Goal: Task Accomplishment & Management: Manage account settings

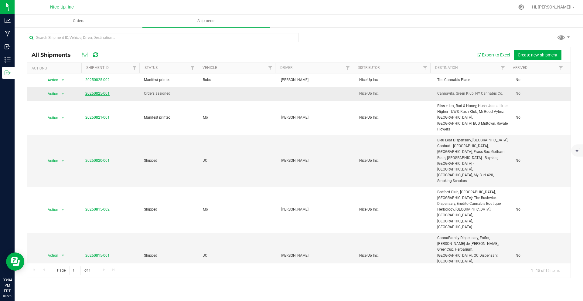
click at [98, 93] on link "20250825-001" at bounding box center [97, 93] width 24 height 4
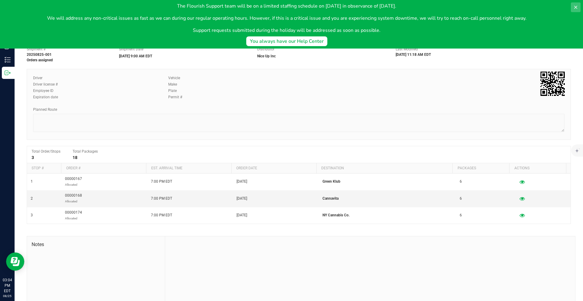
click at [575, 8] on icon at bounding box center [575, 7] width 3 height 3
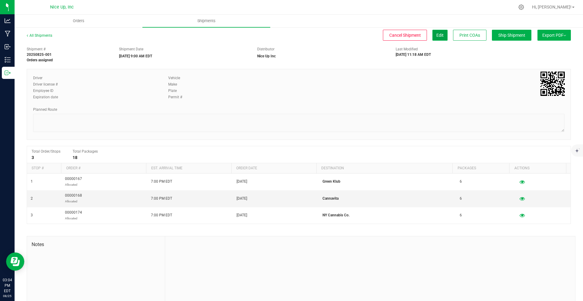
click at [438, 36] on button "Edit" at bounding box center [439, 35] width 15 height 11
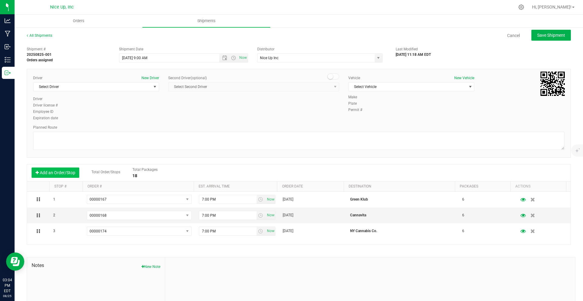
click at [51, 171] on button "Add an Order/Stop" at bounding box center [56, 173] width 48 height 10
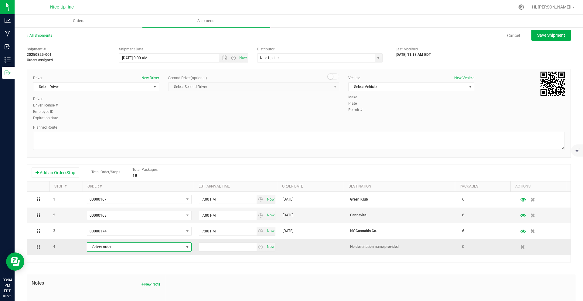
click at [111, 249] on span "Select order" at bounding box center [135, 247] width 96 height 8
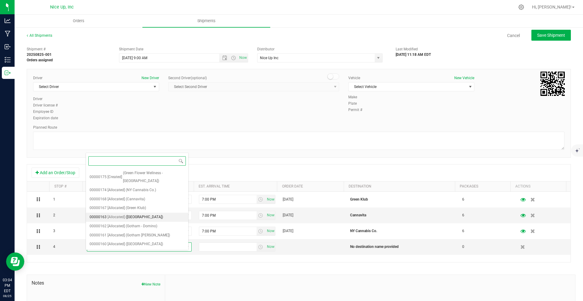
click at [148, 213] on span "(Gotham 10th Ave)" at bounding box center [144, 217] width 37 height 8
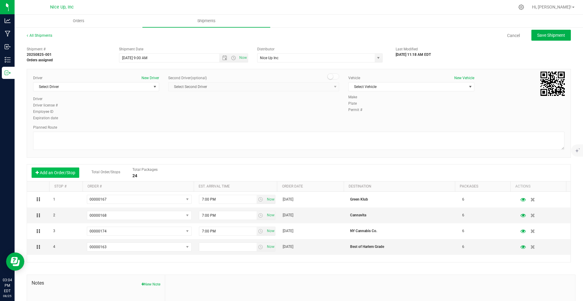
click at [54, 170] on button "Add an Order/Stop" at bounding box center [56, 173] width 48 height 10
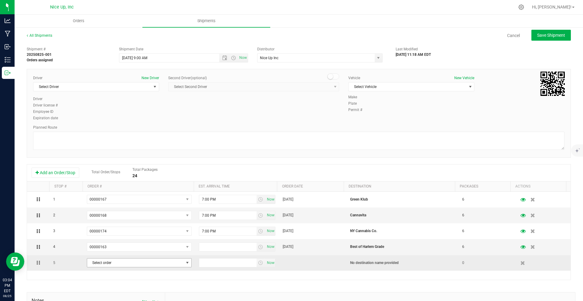
click at [127, 264] on span "Select order" at bounding box center [135, 263] width 96 height 8
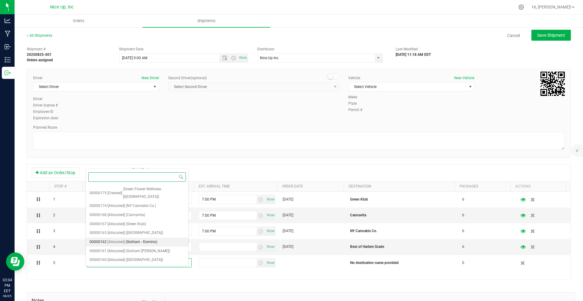
click at [144, 238] on span "(Gotham - Domino)" at bounding box center [142, 242] width 32 height 8
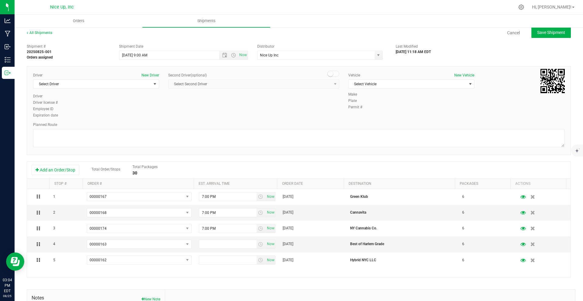
scroll to position [9, 0]
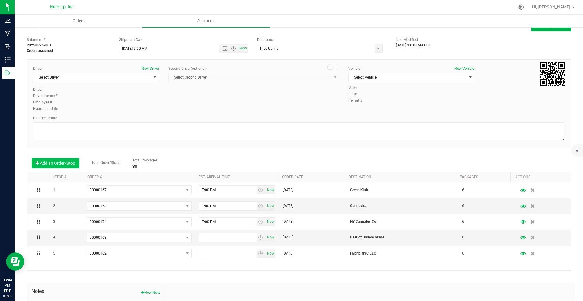
click at [56, 160] on button "Add an Order/Stop" at bounding box center [56, 163] width 48 height 10
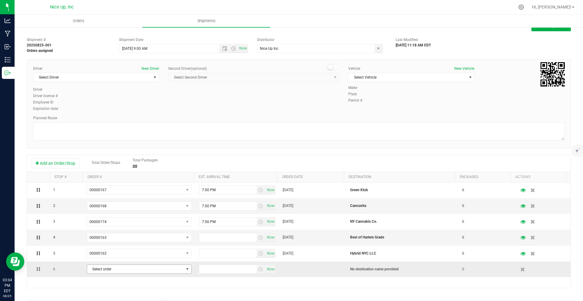
click at [140, 268] on span "Select order" at bounding box center [135, 269] width 96 height 8
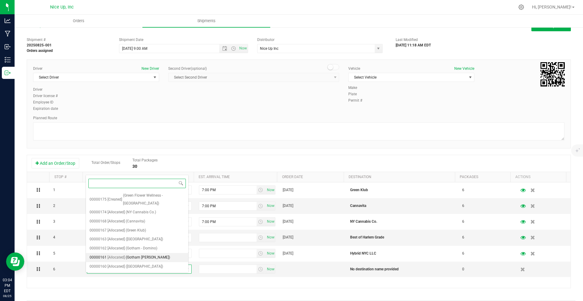
click at [128, 254] on span "(Gotham Hudson)" at bounding box center [148, 258] width 44 height 8
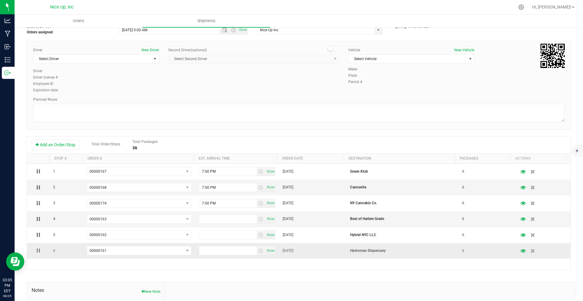
scroll to position [31, 0]
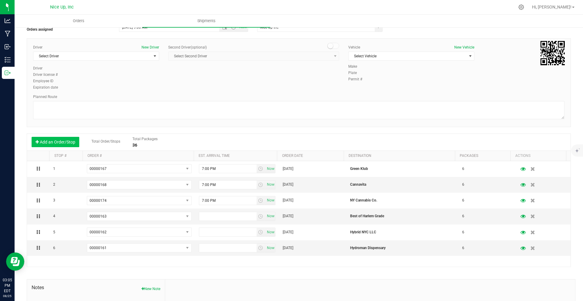
click at [58, 145] on button "Add an Order/Stop" at bounding box center [56, 142] width 48 height 10
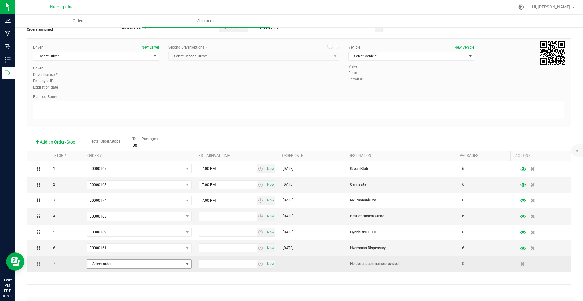
click at [138, 265] on span "Select order" at bounding box center [135, 264] width 96 height 8
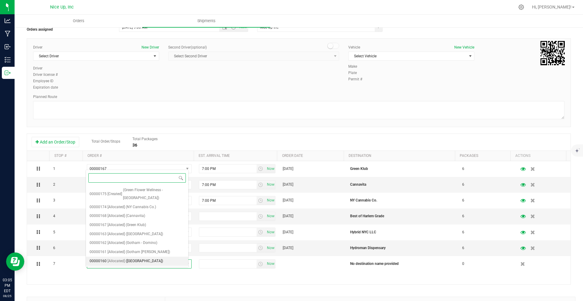
click at [137, 257] on span "(Gotham)" at bounding box center [144, 261] width 37 height 8
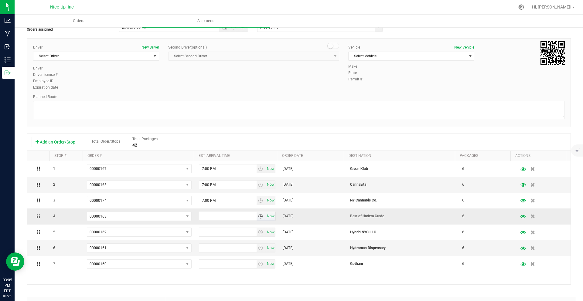
click at [256, 219] on span "select" at bounding box center [260, 216] width 9 height 8
click at [208, 229] on li "7:00 PM" at bounding box center [233, 230] width 74 height 8
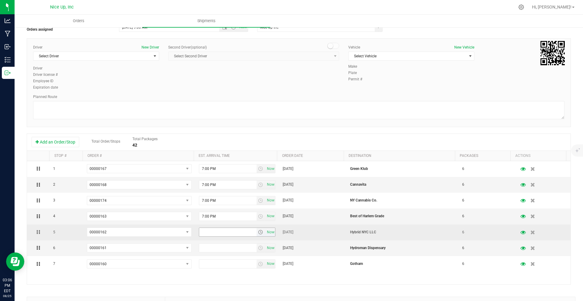
click at [258, 231] on span "select" at bounding box center [260, 232] width 5 height 5
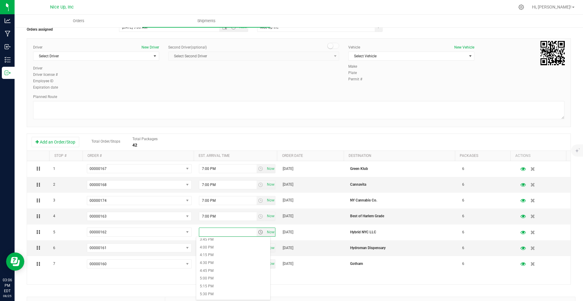
scroll to position [564, 0]
click at [210, 269] on li "7:00 PM" at bounding box center [233, 270] width 74 height 8
click at [258, 249] on span "select" at bounding box center [260, 247] width 5 height 5
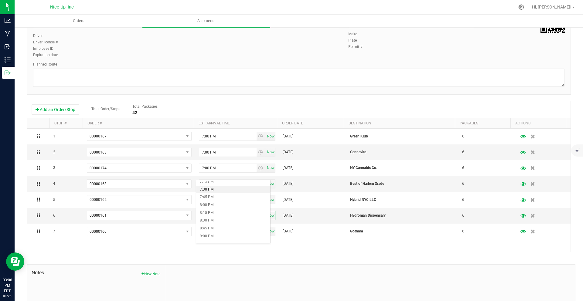
scroll to position [596, 0]
click at [213, 184] on li "7:00 PM" at bounding box center [233, 182] width 74 height 8
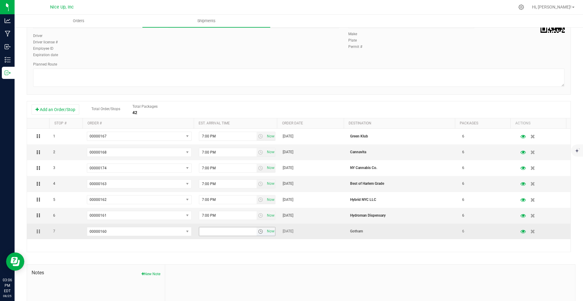
click at [258, 232] on span "select" at bounding box center [260, 231] width 5 height 5
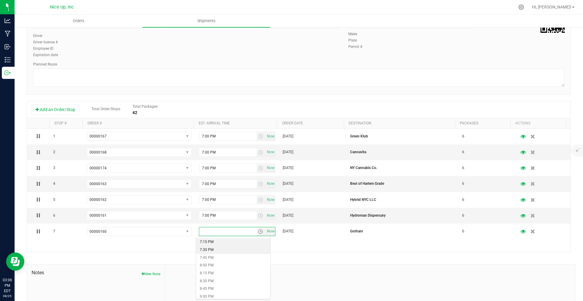
scroll to position [594, 0]
click at [213, 241] on li "7:00 PM" at bounding box center [233, 240] width 74 height 8
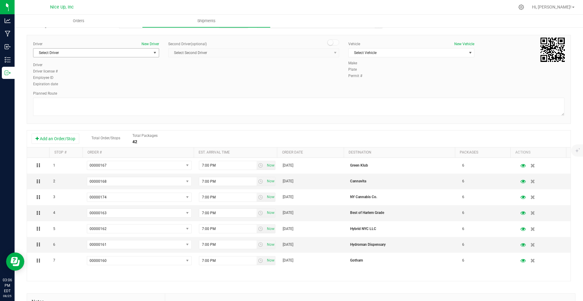
click at [89, 55] on span "Select Driver" at bounding box center [92, 53] width 118 height 8
click at [62, 87] on li "Julio Toro" at bounding box center [95, 87] width 124 height 9
click at [251, 51] on span "Select Second Driver Select Second Driver Mohamed Alam Julio Toro Bubu Xu" at bounding box center [253, 52] width 171 height 9
click at [418, 52] on span "Select Vehicle" at bounding box center [407, 53] width 118 height 8
click at [365, 71] on li "JC" at bounding box center [408, 72] width 124 height 9
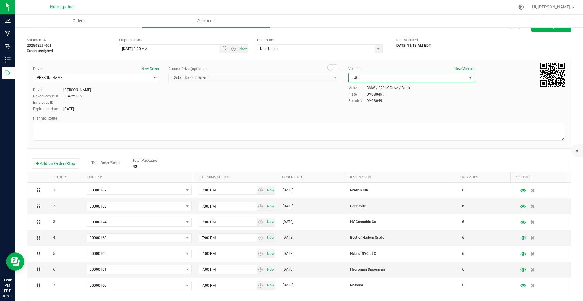
scroll to position [0, 0]
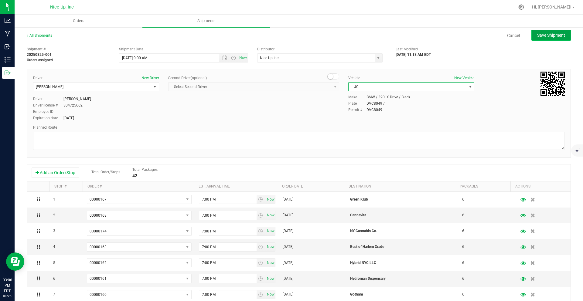
click at [539, 33] on span "Save Shipment" at bounding box center [551, 35] width 28 height 5
type input "8/30/2025 1:00 PM"
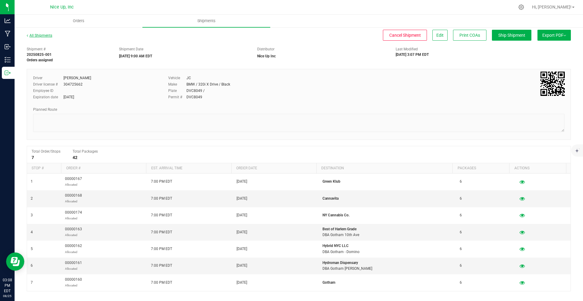
click at [38, 36] on link "All Shipments" at bounding box center [39, 35] width 25 height 4
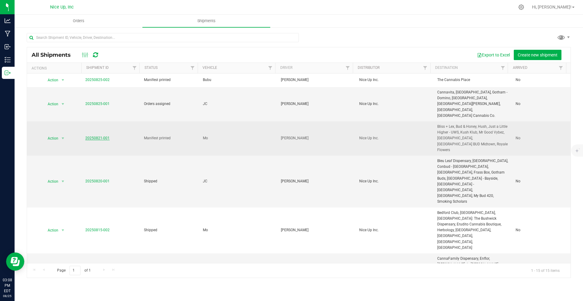
click at [103, 136] on link "20250821-001" at bounding box center [97, 138] width 24 height 4
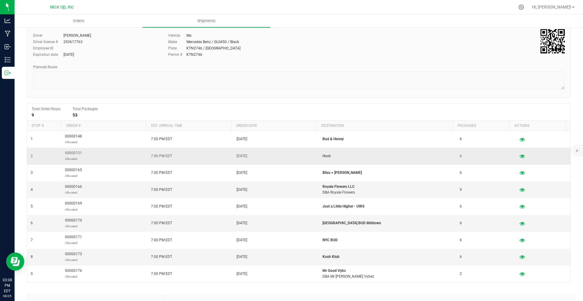
scroll to position [53, 0]
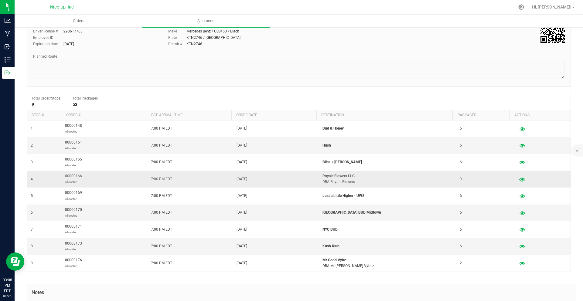
click at [519, 178] on icon "button" at bounding box center [522, 179] width 6 height 4
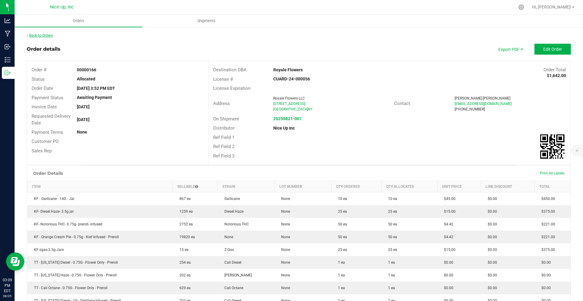
click at [41, 35] on link "Back to Orders" at bounding box center [40, 35] width 26 height 4
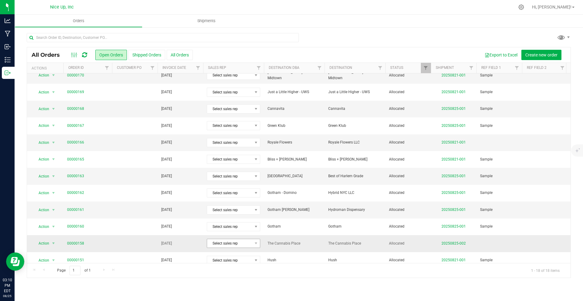
scroll to position [108, 0]
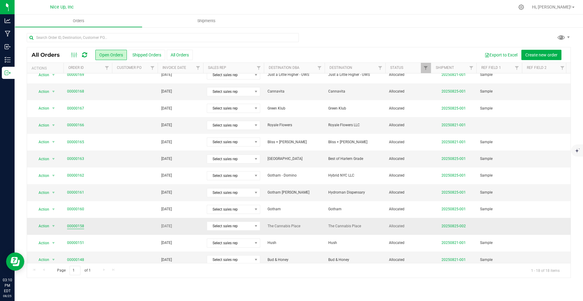
click at [77, 227] on link "00000158" at bounding box center [75, 226] width 17 height 6
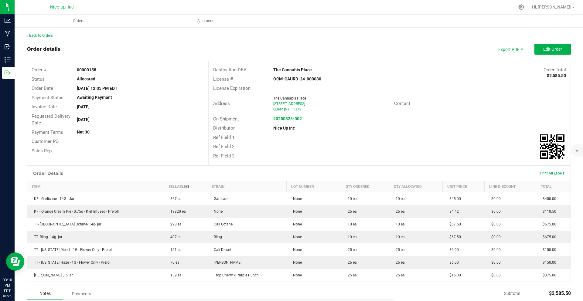
click at [46, 35] on link "Back to Orders" at bounding box center [40, 35] width 26 height 4
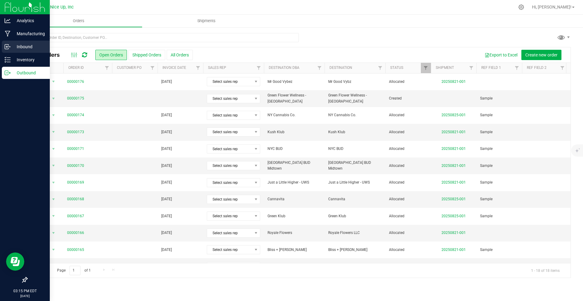
click at [8, 47] on icon at bounding box center [8, 47] width 6 height 6
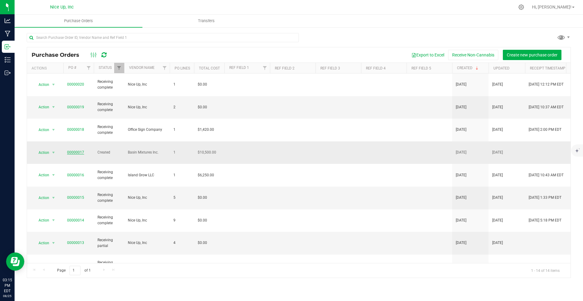
click at [71, 150] on link "00000017" at bounding box center [75, 152] width 17 height 4
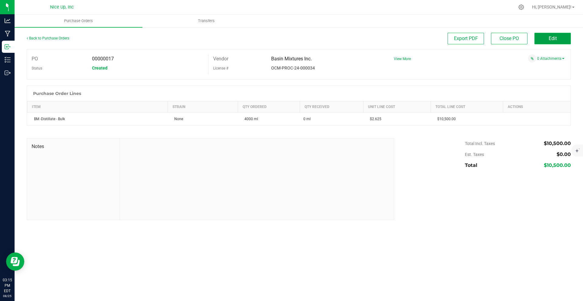
click at [548, 36] on span "Edit" at bounding box center [552, 39] width 8 height 6
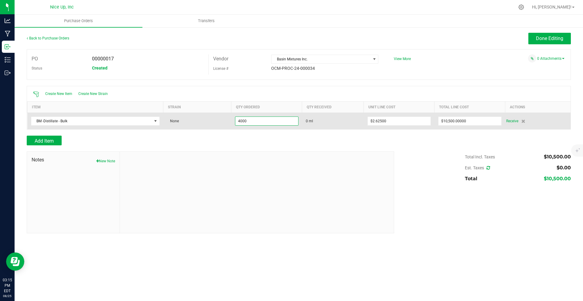
click at [265, 122] on input "4000" at bounding box center [266, 121] width 63 height 8
click at [251, 122] on input "4000" at bounding box center [266, 121] width 63 height 8
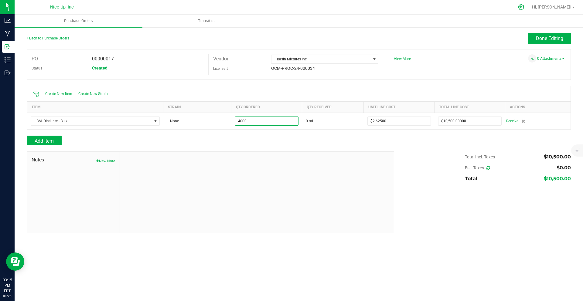
type input "4000.0000 ml"
click at [524, 8] on icon at bounding box center [521, 7] width 6 height 6
click at [524, 7] on icon at bounding box center [521, 7] width 6 height 6
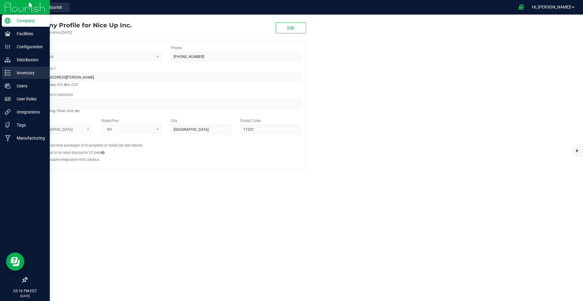
click at [5, 77] on div "Inventory" at bounding box center [26, 73] width 48 height 12
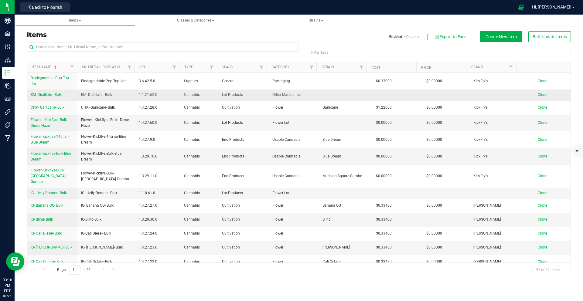
click at [49, 94] on span "BM -Distillate - Bulk" at bounding box center [46, 95] width 31 height 4
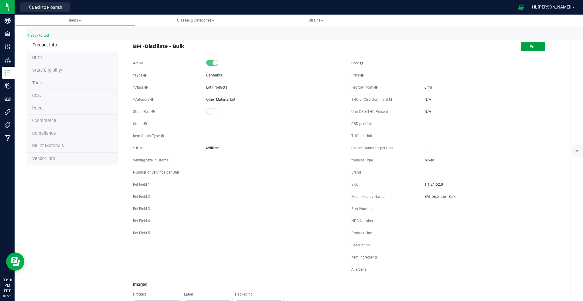
click at [521, 45] on button "Edit" at bounding box center [533, 46] width 24 height 9
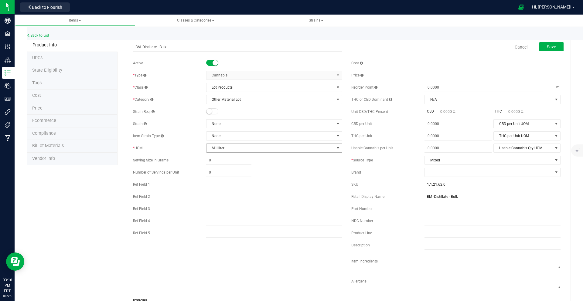
click at [220, 148] on span "Milliliter" at bounding box center [270, 148] width 128 height 8
click at [215, 185] on li "Gram" at bounding box center [272, 185] width 134 height 9
click at [548, 49] on span "Save" at bounding box center [551, 46] width 9 height 5
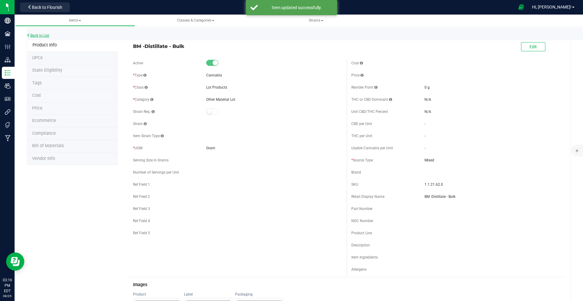
click at [39, 34] on link "Back to List" at bounding box center [38, 35] width 22 height 4
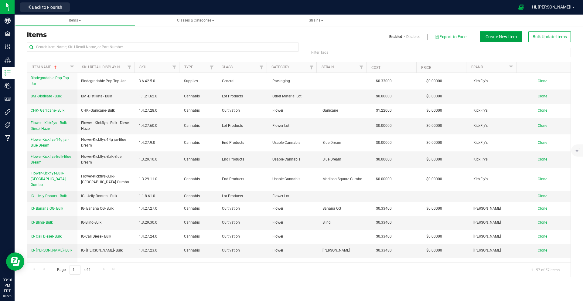
click at [516, 38] on span "Create New Item" at bounding box center [500, 36] width 31 height 5
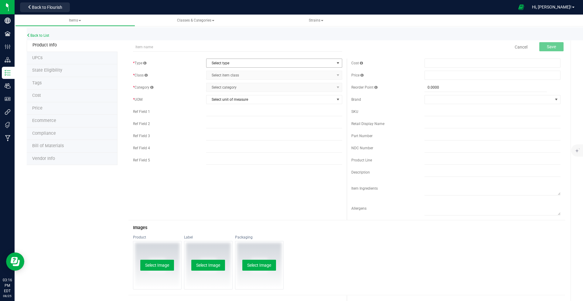
click at [239, 64] on span "Select type" at bounding box center [270, 63] width 128 height 8
click at [233, 74] on li "Cannabis" at bounding box center [272, 73] width 134 height 9
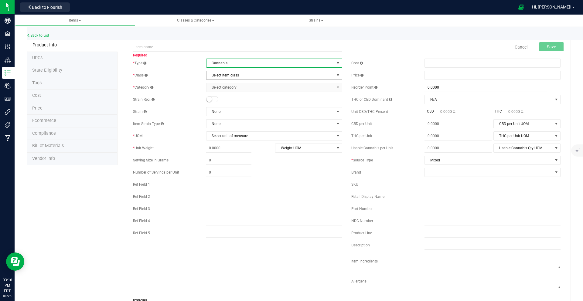
click at [235, 76] on span "Select item class" at bounding box center [270, 75] width 128 height 8
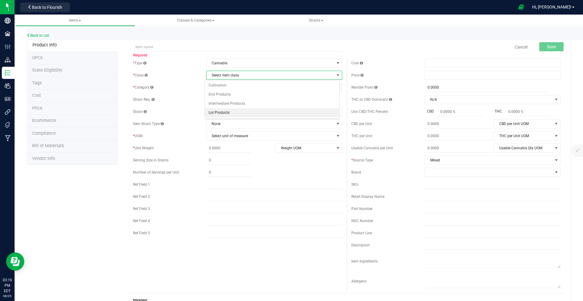
click at [229, 113] on li "Lot Products" at bounding box center [272, 112] width 134 height 9
click at [233, 89] on span "Select category" at bounding box center [270, 87] width 128 height 8
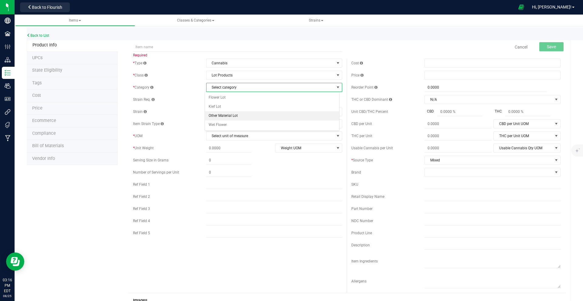
click at [230, 117] on li "Other Material Lot" at bounding box center [272, 115] width 134 height 9
click at [228, 136] on span "Select unit of measure" at bounding box center [270, 136] width 128 height 8
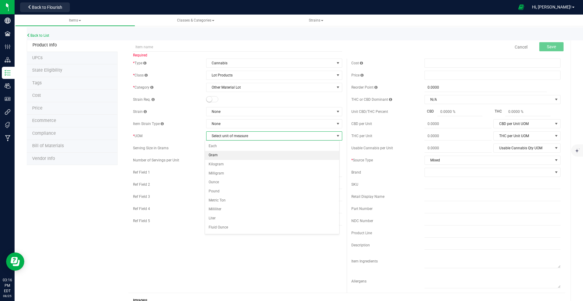
click at [215, 155] on li "Gram" at bounding box center [272, 155] width 134 height 9
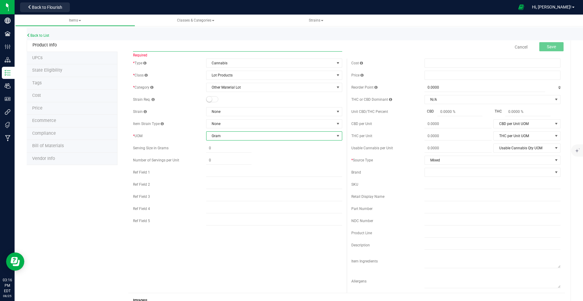
click at [189, 46] on input "text" at bounding box center [237, 46] width 209 height 9
type input "BM -THCA - Bulk"
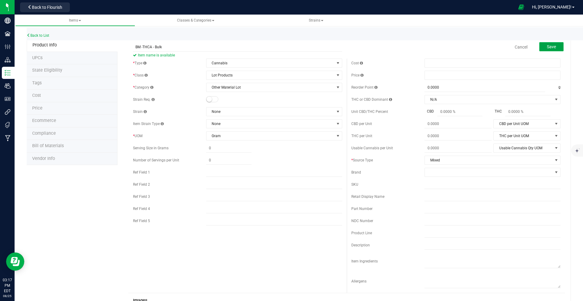
click at [547, 49] on span "Save" at bounding box center [551, 46] width 9 height 5
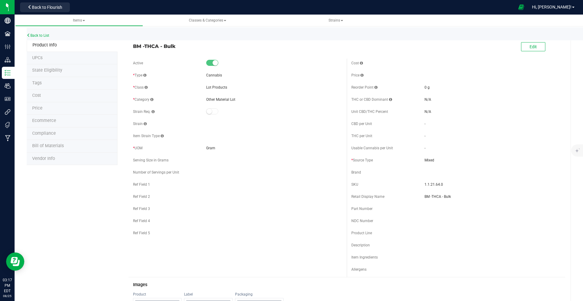
scroll to position [1, 0]
click at [39, 35] on link "Back to List" at bounding box center [38, 35] width 22 height 4
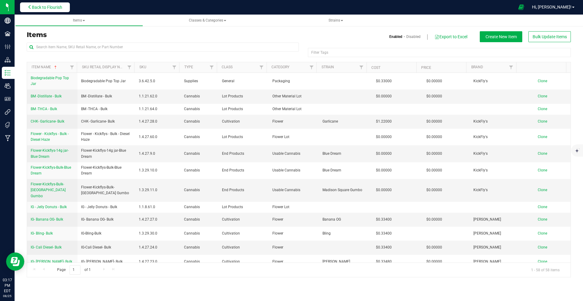
click at [65, 7] on button "Back to Flourish" at bounding box center [45, 7] width 50 height 10
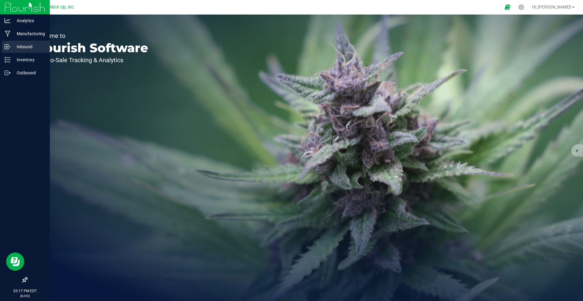
click at [5, 47] on icon at bounding box center [8, 47] width 6 height 6
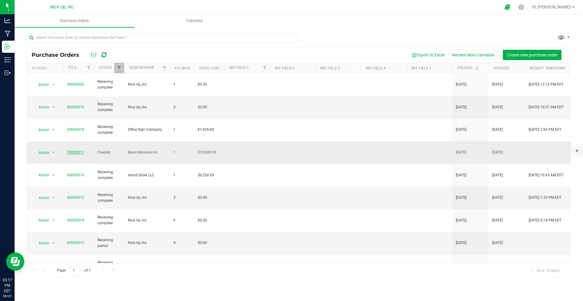
click at [76, 150] on link "00000017" at bounding box center [75, 152] width 17 height 4
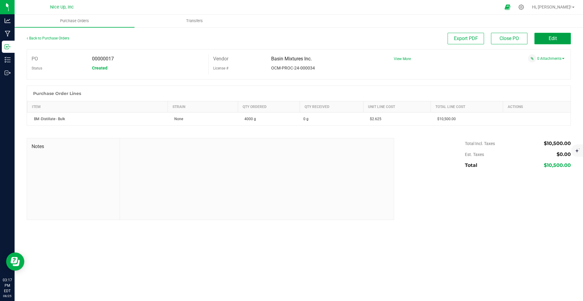
click at [541, 42] on button "Edit" at bounding box center [552, 39] width 36 height 12
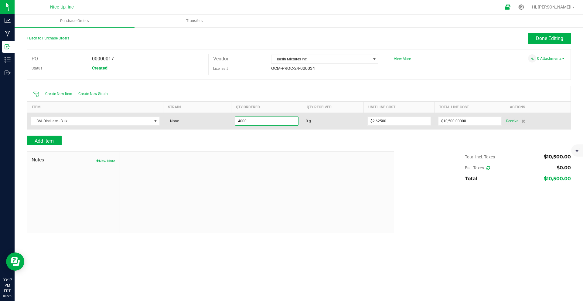
drag, startPoint x: 260, startPoint y: 121, endPoint x: 219, endPoint y: 119, distance: 41.3
click at [219, 119] on purchase-order-line-row "BM -Distillate - Bulk None 4000 0 g $2.62500 $10,500.00000 Receive" at bounding box center [298, 121] width 543 height 17
drag, startPoint x: 248, startPoint y: 121, endPoint x: 224, endPoint y: 120, distance: 24.0
click at [224, 120] on purchase-order-line-row "BM -Distillate - Bulk None 4000 0 g $2.62500 $10,500.00000 Receive" at bounding box center [298, 121] width 543 height 17
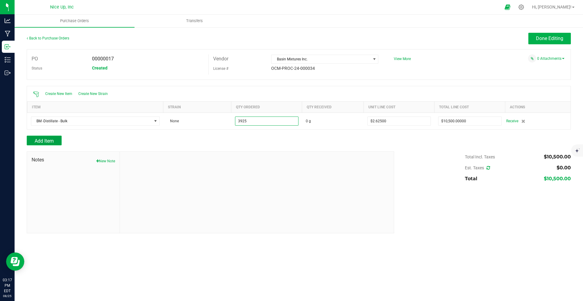
type input "3925.0000 g"
type input "$10,303.12500"
click at [46, 138] on span "Add Item" at bounding box center [44, 141] width 19 height 6
click at [50, 143] on span "Add Item" at bounding box center [44, 141] width 19 height 6
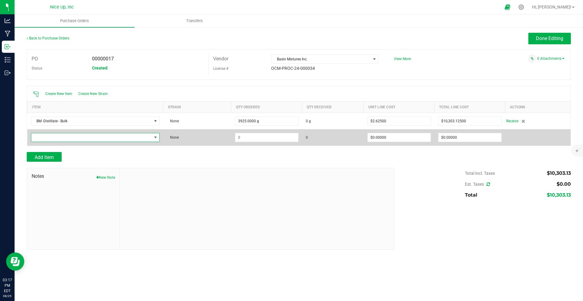
click at [88, 138] on span "NO DATA FOUND" at bounding box center [91, 137] width 120 height 8
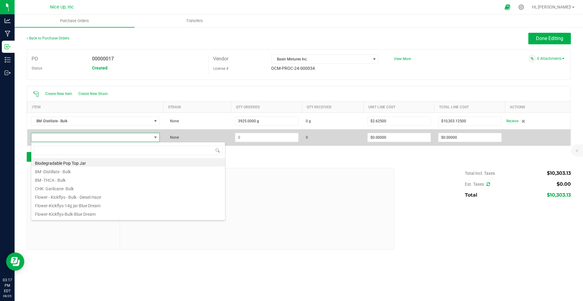
scroll to position [9, 129]
type input "bm"
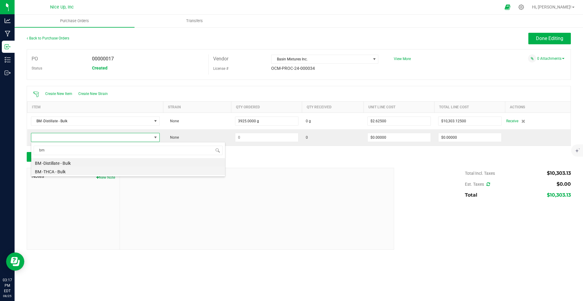
click at [80, 171] on li "BM -THCA - Bulk" at bounding box center [128, 171] width 194 height 8
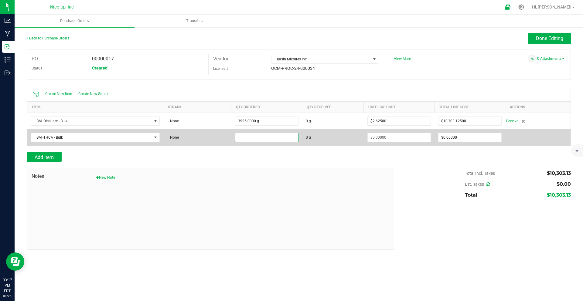
click at [283, 137] on input at bounding box center [266, 137] width 63 height 8
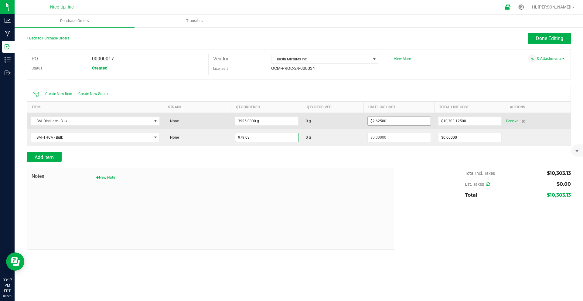
type input "979.03"
type input "2.625"
type input "979.0300 g"
click at [398, 122] on input "2.625" at bounding box center [398, 121] width 63 height 8
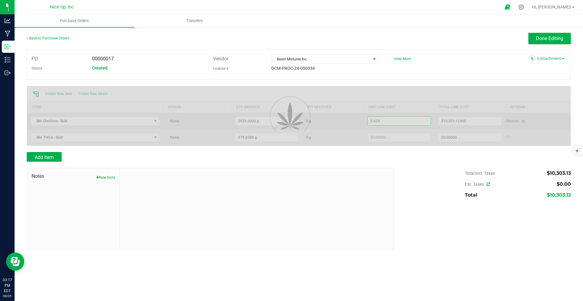
type input "$0.00000"
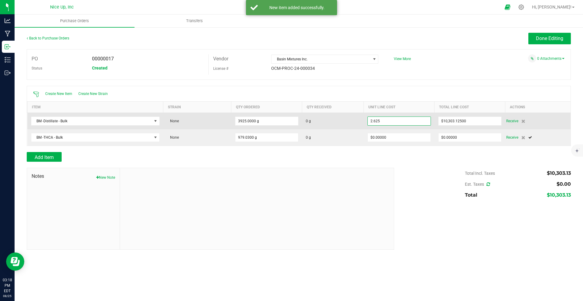
drag, startPoint x: 398, startPoint y: 122, endPoint x: 364, endPoint y: 120, distance: 34.0
click at [364, 120] on td "2.625" at bounding box center [399, 121] width 71 height 17
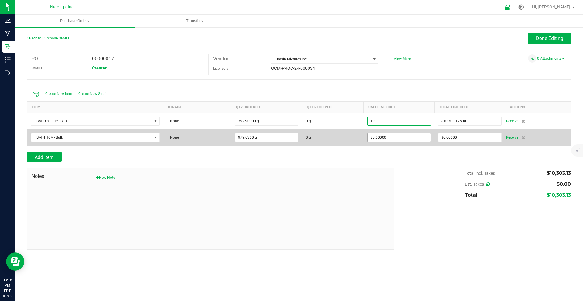
type input "$10.00000"
type input "0"
click at [397, 136] on input "0" at bounding box center [398, 137] width 63 height 8
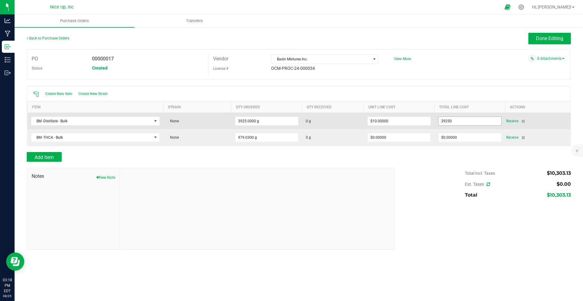
click at [477, 119] on input "39250" at bounding box center [469, 121] width 63 height 8
drag, startPoint x: 472, startPoint y: 120, endPoint x: 434, endPoint y: 120, distance: 37.9
click at [434, 120] on td "39250" at bounding box center [469, 121] width 71 height 17
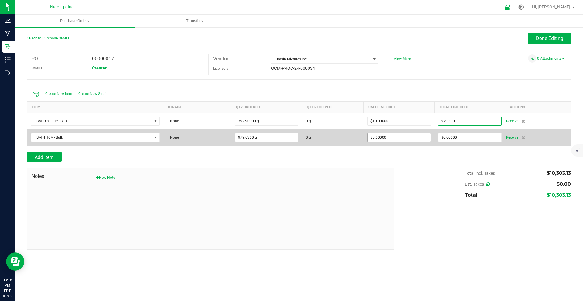
type input "$9,790.30000"
type input "0"
click at [413, 140] on input "0" at bounding box center [398, 137] width 63 height 8
type input "3925"
type input "$2.49434"
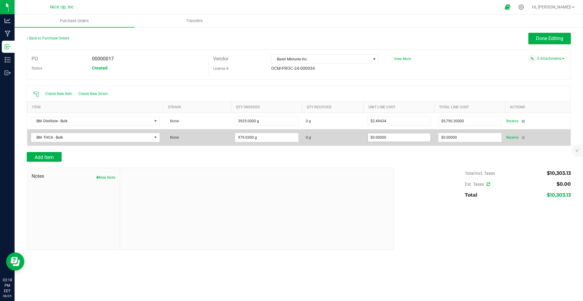
type input "0"
click at [398, 140] on input "0" at bounding box center [398, 137] width 63 height 8
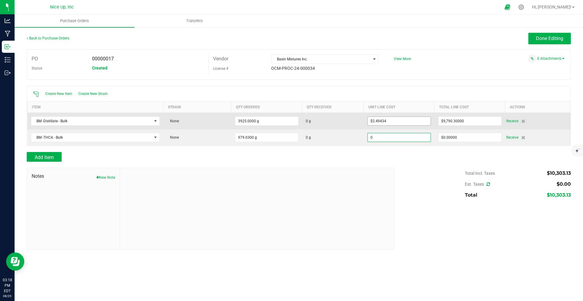
type input "2.49434"
type input "$0.00000"
drag, startPoint x: 403, startPoint y: 120, endPoint x: 365, endPoint y: 119, distance: 37.9
click at [365, 119] on td "2.49434" at bounding box center [399, 121] width 71 height 17
drag, startPoint x: 398, startPoint y: 122, endPoint x: 353, endPoint y: 117, distance: 45.1
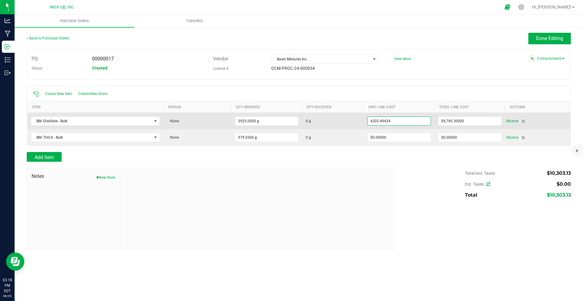
click at [353, 117] on purchase-order-line-row "BM -Distillate - Bulk None 3925.0000 g 0 g 4202.49434 $9,790.30000 Receive" at bounding box center [298, 121] width 543 height 17
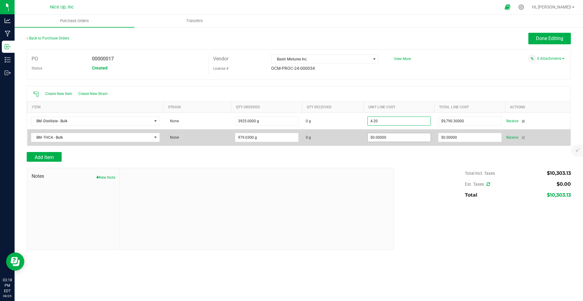
type input "$4.20000"
type input "0"
click at [402, 134] on input "0" at bounding box center [398, 137] width 63 height 8
type input "3925"
type input "$16,485.00000"
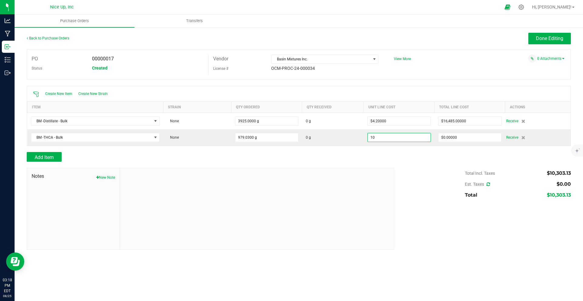
type input "$10.00000"
click at [397, 155] on div "Add Item" at bounding box center [299, 157] width 544 height 10
type input "979"
type input "$9,790.30000"
click at [487, 154] on div "Add Item" at bounding box center [299, 157] width 544 height 10
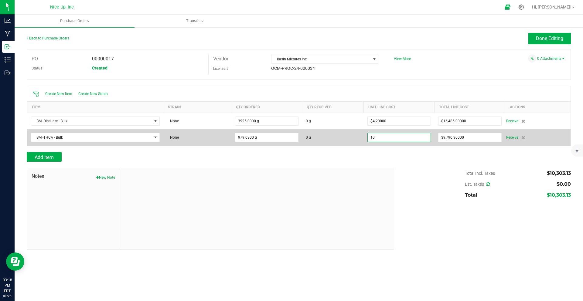
click at [404, 136] on input "10" at bounding box center [398, 137] width 63 height 8
type input "$10.00000"
click at [479, 135] on input "9790.3" at bounding box center [469, 137] width 63 height 8
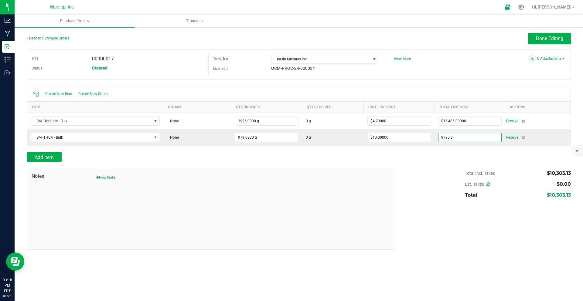
type input "$9,790.30000"
click at [485, 151] on div at bounding box center [299, 149] width 544 height 6
click at [97, 154] on div "Add Item" at bounding box center [208, 157] width 363 height 10
click at [548, 38] on span "Done Editing" at bounding box center [549, 39] width 27 height 6
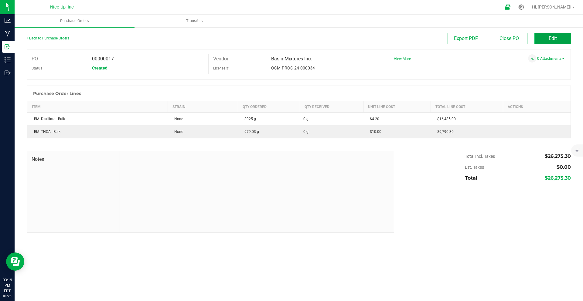
click at [543, 40] on button "Edit" at bounding box center [552, 39] width 36 height 12
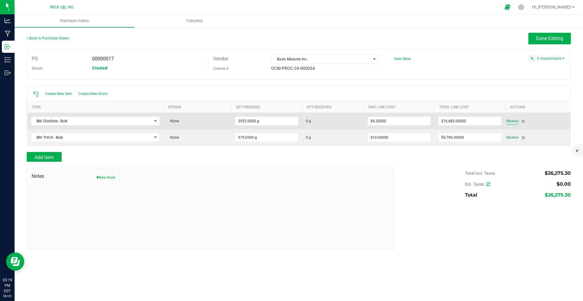
click at [509, 120] on span "Receive" at bounding box center [512, 120] width 12 height 7
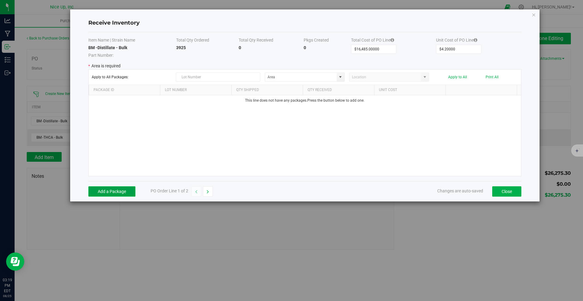
click at [121, 193] on button "Add a Package" at bounding box center [111, 191] width 47 height 10
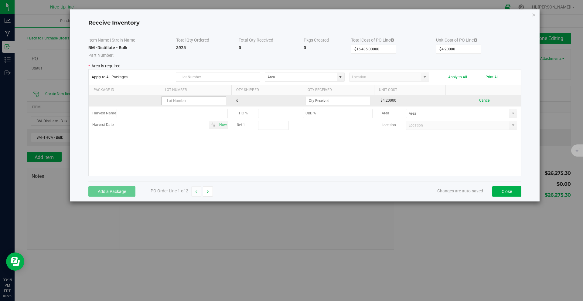
click at [202, 101] on input "text" at bounding box center [193, 100] width 65 height 9
type input "DST-021325"
click at [344, 102] on input at bounding box center [338, 100] width 64 height 8
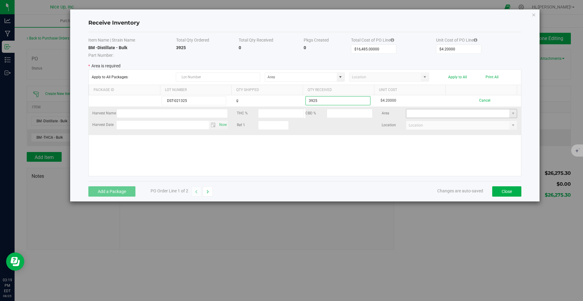
type input "3925.0000 g"
click at [429, 113] on kendo-grid-list "DST-021325 g 3925.0000 g $4.20000 Cancel Harvest Name THC % CBD % Area Harvest …" at bounding box center [305, 135] width 432 height 81
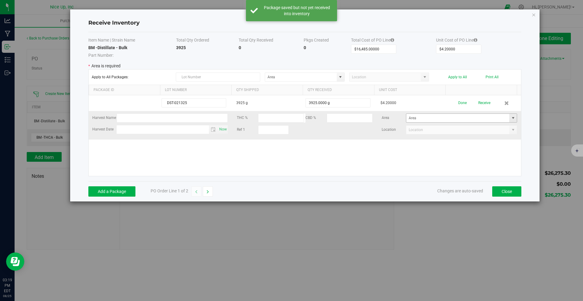
click at [510, 118] on span at bounding box center [512, 118] width 5 height 5
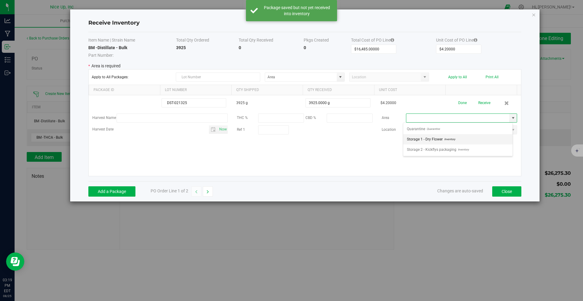
click at [457, 140] on li "Storage 1 - Dry Flower Inventory" at bounding box center [457, 139] width 109 height 10
type input "Storage 1 - Dry Flower"
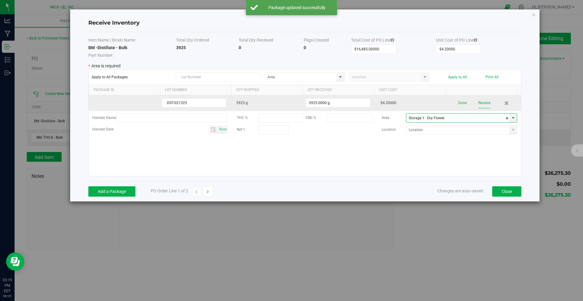
click at [478, 103] on button "Receive" at bounding box center [484, 103] width 12 height 11
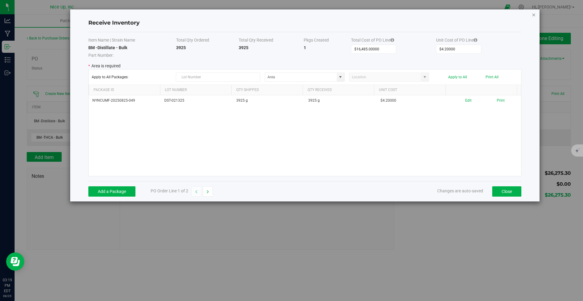
click at [535, 15] on icon "Close modal" at bounding box center [533, 14] width 4 height 7
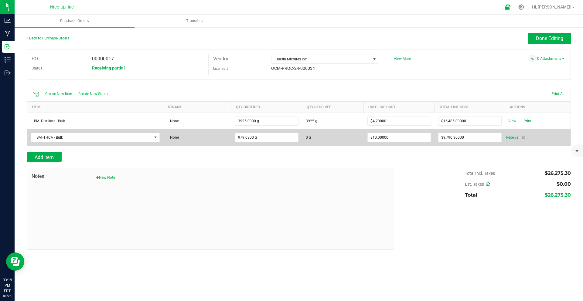
click at [510, 137] on span "Receive" at bounding box center [512, 137] width 12 height 7
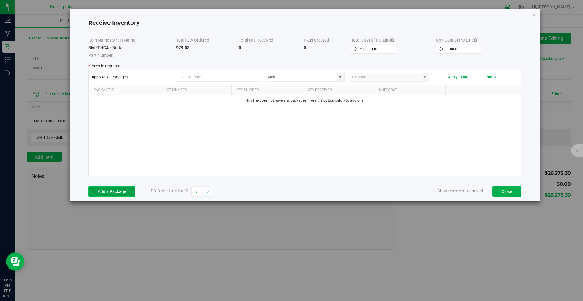
click at [118, 195] on button "Add a Package" at bounding box center [111, 191] width 47 height 10
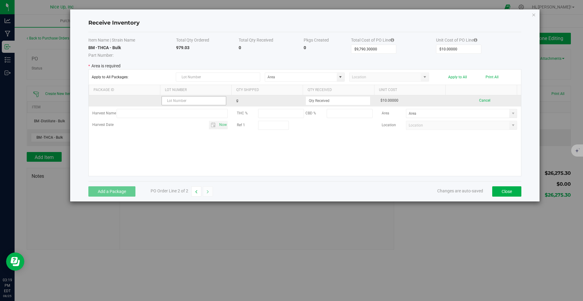
click at [185, 102] on input "text" at bounding box center [193, 100] width 65 height 9
type input "ATHC-030725"
click at [315, 102] on input at bounding box center [338, 100] width 64 height 8
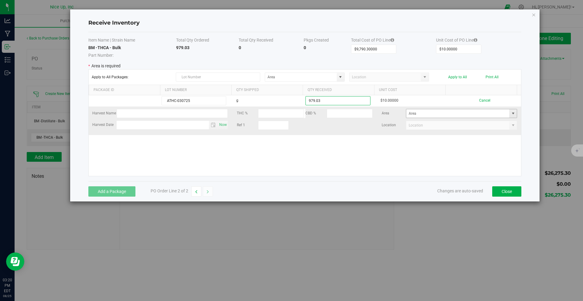
click at [510, 114] on span at bounding box center [512, 113] width 5 height 5
type input "979.0300 g"
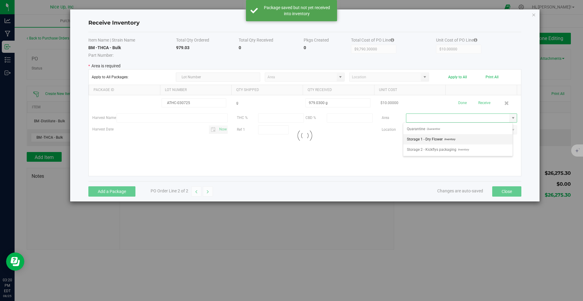
click at [446, 139] on span "Inventory" at bounding box center [448, 139] width 12 height 9
type input "Storage 1 - Dry Flower"
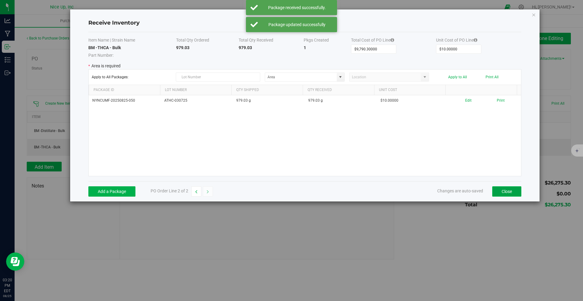
click at [504, 193] on button "Close" at bounding box center [506, 191] width 29 height 10
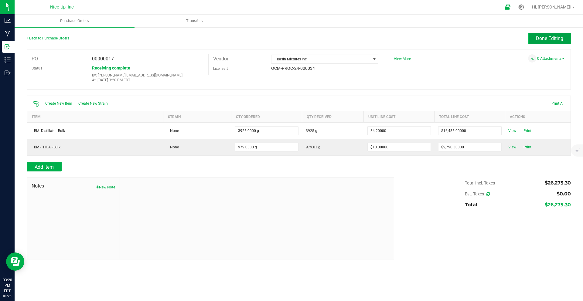
click at [546, 38] on span "Done Editing" at bounding box center [549, 39] width 27 height 6
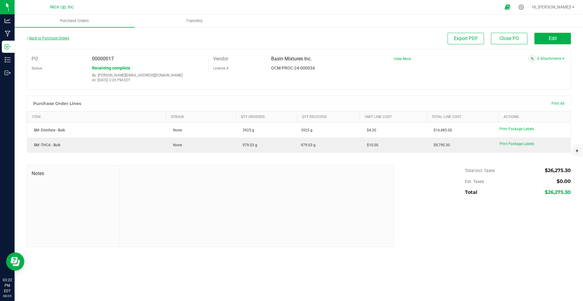
click at [47, 37] on link "Back to Purchase Orders" at bounding box center [48, 38] width 42 height 4
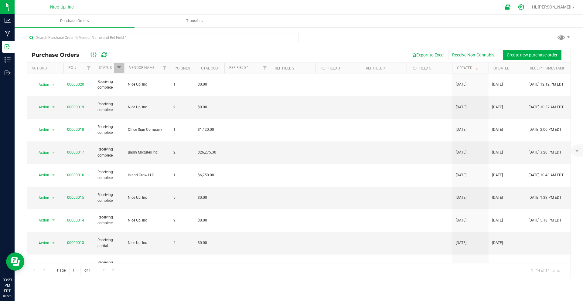
click at [524, 6] on icon at bounding box center [521, 7] width 6 height 6
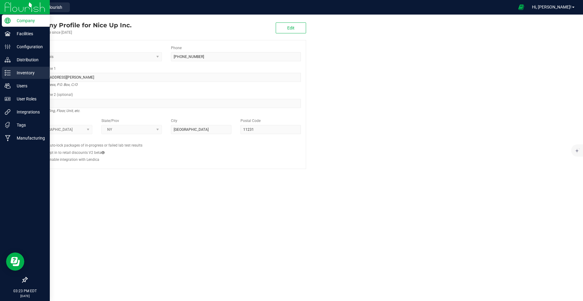
click at [16, 71] on p "Inventory" at bounding box center [29, 72] width 36 height 7
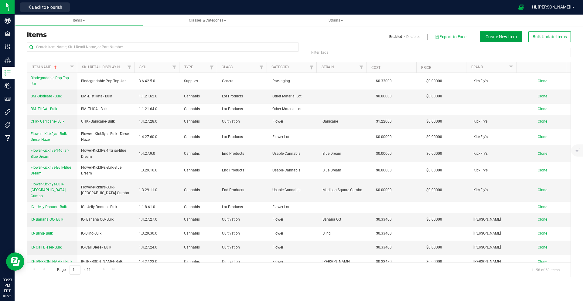
click at [491, 40] on button "Create New Item" at bounding box center [500, 36] width 42 height 11
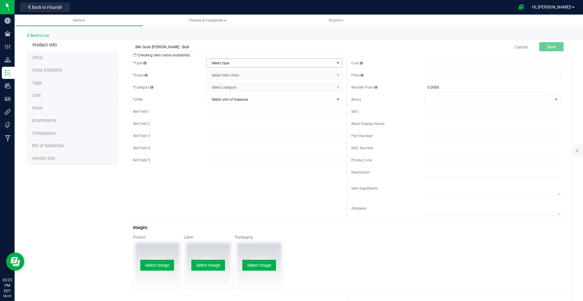
type input "BM- Gush Mintz - Bulk"
click at [254, 65] on span "Select type" at bounding box center [270, 63] width 128 height 8
click at [224, 73] on li "Cannabis" at bounding box center [272, 73] width 134 height 9
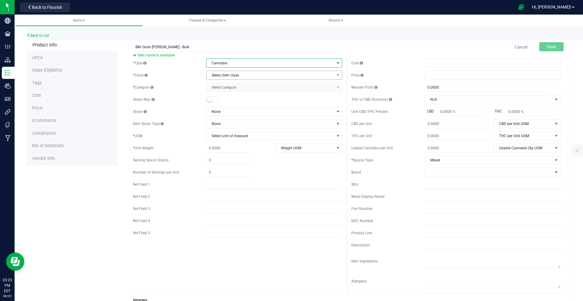
click at [247, 78] on span "Select item class" at bounding box center [270, 75] width 128 height 8
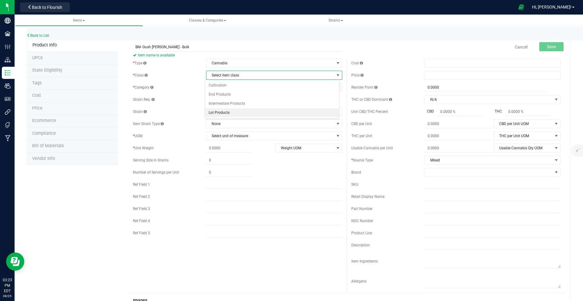
click at [227, 112] on li "Lot Products" at bounding box center [272, 112] width 134 height 9
click at [237, 88] on span "Select category" at bounding box center [270, 87] width 128 height 8
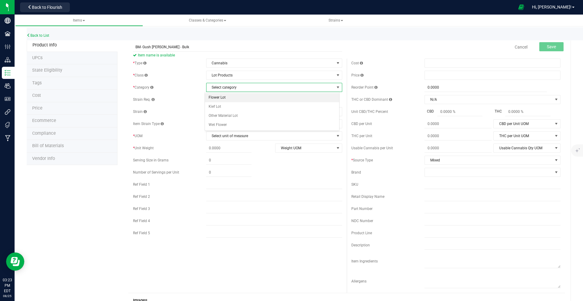
click at [232, 97] on li "Flower Lot" at bounding box center [272, 97] width 134 height 9
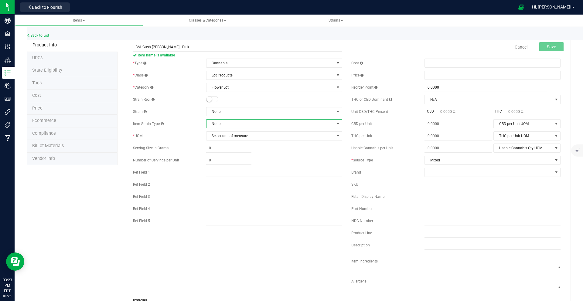
click at [227, 127] on span "None" at bounding box center [270, 124] width 128 height 8
click at [176, 136] on div "* UOM" at bounding box center [169, 135] width 73 height 5
click at [229, 138] on span "Select unit of measure" at bounding box center [270, 136] width 128 height 8
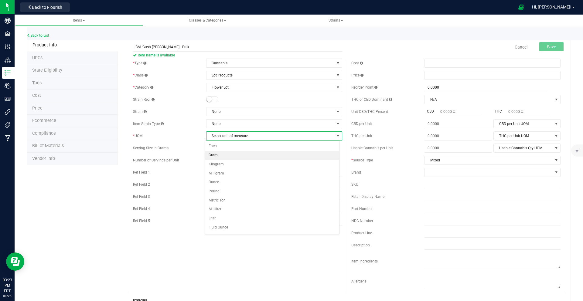
click at [217, 155] on li "Gram" at bounding box center [272, 155] width 134 height 9
click at [548, 46] on span "Save" at bounding box center [551, 46] width 9 height 5
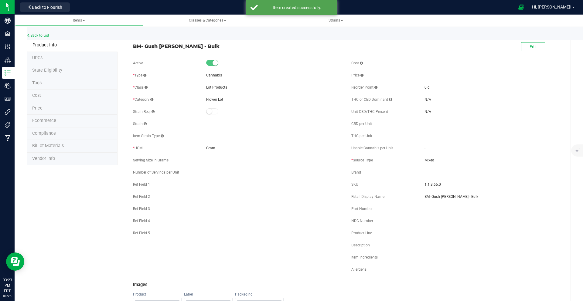
click at [43, 35] on link "Back to List" at bounding box center [38, 35] width 22 height 4
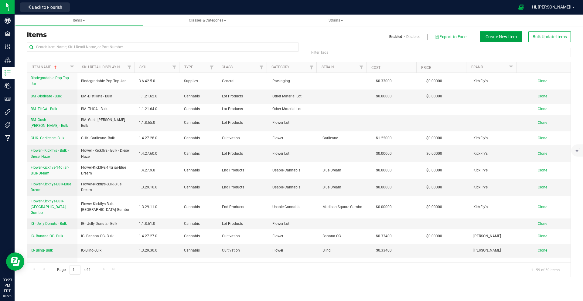
click at [511, 39] on button "Create New Item" at bounding box center [500, 36] width 42 height 11
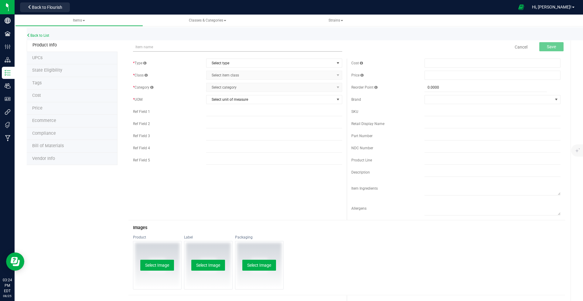
type input "M"
type input "BM - Blue Dream - Bulk"
click at [255, 61] on span "Select type" at bounding box center [270, 63] width 128 height 8
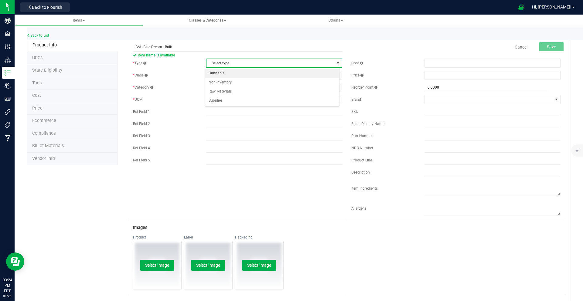
click at [252, 72] on li "Cannabis" at bounding box center [272, 73] width 134 height 9
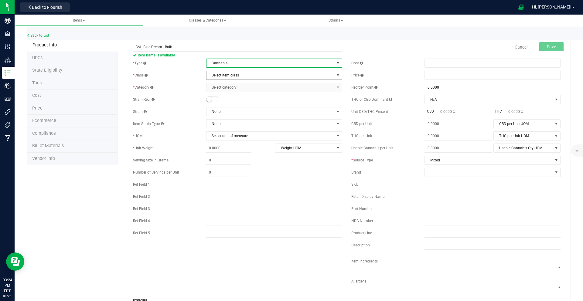
click at [251, 73] on span "Select item class" at bounding box center [270, 75] width 128 height 8
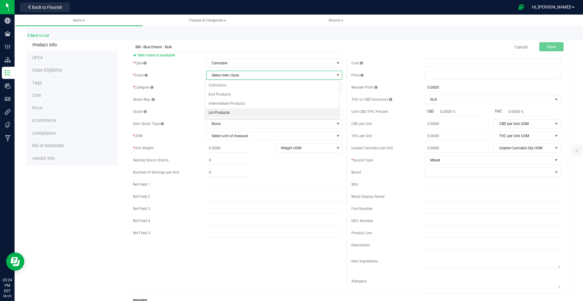
click at [240, 109] on li "Lot Products" at bounding box center [272, 112] width 134 height 9
click at [242, 89] on span "Select category" at bounding box center [270, 87] width 128 height 8
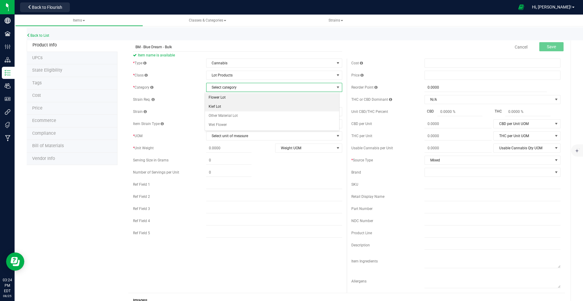
click at [220, 96] on li "Flower Lot" at bounding box center [272, 97] width 134 height 9
click at [229, 137] on span "Select unit of measure" at bounding box center [270, 136] width 128 height 8
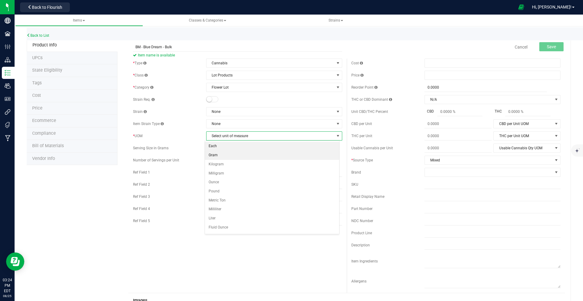
click at [219, 154] on li "Gram" at bounding box center [272, 155] width 134 height 9
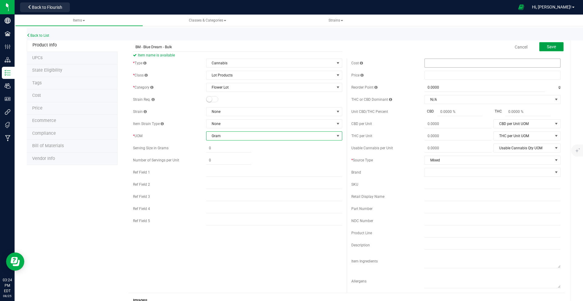
click at [554, 47] on button "Save" at bounding box center [551, 46] width 24 height 9
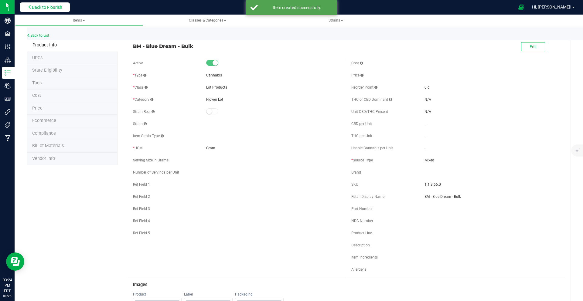
click at [57, 10] on button "Back to Flourish" at bounding box center [45, 7] width 50 height 10
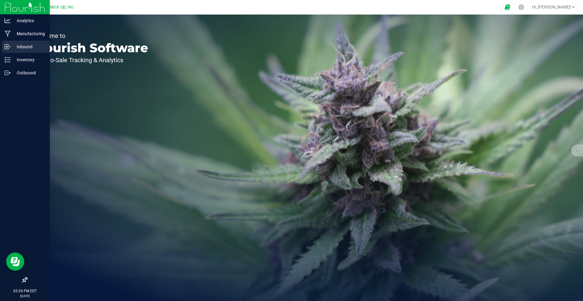
click at [18, 47] on p "Inbound" at bounding box center [29, 46] width 36 height 7
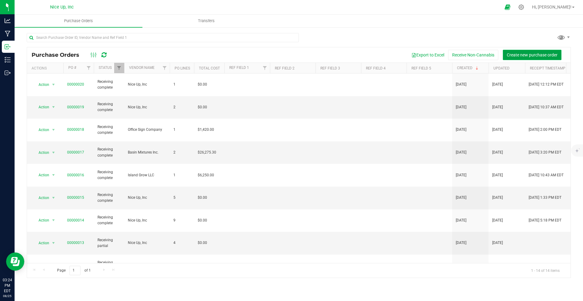
click at [537, 55] on span "Create new purchase order" at bounding box center [531, 54] width 51 height 5
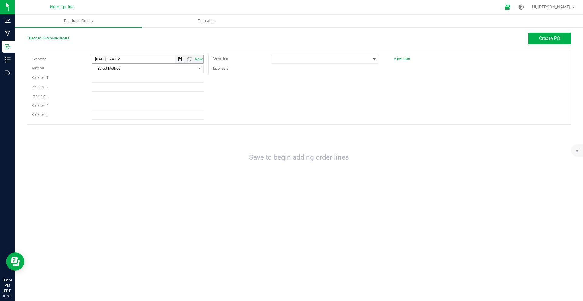
click at [179, 61] on span "Open the date view" at bounding box center [180, 59] width 5 height 5
click at [140, 113] on link "15" at bounding box center [141, 111] width 9 height 9
type input "8/15/2025 3:24 PM"
click at [300, 58] on span at bounding box center [320, 59] width 99 height 8
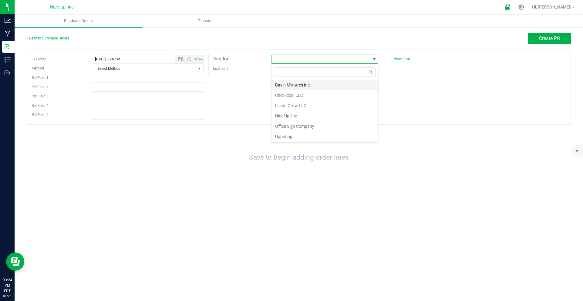
scroll to position [9, 107]
click at [296, 85] on li "Basin Mixtures Inc." at bounding box center [324, 85] width 107 height 10
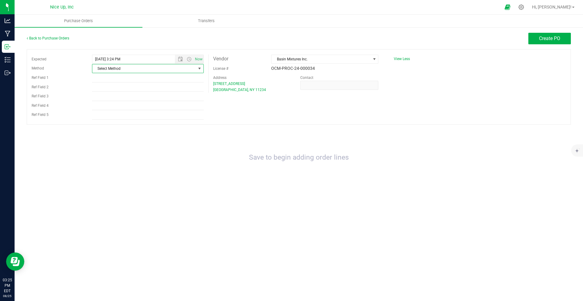
click at [181, 69] on span "Select Method" at bounding box center [143, 68] width 103 height 8
click at [114, 124] on li "Pickup" at bounding box center [147, 124] width 111 height 9
click at [539, 37] on span "Create PO" at bounding box center [549, 39] width 21 height 6
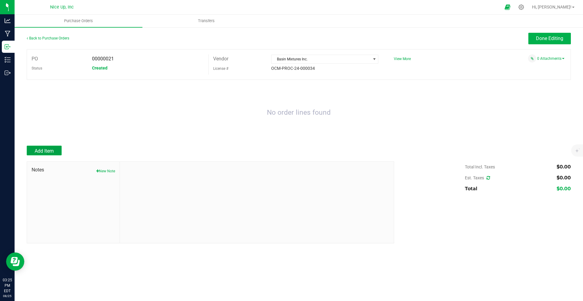
click at [45, 150] on span "Add Item" at bounding box center [44, 151] width 19 height 6
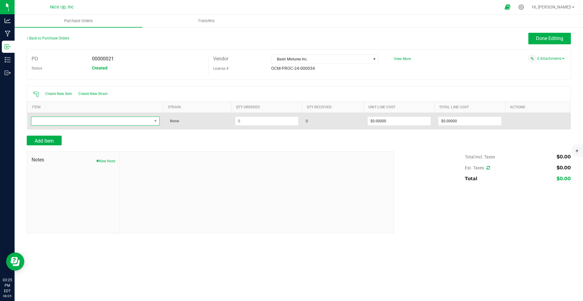
click at [76, 120] on span "NO DATA FOUND" at bounding box center [91, 121] width 120 height 8
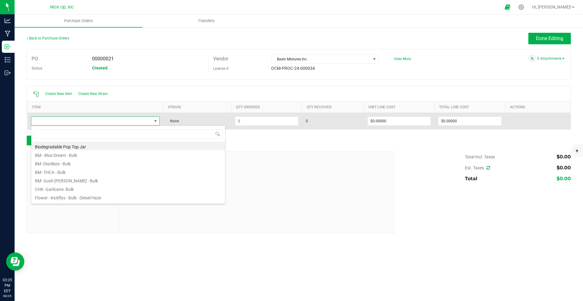
scroll to position [9, 129]
type input "BM"
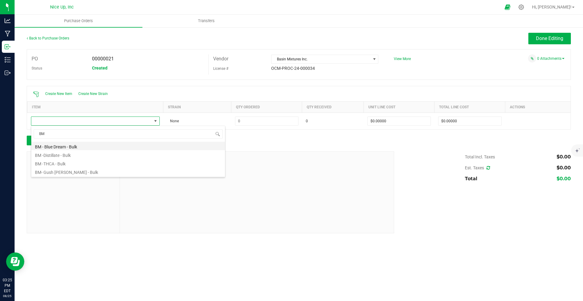
click at [83, 149] on li "BM - Blue Dream - Bulk" at bounding box center [128, 146] width 194 height 8
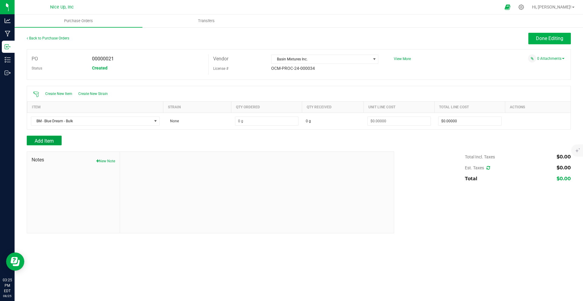
click at [55, 140] on button "Add Item" at bounding box center [44, 141] width 35 height 10
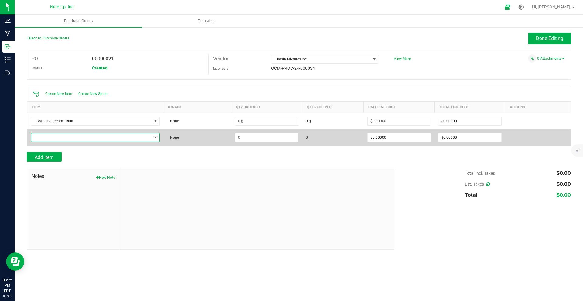
click at [56, 139] on span "NO DATA FOUND" at bounding box center [91, 137] width 120 height 8
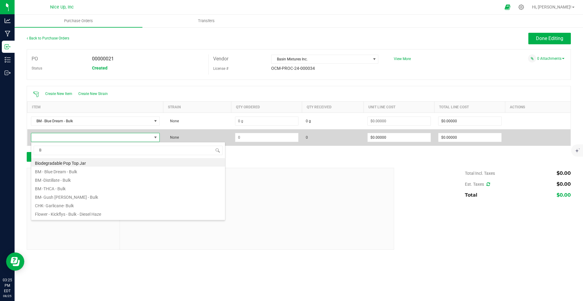
type input "BM"
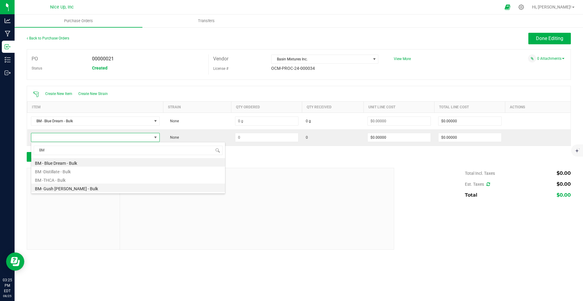
click at [68, 188] on li "BM- Gush Mintz - Bulk" at bounding box center [128, 188] width 194 height 8
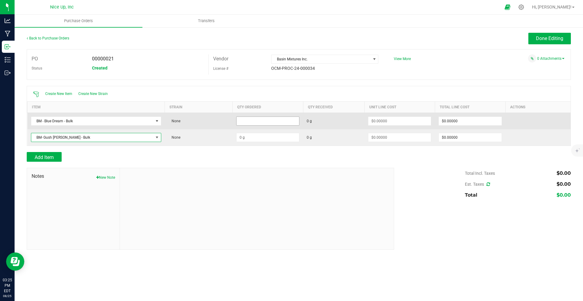
click at [248, 122] on input at bounding box center [267, 121] width 63 height 8
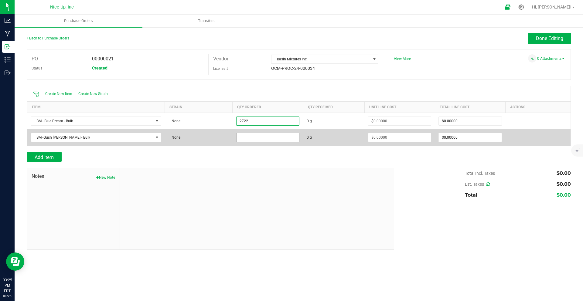
type input "2722.0000 g"
click at [245, 137] on input at bounding box center [267, 137] width 63 height 8
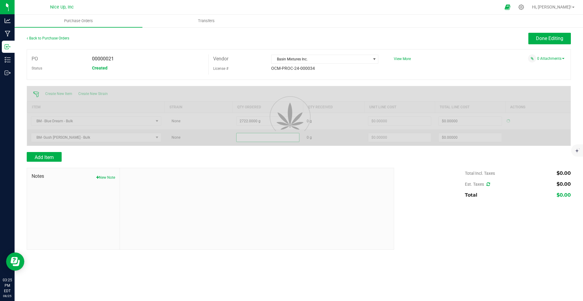
type input "$0.00000"
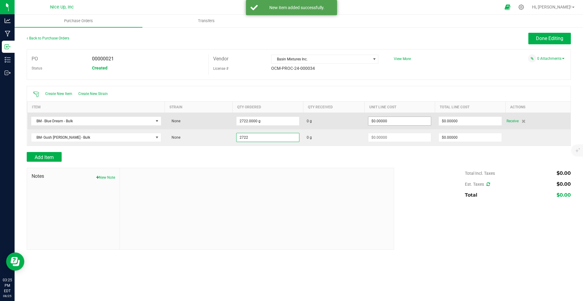
type input "2722"
type input "0"
type input "2722.0000 g"
click at [397, 120] on input "0" at bounding box center [399, 121] width 63 height 8
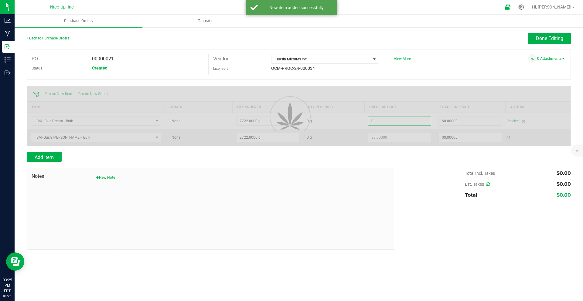
type input "$0.00000"
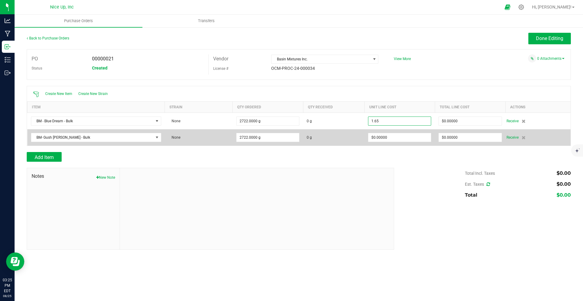
type input "$1.65000"
click at [396, 142] on td "$0.00000" at bounding box center [399, 137] width 70 height 16
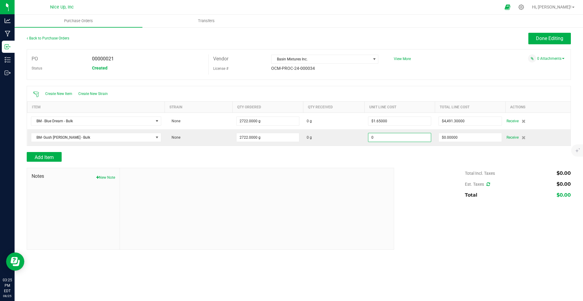
click at [396, 139] on input "0" at bounding box center [399, 137] width 63 height 8
type input "$1.65000"
click at [471, 147] on div at bounding box center [299, 149] width 544 height 6
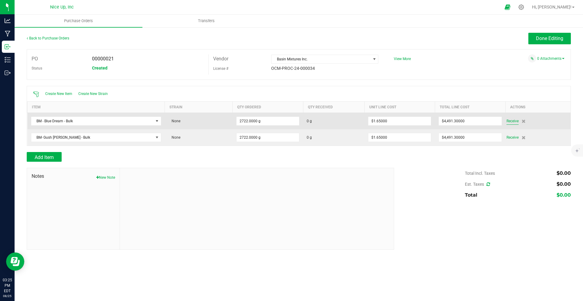
click at [509, 122] on span "Receive" at bounding box center [512, 120] width 12 height 7
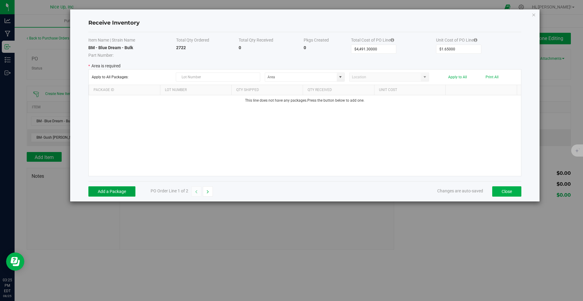
click at [120, 191] on button "Add a Package" at bounding box center [111, 191] width 47 height 10
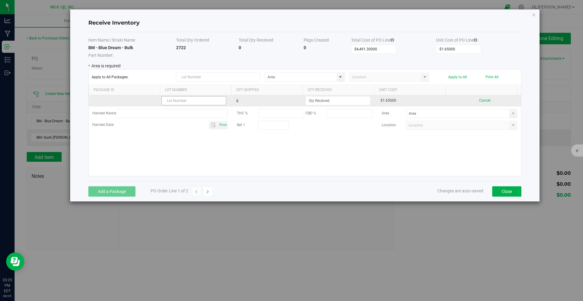
click at [186, 101] on input "text" at bounding box center [193, 100] width 65 height 9
click at [183, 101] on input "BM-282wf-5825-36" at bounding box center [193, 100] width 65 height 9
type input "BM-282WF-5825-36"
click at [329, 98] on input at bounding box center [338, 100] width 64 height 8
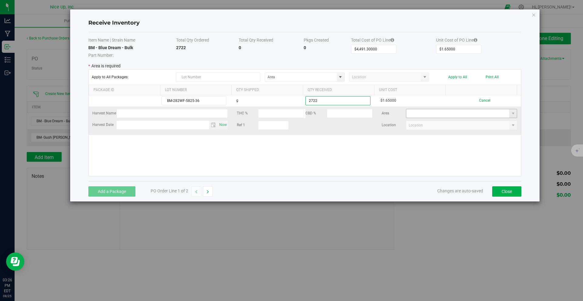
click at [436, 112] on kendo-grid-list "BM-282WF-5825-36 g 2722 $1.65000 Cancel Harvest Name THC % CBD % Area Harvest D…" at bounding box center [305, 135] width 432 height 81
type input "2722.0000 g"
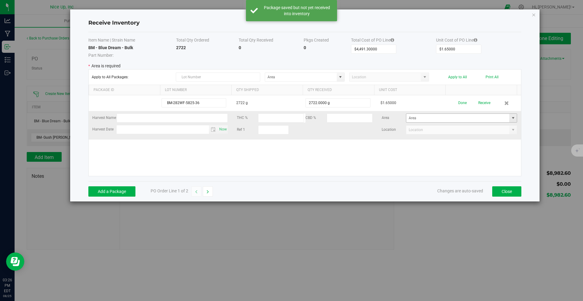
click at [509, 117] on span at bounding box center [513, 118] width 8 height 8
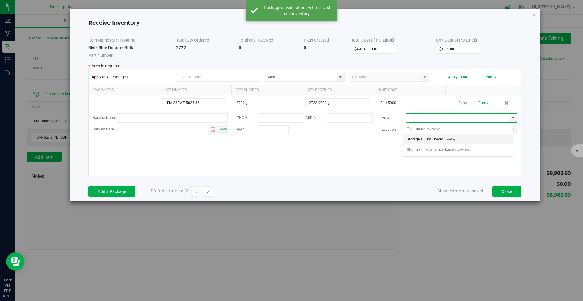
scroll to position [9, 110]
click at [427, 141] on span "Storage 1 - Dry Flower" at bounding box center [425, 139] width 36 height 9
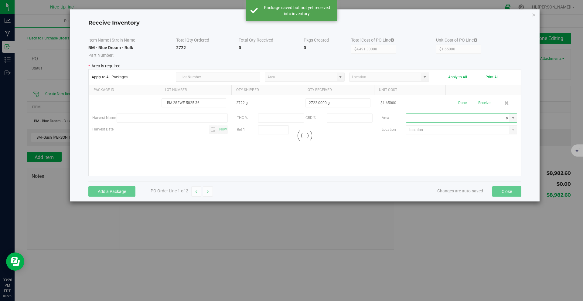
type input "Storage 1 - Dry Flower"
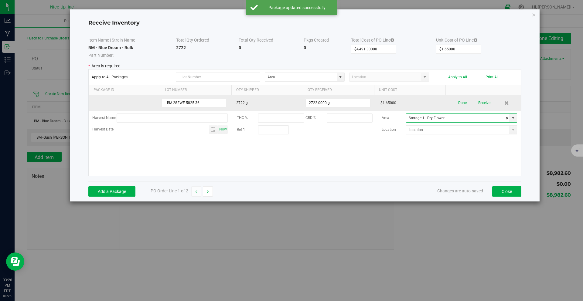
click at [481, 100] on button "Receive" at bounding box center [484, 103] width 12 height 11
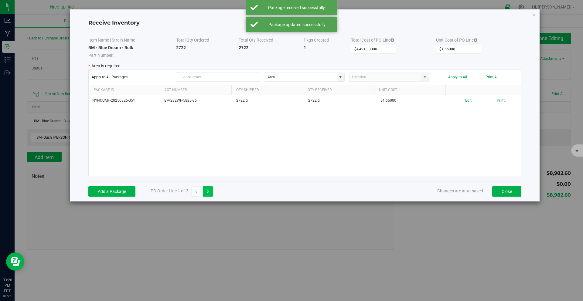
click at [208, 190] on icon "button" at bounding box center [208, 192] width 2 height 4
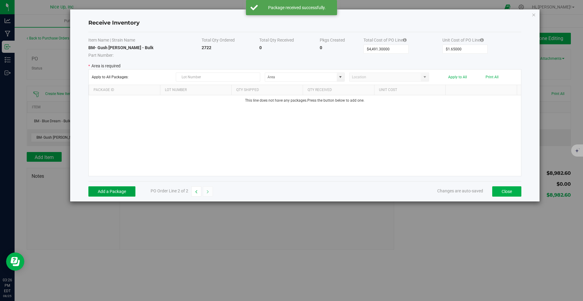
click at [96, 192] on button "Add a Package" at bounding box center [111, 191] width 47 height 10
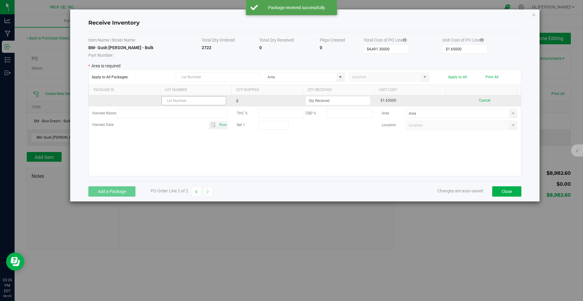
click at [186, 103] on input "text" at bounding box center [193, 100] width 65 height 9
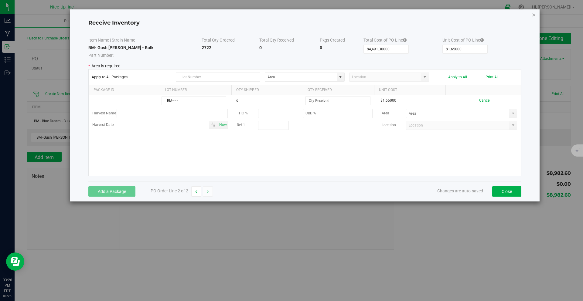
type input "BM==="
click at [532, 15] on icon "Close modal" at bounding box center [533, 14] width 4 height 7
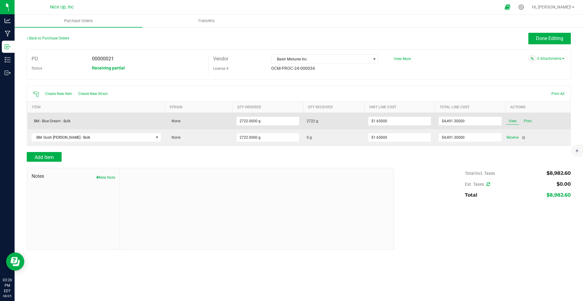
click at [513, 121] on span "View" at bounding box center [512, 120] width 12 height 7
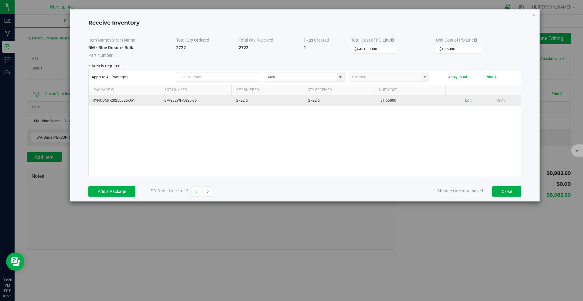
click at [221, 100] on td "BM-282WF-5825-36" at bounding box center [197, 100] width 72 height 11
click at [465, 100] on button "Edit" at bounding box center [468, 101] width 6 height 6
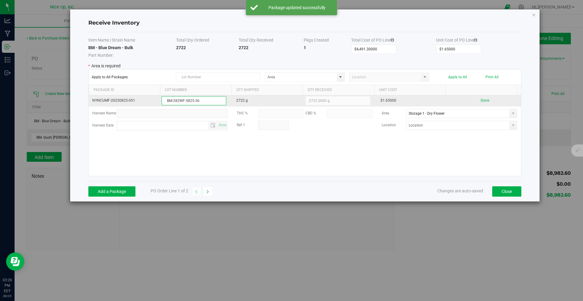
click at [205, 102] on input "BM-282WF-5825-36" at bounding box center [193, 100] width 65 height 9
drag, startPoint x: 207, startPoint y: 100, endPoint x: 172, endPoint y: 101, distance: 34.9
click at [172, 101] on input "BM-282WF-5825-36" at bounding box center [193, 100] width 65 height 9
click at [200, 101] on input "BM-024-042925-bd-fp1" at bounding box center [193, 100] width 65 height 9
type input "BM-024-042925-BD-FP1"
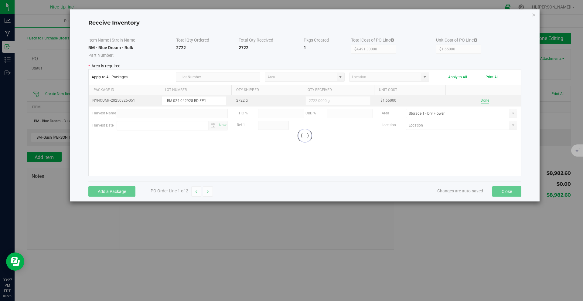
click at [479, 100] on kendo-grid-list "NYNCUMF-20250825-051 BM-024-042925-BD-FP1 2722 g 2722.0000 g $1.65000 Done Harv…" at bounding box center [305, 135] width 432 height 81
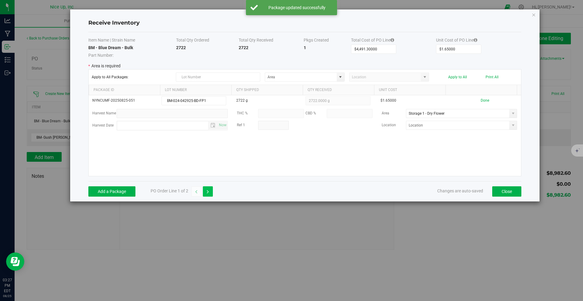
click at [210, 190] on button "button" at bounding box center [208, 191] width 10 height 10
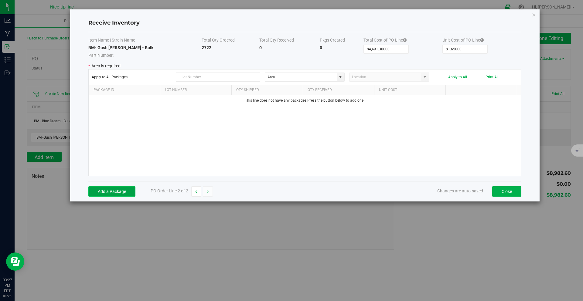
click at [122, 191] on button "Add a Package" at bounding box center [111, 191] width 47 height 10
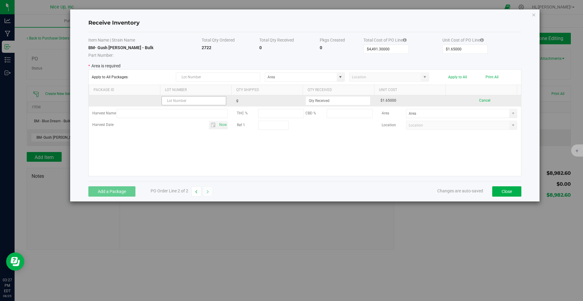
click at [194, 103] on input "text" at bounding box center [193, 100] width 65 height 9
type input "BM-2832WF-5825-36"
click at [314, 98] on input at bounding box center [338, 100] width 64 height 8
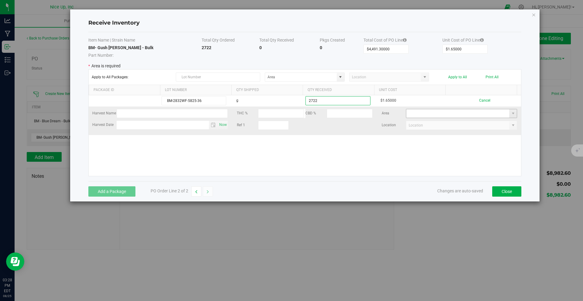
type input "2722.0000 g"
click at [483, 113] on kendo-grid-list "BM-2832WF-5825-36 g 2722.0000 g $1.65000 Cancel Harvest Name THC % CBD % Area H…" at bounding box center [305, 135] width 432 height 81
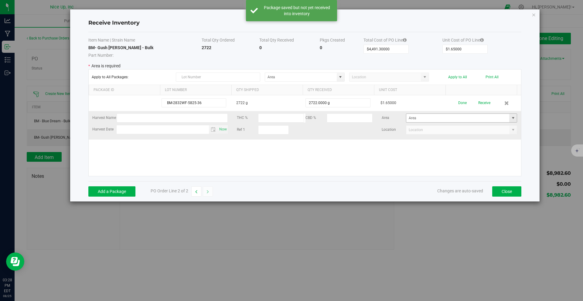
click at [510, 117] on span at bounding box center [512, 118] width 5 height 5
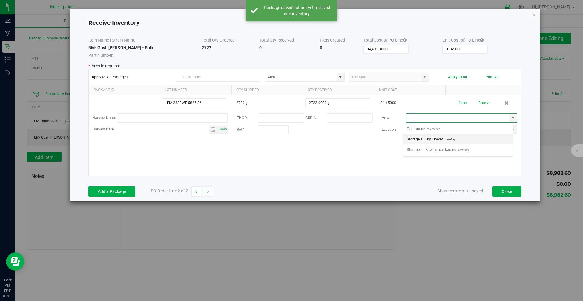
click at [445, 139] on span "Inventory" at bounding box center [448, 139] width 12 height 9
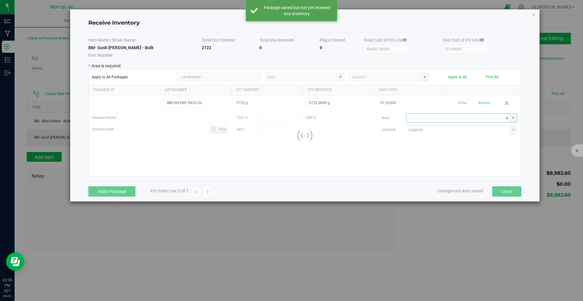
type input "Storage 1 - Dry Flower"
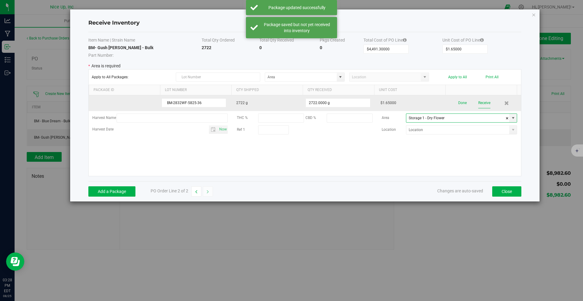
click at [480, 103] on button "Receive" at bounding box center [484, 103] width 12 height 11
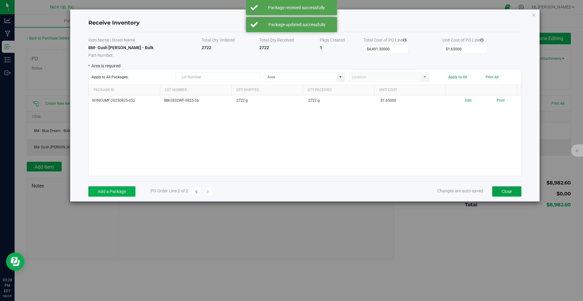
click at [513, 193] on button "Close" at bounding box center [506, 191] width 29 height 10
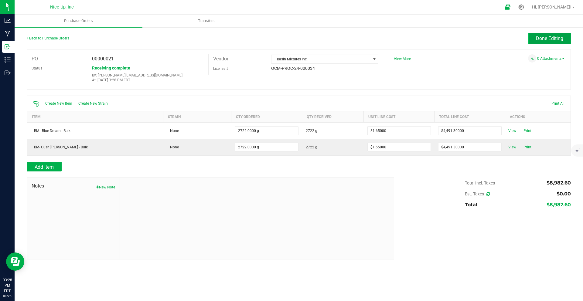
click at [554, 36] on span "Done Editing" at bounding box center [549, 39] width 27 height 6
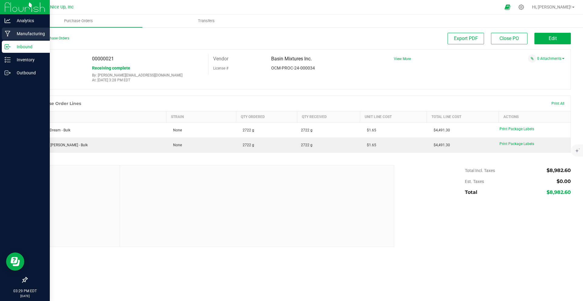
click at [28, 32] on p "Manufacturing" at bounding box center [29, 33] width 36 height 7
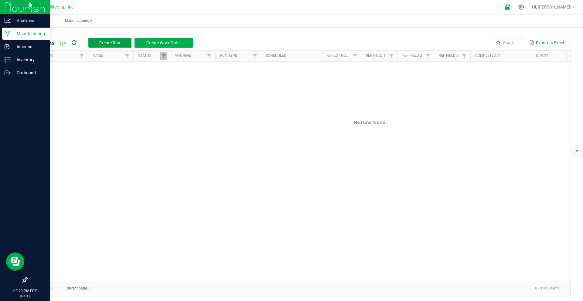
click at [118, 43] on span "Create Run" at bounding box center [109, 42] width 21 height 5
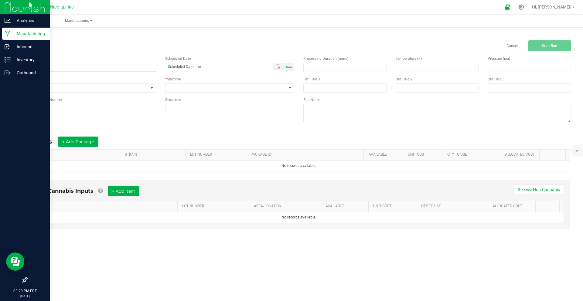
click at [125, 68] on input at bounding box center [91, 67] width 129 height 9
click at [279, 68] on span "Toggle popup" at bounding box center [278, 66] width 5 height 5
type input "Blue Dream Preroll - Short Run"
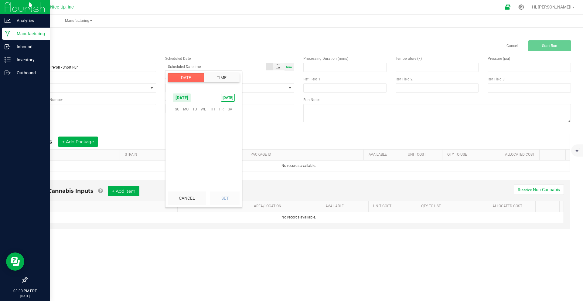
scroll to position [98349, 0]
click at [176, 155] on span "24" at bounding box center [177, 155] width 9 height 9
click at [180, 157] on li "1" at bounding box center [180, 156] width 15 height 8
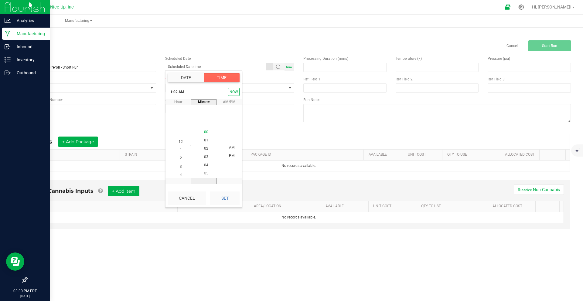
click at [205, 130] on span "00" at bounding box center [206, 132] width 4 height 4
click at [234, 94] on button "NOW" at bounding box center [234, 92] width 12 height 8
click at [191, 198] on button "Cancel" at bounding box center [187, 197] width 38 height 13
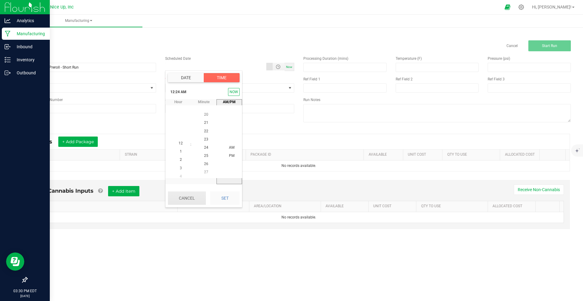
type input "month/day/year hour:minute AM"
click at [287, 66] on span "Now" at bounding box center [289, 66] width 6 height 3
type input "08/25/2025 3:30 PM"
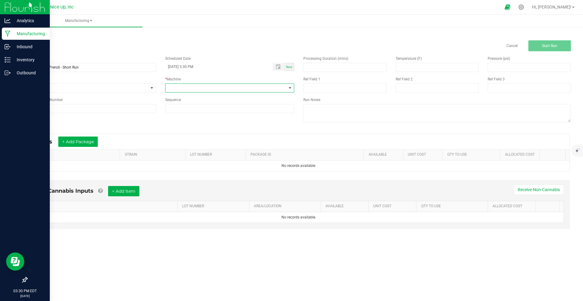
click at [240, 88] on span at bounding box center [225, 88] width 121 height 8
click at [291, 88] on span at bounding box center [289, 88] width 5 height 5
click at [288, 89] on span at bounding box center [289, 88] width 5 height 5
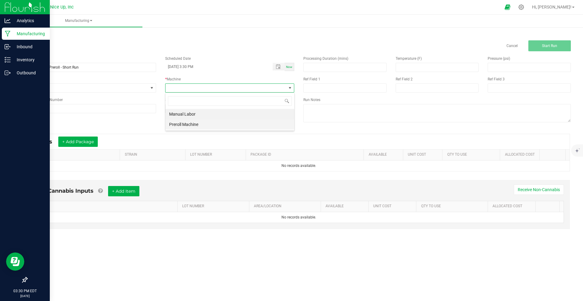
click at [191, 124] on li "Preroll Machine" at bounding box center [229, 124] width 129 height 10
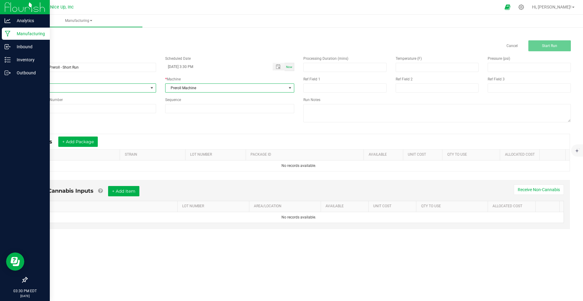
click at [150, 88] on span at bounding box center [151, 88] width 5 height 5
click at [87, 143] on button "+ Add Package" at bounding box center [77, 142] width 39 height 10
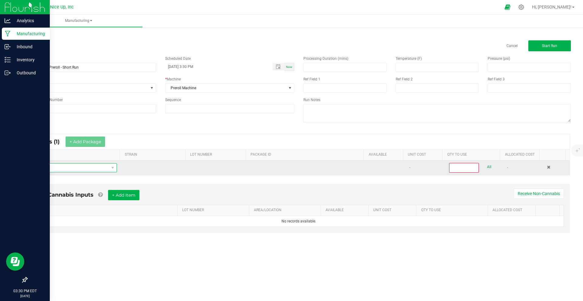
click at [90, 167] on span "NO DATA FOUND" at bounding box center [70, 168] width 77 height 8
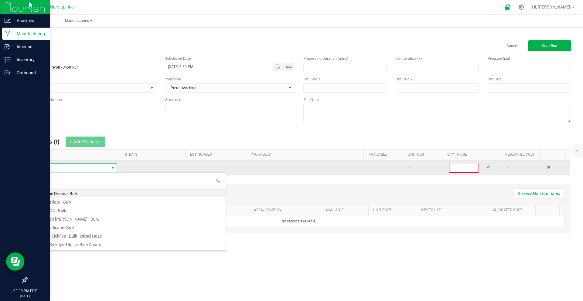
scroll to position [9, 84]
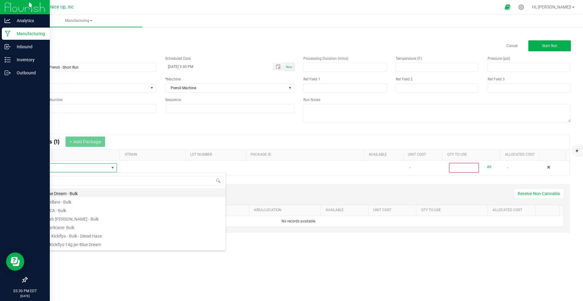
click at [80, 196] on li "BM - Blue Dream - Bulk" at bounding box center [129, 192] width 194 height 8
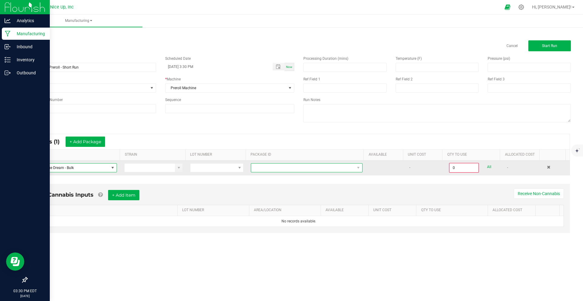
click at [306, 169] on span at bounding box center [302, 168] width 103 height 8
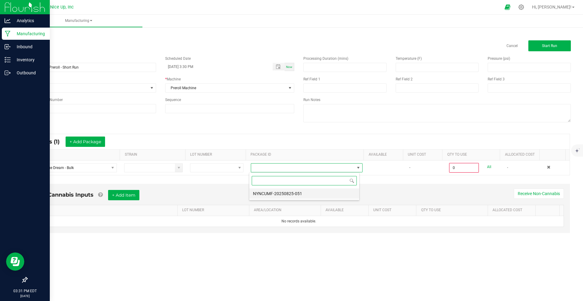
click at [310, 195] on li "NYNCUMF-20250825-051" at bounding box center [304, 193] width 110 height 10
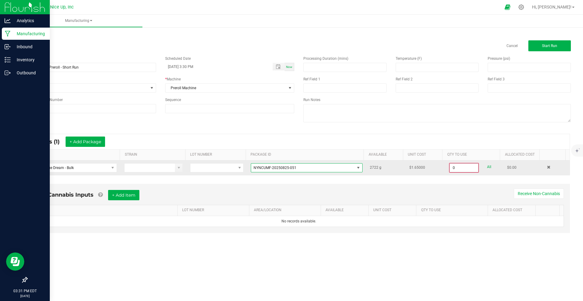
click at [459, 168] on input "0" at bounding box center [463, 168] width 29 height 8
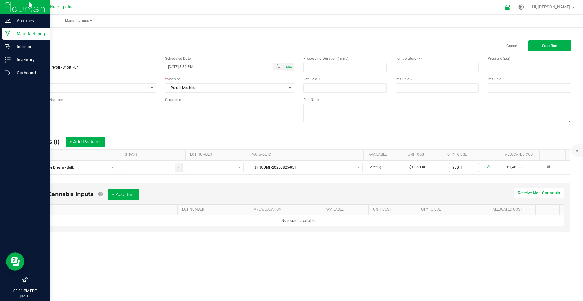
type input "900.4000 g"
click at [483, 182] on div "Non-Cannabis Inputs + Add Item Receive Non-Cannabis ITEM LOT NUMBER AREA/LOCATI…" at bounding box center [298, 212] width 553 height 64
click at [540, 48] on button "Start Run" at bounding box center [549, 45] width 42 height 11
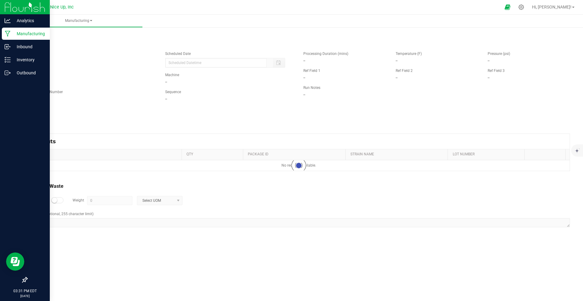
type input "08/25/2025 3:30 PM"
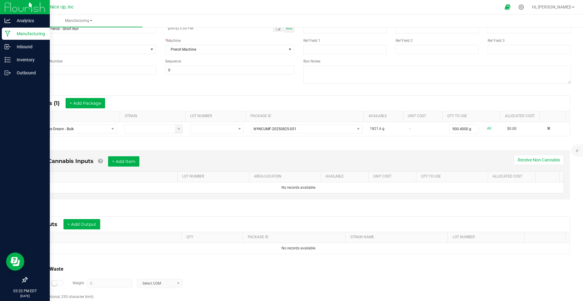
scroll to position [69, 0]
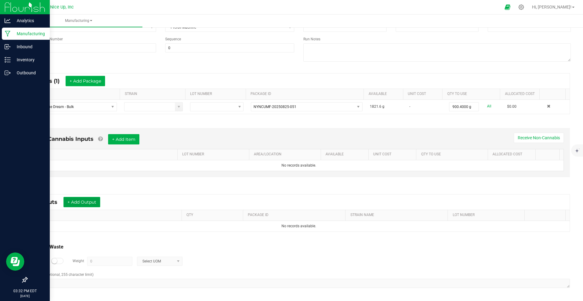
click at [93, 202] on button "+ Add Output" at bounding box center [81, 202] width 37 height 10
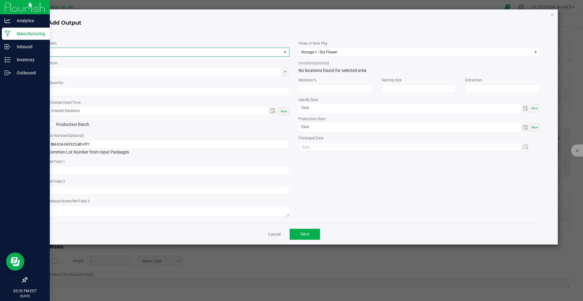
click at [95, 53] on span "NO DATA FOUND" at bounding box center [164, 52] width 233 height 8
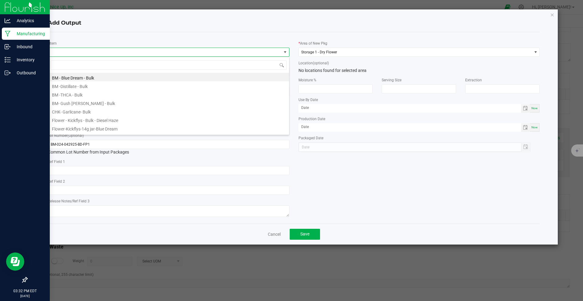
scroll to position [9, 241]
click at [274, 236] on link "Cancel" at bounding box center [274, 234] width 13 height 6
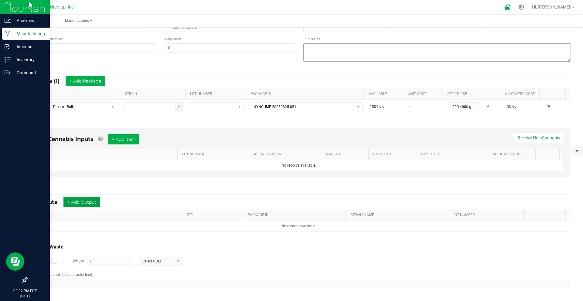
scroll to position [0, 0]
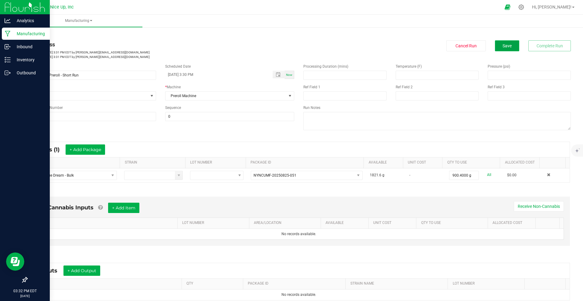
click at [498, 49] on button "Save" at bounding box center [507, 45] width 24 height 11
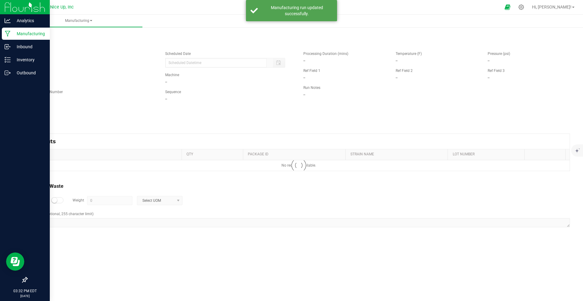
type input "08/25/2025 3:30 PM"
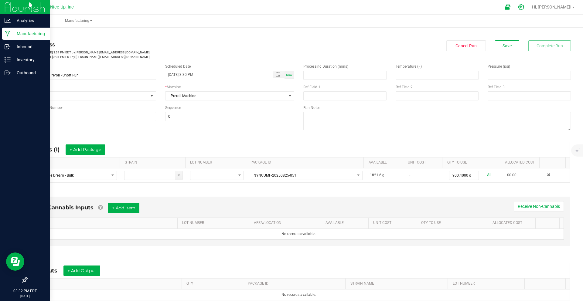
click at [524, 8] on icon at bounding box center [521, 7] width 6 height 6
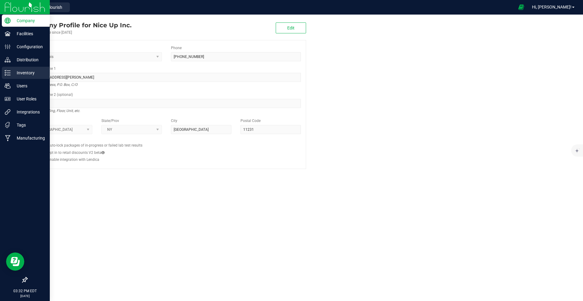
click at [13, 72] on p "Inventory" at bounding box center [29, 72] width 36 height 7
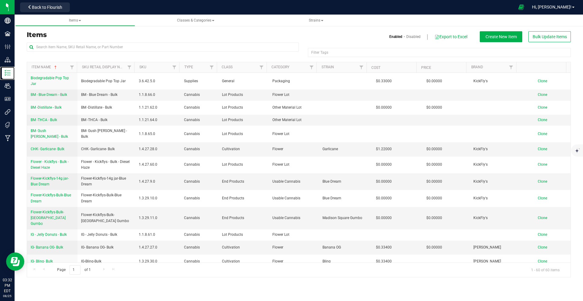
scroll to position [80, 0]
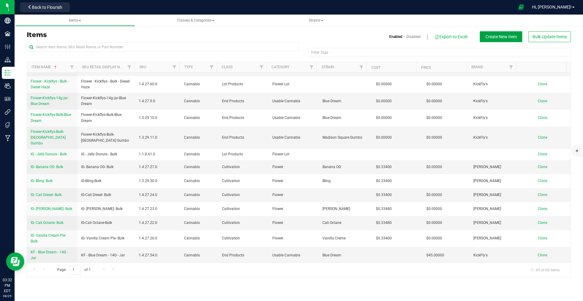
click at [493, 36] on span "Create New Item" at bounding box center [500, 36] width 31 height 5
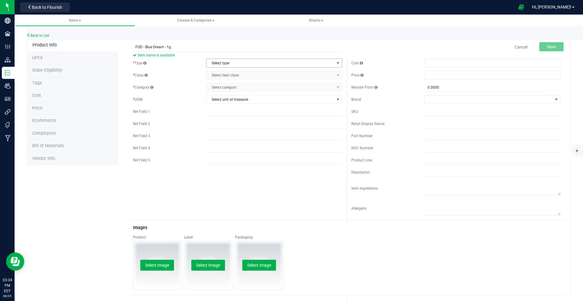
type input "FOD - Blue Dream - 1g"
click at [254, 63] on span "Select type" at bounding box center [270, 63] width 128 height 8
click at [231, 63] on span "Select type" at bounding box center [270, 63] width 128 height 8
click at [239, 61] on span "Select type" at bounding box center [270, 63] width 128 height 8
click at [225, 73] on li "Cannabis" at bounding box center [272, 73] width 134 height 9
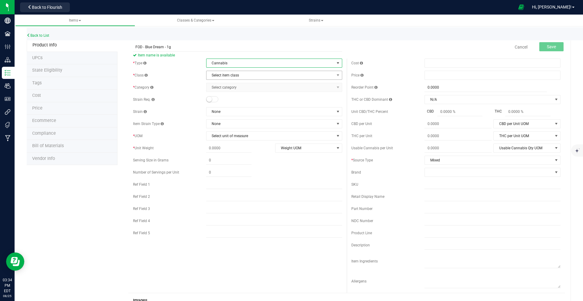
click at [253, 72] on span "Select item class" at bounding box center [270, 75] width 128 height 8
click at [250, 76] on span "Select item class" at bounding box center [270, 75] width 128 height 8
click at [242, 75] on span "Select item class" at bounding box center [270, 75] width 128 height 8
click at [228, 95] on li "End Products" at bounding box center [272, 94] width 134 height 9
click at [250, 87] on span "Select category" at bounding box center [270, 87] width 128 height 8
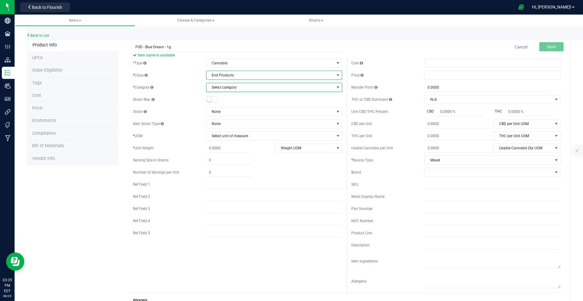
click at [250, 75] on span "End Products" at bounding box center [270, 75] width 128 height 8
click at [233, 104] on li "Intermediate Products" at bounding box center [272, 103] width 134 height 9
click at [247, 87] on span "Select category" at bounding box center [270, 87] width 128 height 8
click at [256, 74] on span "Intermediate Products" at bounding box center [270, 75] width 128 height 8
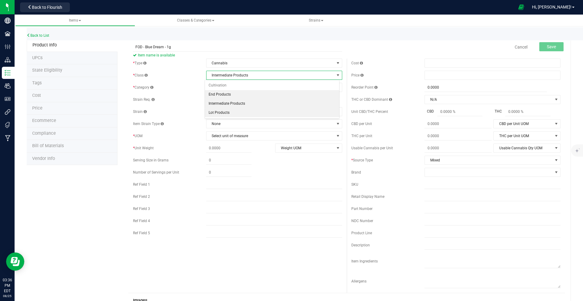
click at [234, 113] on li "Lot Products" at bounding box center [272, 112] width 134 height 9
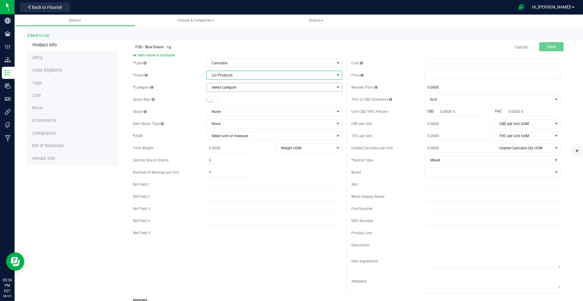
click at [235, 87] on span "Select category" at bounding box center [270, 87] width 128 height 8
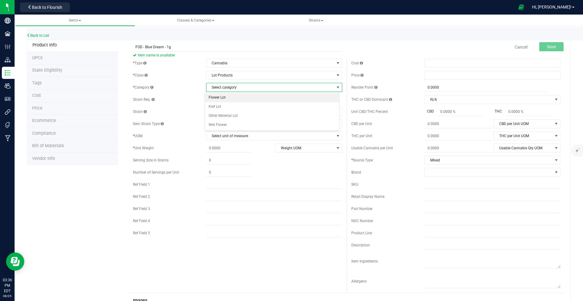
click at [228, 98] on li "Flower Lot" at bounding box center [272, 97] width 134 height 9
click at [234, 138] on span "Select unit of measure" at bounding box center [270, 136] width 128 height 8
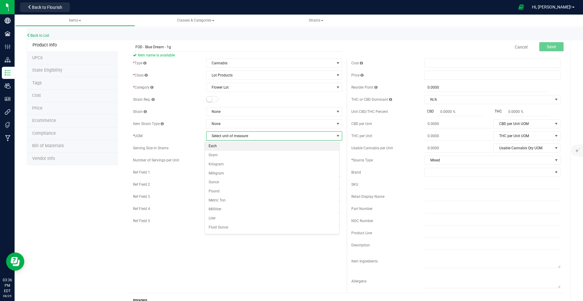
click at [217, 147] on li "Each" at bounding box center [272, 146] width 134 height 9
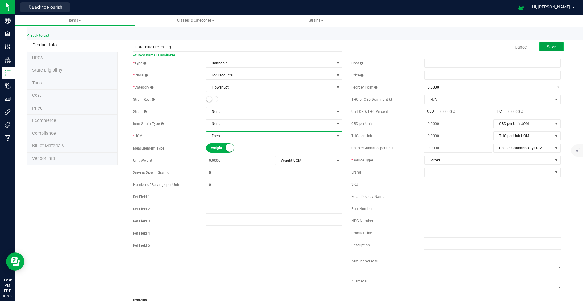
click at [547, 46] on span "Save" at bounding box center [551, 46] width 9 height 5
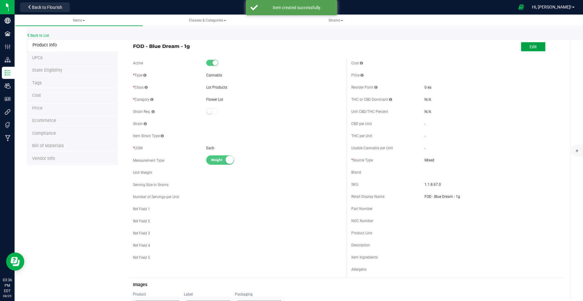
click at [531, 49] on span "Edit" at bounding box center [532, 46] width 7 height 5
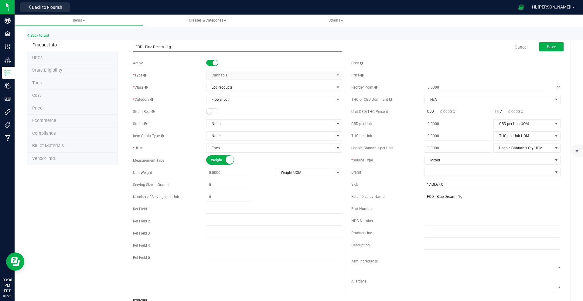
click at [178, 47] on input "FOD - Blue Dream - 1g" at bounding box center [237, 46] width 209 height 9
type input "FOD - Blue Dream - 1g Preroll"
click at [554, 46] on button "Save" at bounding box center [551, 46] width 24 height 9
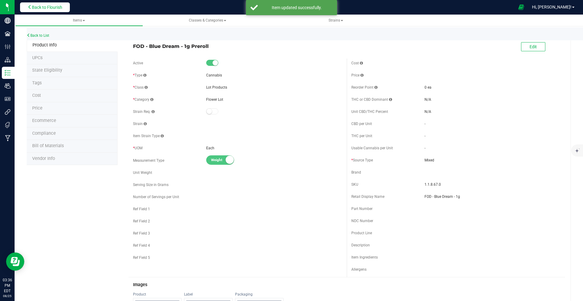
click at [60, 8] on span "Back to Flourish" at bounding box center [47, 7] width 30 height 5
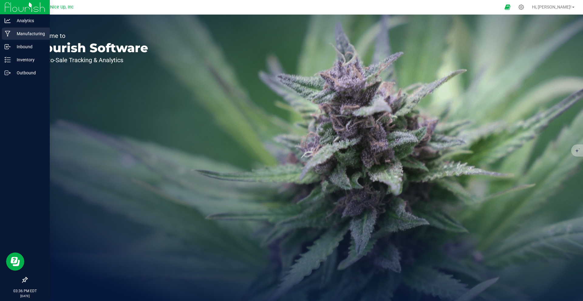
click at [15, 33] on p "Manufacturing" at bounding box center [29, 33] width 36 height 7
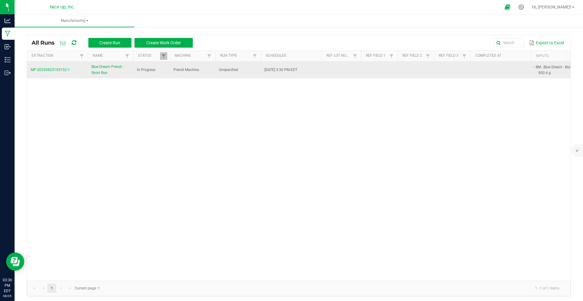
click at [357, 70] on td at bounding box center [340, 70] width 39 height 17
click at [51, 69] on span "MP-20250825193152-1" at bounding box center [50, 70] width 39 height 4
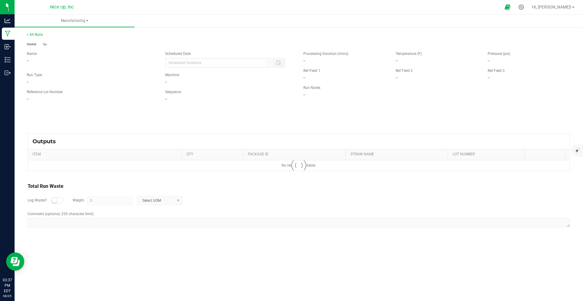
type input "08/25/2025 3:30 PM"
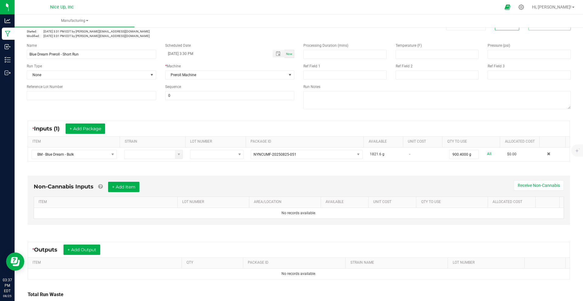
scroll to position [22, 0]
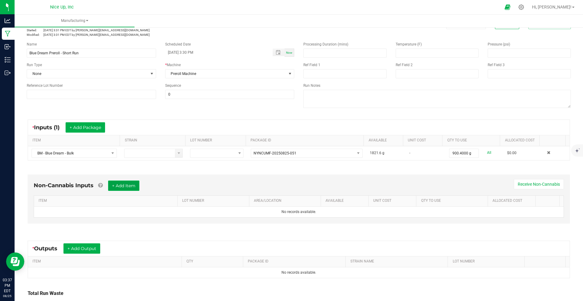
click at [123, 184] on button "+ Add Item" at bounding box center [123, 186] width 31 height 10
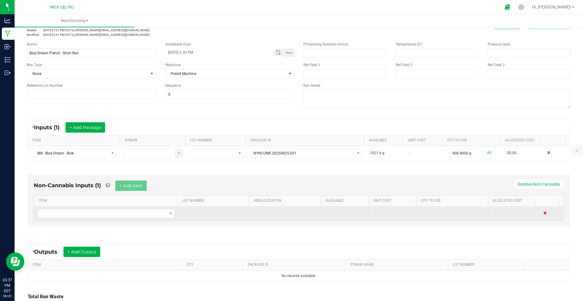
click at [543, 213] on span at bounding box center [545, 213] width 4 height 4
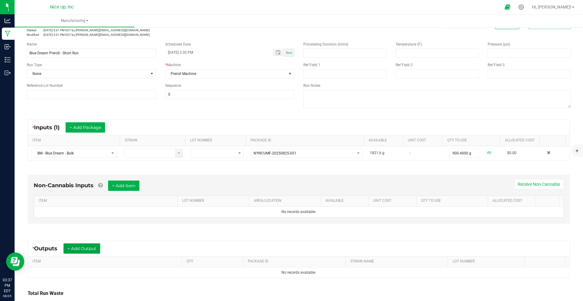
click at [75, 249] on button "+ Add Output" at bounding box center [81, 248] width 37 height 10
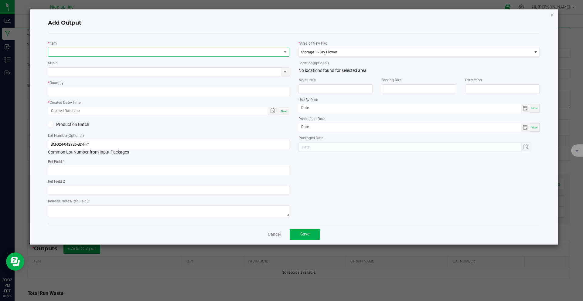
click at [280, 51] on span "NO DATA FOUND" at bounding box center [164, 52] width 233 height 8
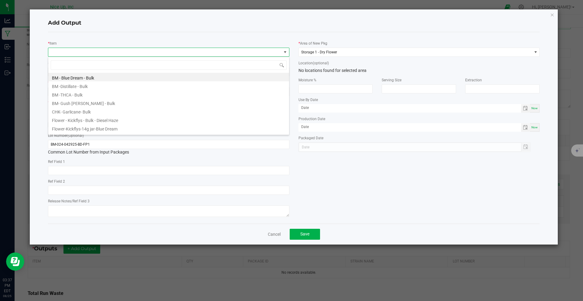
scroll to position [39, 0]
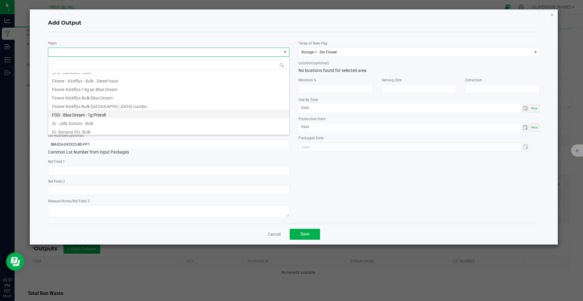
click at [85, 114] on li "FOD - Blue Dream - 1g Preroll" at bounding box center [168, 114] width 241 height 8
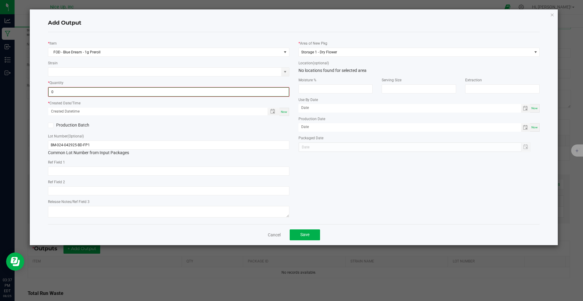
click at [67, 89] on input "0" at bounding box center [169, 92] width 240 height 8
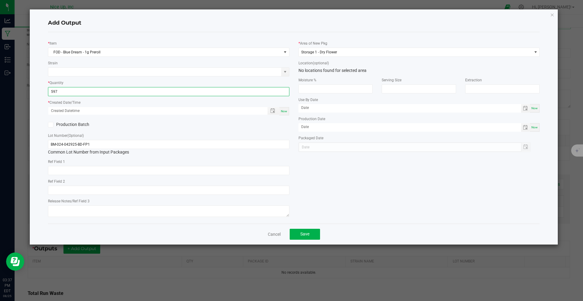
type input "597 ea"
click at [356, 185] on div "* Item FOD - Blue Dream - 1g Preroll Strain * Quantity 597 ea * Created Date/Ti…" at bounding box center [293, 128] width 501 height 182
click at [286, 112] on span "Now" at bounding box center [284, 111] width 6 height 3
type input "08/25/2025 3:37 PM"
type input "[DATE]"
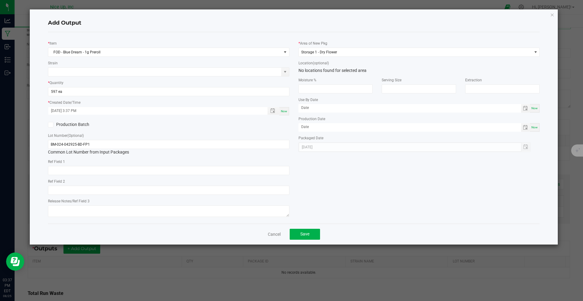
click at [285, 111] on span "Now" at bounding box center [284, 111] width 6 height 3
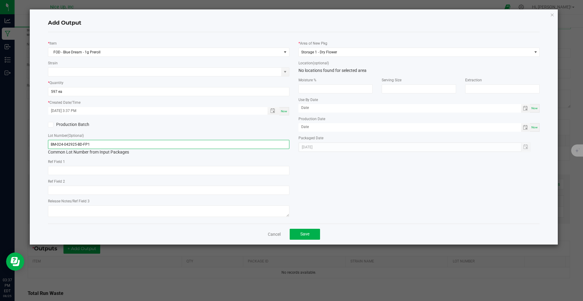
drag, startPoint x: 104, startPoint y: 145, endPoint x: 36, endPoint y: 142, distance: 68.0
click at [36, 142] on div "Add Output * Item FOD - Blue Dream - 1g Preroll Strain * Quantity 597 ea * Crea…" at bounding box center [294, 126] width 528 height 235
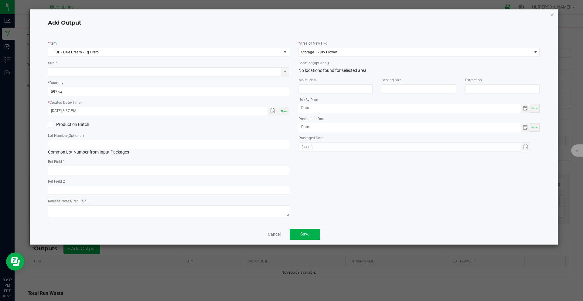
click at [381, 173] on div "* Item FOD - Blue Dream - 1g Preroll Strain * Quantity 597 ea * Created Date/Ti…" at bounding box center [293, 128] width 501 height 182
drag, startPoint x: 67, startPoint y: 91, endPoint x: 39, endPoint y: 88, distance: 28.7
click at [39, 88] on div "Add Output * Item FOD - Blue Dream - 1g Preroll Strain * Quantity 597 * Created…" at bounding box center [294, 126] width 528 height 235
drag, startPoint x: 69, startPoint y: 92, endPoint x: 36, endPoint y: 86, distance: 34.2
click at [36, 86] on div "Add Output * Item FOD - Blue Dream - 1g Preroll Strain * Quantity 597 * Created…" at bounding box center [294, 126] width 528 height 235
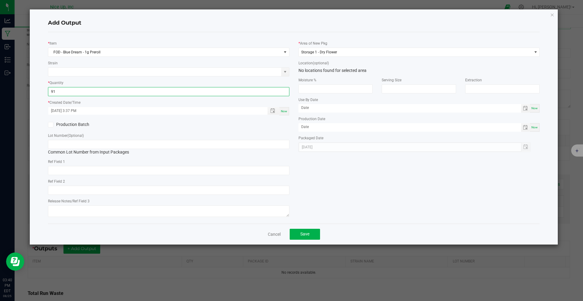
type input "913"
click at [313, 238] on button "Save" at bounding box center [304, 234] width 30 height 11
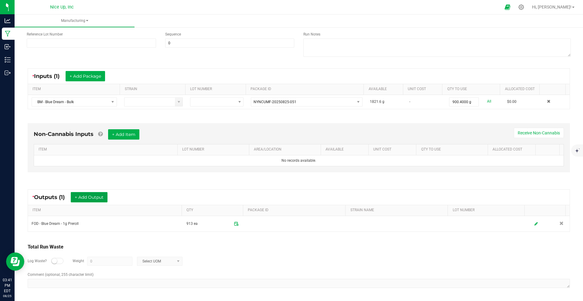
scroll to position [0, 0]
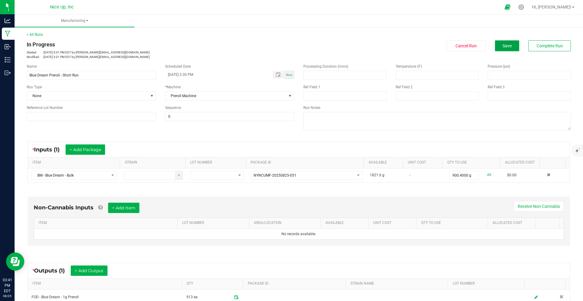
click at [506, 44] on span "Save" at bounding box center [506, 45] width 9 height 5
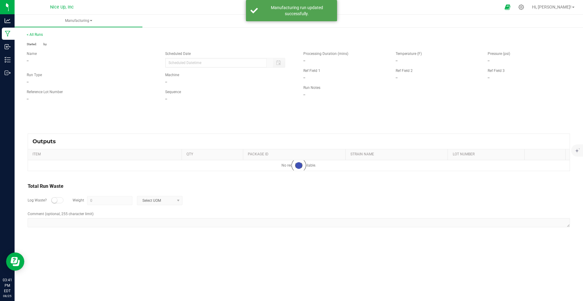
type input "08/25/2025 3:30 PM"
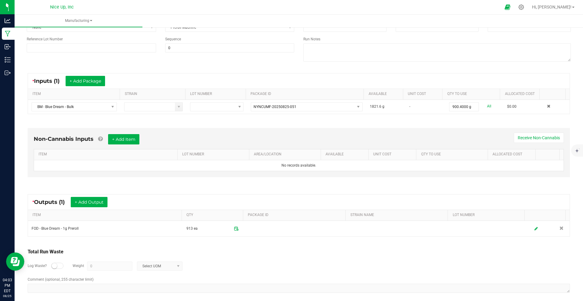
scroll to position [69, 0]
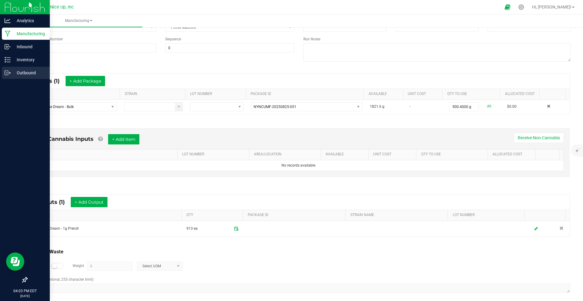
click at [13, 74] on p "Outbound" at bounding box center [29, 72] width 36 height 7
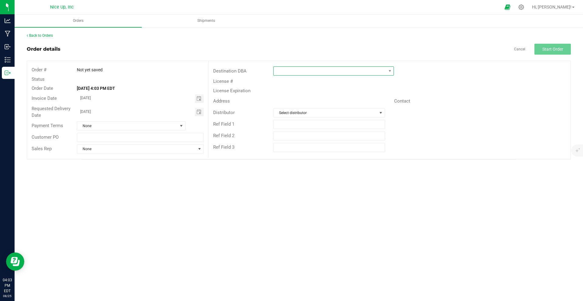
click at [304, 74] on span at bounding box center [329, 71] width 112 height 8
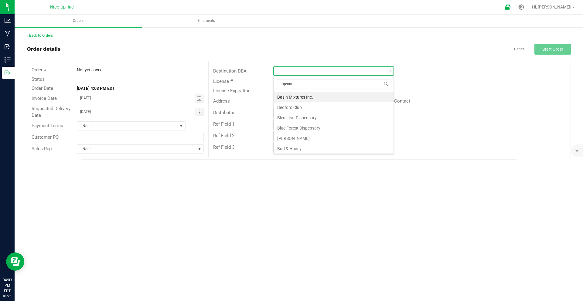
type input "upstate"
click at [281, 96] on li "Upstate Canna Co" at bounding box center [333, 97] width 120 height 10
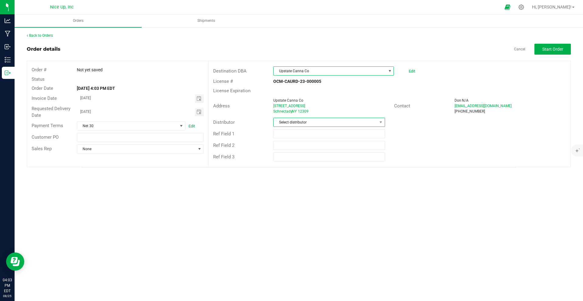
click at [307, 125] on span "Select distributor" at bounding box center [324, 122] width 103 height 8
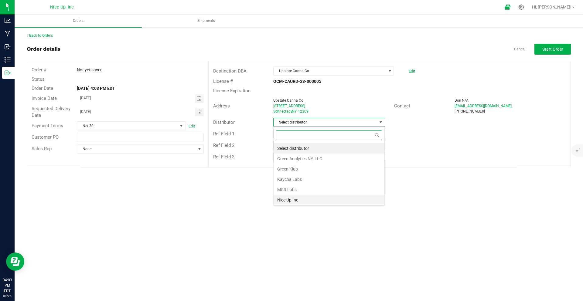
scroll to position [1, 0]
click at [292, 197] on li "Nice Up Inc" at bounding box center [328, 199] width 111 height 10
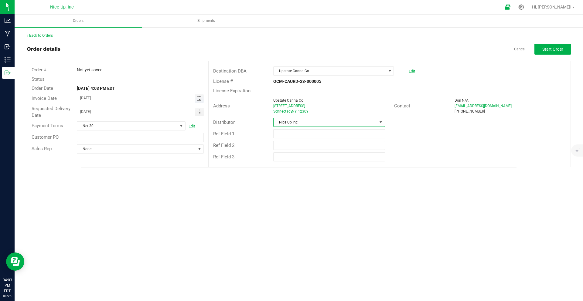
click at [198, 97] on span "Toggle calendar" at bounding box center [198, 98] width 5 height 5
click at [131, 163] on span "20" at bounding box center [131, 158] width 9 height 9
click at [199, 100] on span "Toggle calendar" at bounding box center [198, 98] width 5 height 5
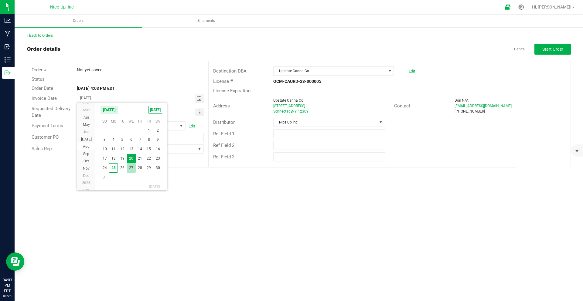
click at [131, 166] on span "27" at bounding box center [131, 167] width 9 height 9
type input "08/27/2025"
click at [200, 112] on span "Toggle calendar" at bounding box center [198, 112] width 5 height 5
click at [132, 181] on span "27" at bounding box center [131, 181] width 9 height 9
type input "08/27/2025"
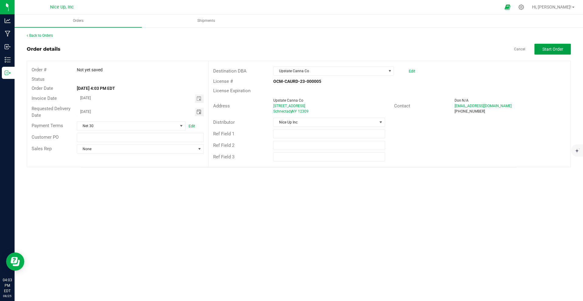
click at [547, 53] on button "Start Order" at bounding box center [552, 49] width 36 height 11
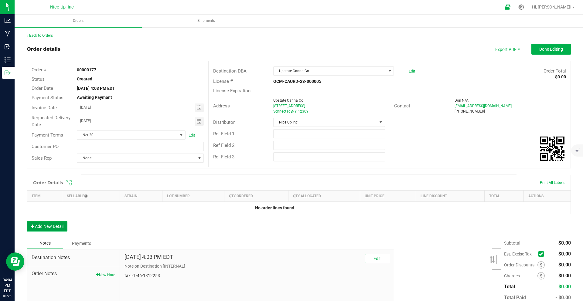
click at [51, 225] on button "Add New Detail" at bounding box center [47, 226] width 41 height 10
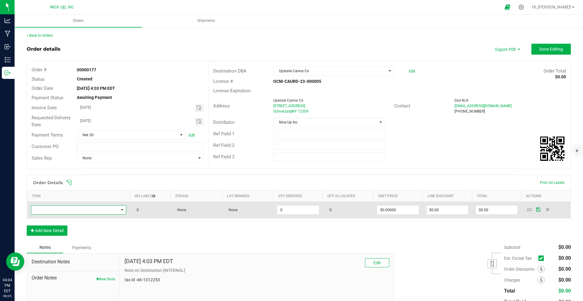
click at [71, 211] on span "NO DATA FOUND" at bounding box center [74, 210] width 87 height 8
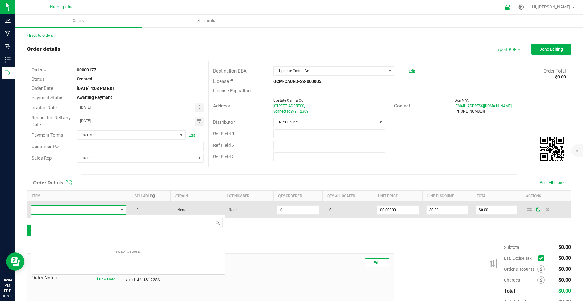
scroll to position [9, 94]
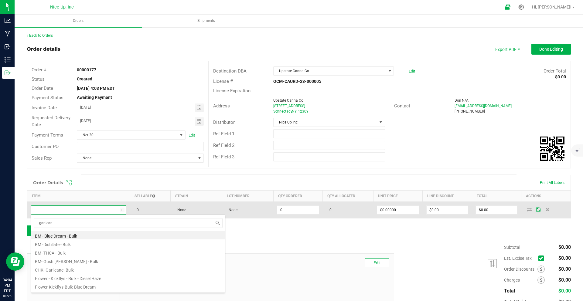
type input "garlicane"
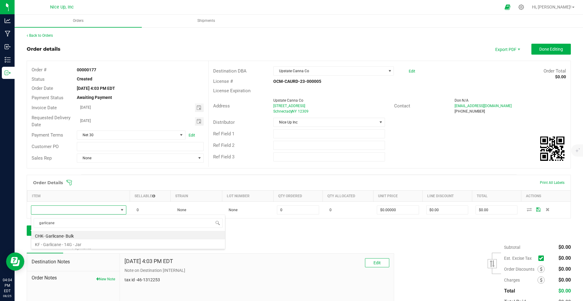
click at [132, 243] on li "KF - Garlicane - 14G - Jar" at bounding box center [128, 243] width 194 height 8
type input "0 ea"
type input "$45.00000"
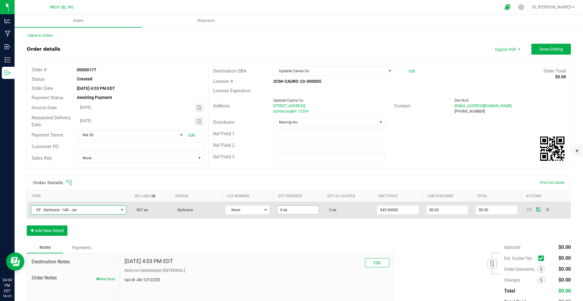
click at [289, 211] on input "0 ea" at bounding box center [297, 210] width 41 height 8
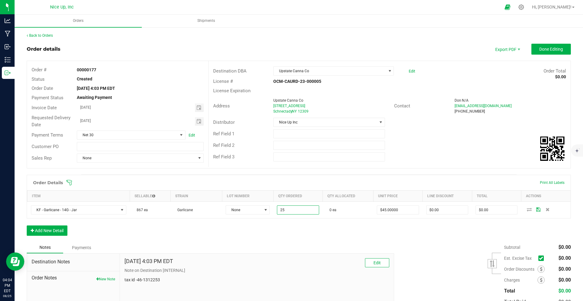
click at [331, 229] on div "Order Details Print All Labels Item Sellable Strain Lot Number Qty Ordered Qty …" at bounding box center [299, 208] width 544 height 67
type input "25 ea"
type input "$1,125.00"
click at [539, 258] on icon at bounding box center [541, 258] width 4 height 0
click at [0, 0] on input "checkbox" at bounding box center [0, 0] width 0 height 0
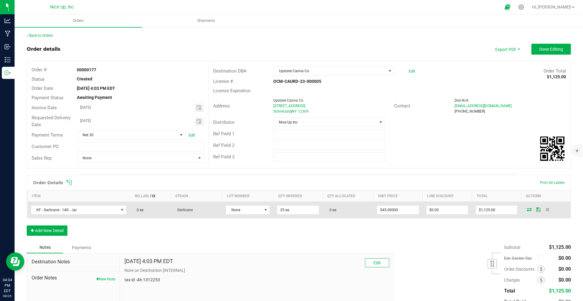
click at [526, 209] on icon at bounding box center [528, 210] width 5 height 4
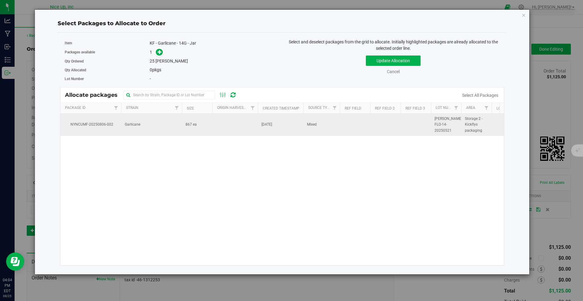
click at [161, 124] on td "Garlicane" at bounding box center [151, 124] width 61 height 22
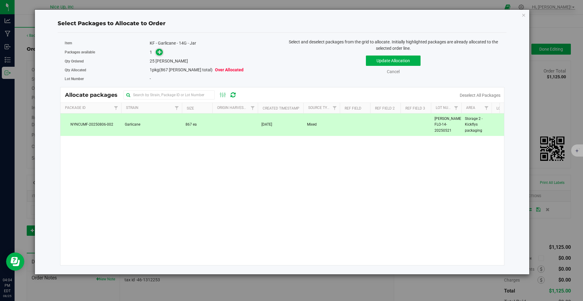
click at [160, 54] on icon at bounding box center [159, 52] width 4 height 4
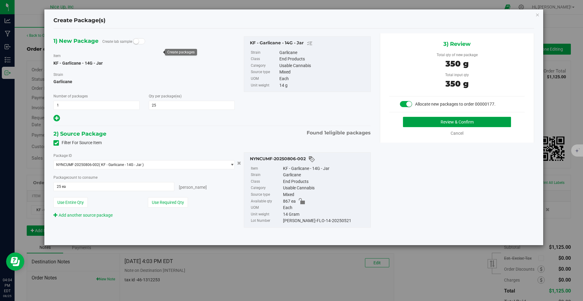
click at [460, 121] on button "Review & Confirm" at bounding box center [457, 122] width 108 height 10
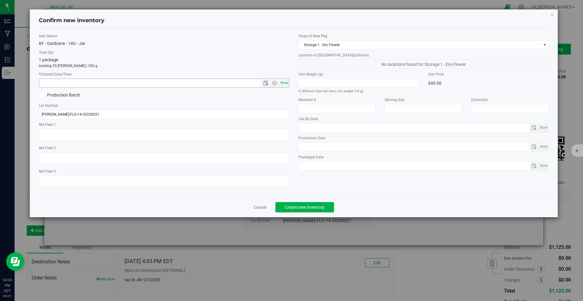
click at [281, 81] on span "Now" at bounding box center [284, 83] width 10 height 9
type input "8/25/2025 4:04 PM"
click at [313, 210] on button "Create new inventory" at bounding box center [304, 207] width 59 height 10
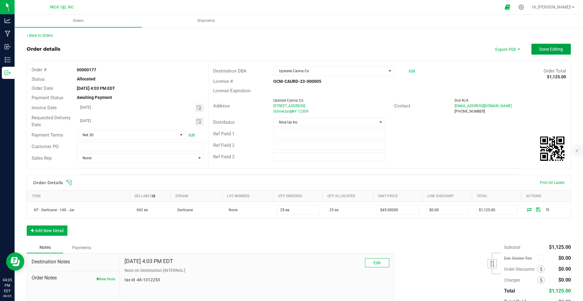
click at [540, 49] on span "Done Editing" at bounding box center [551, 49] width 24 height 5
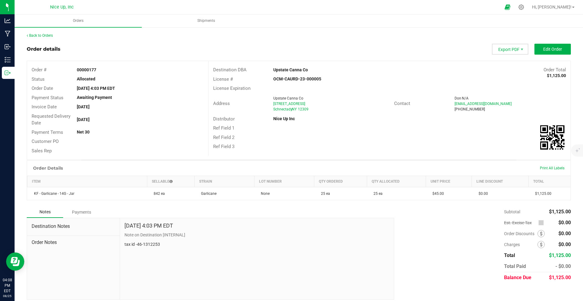
click at [504, 50] on span "Export PDF" at bounding box center [510, 49] width 36 height 11
click at [508, 68] on span "Invoice PDF" at bounding box center [506, 68] width 38 height 9
click at [512, 49] on span "Export PDF" at bounding box center [510, 49] width 36 height 11
click at [508, 60] on span "Packing List PDF" at bounding box center [506, 59] width 38 height 9
click at [207, 16] on uib-tab-heading "Shipments" at bounding box center [206, 21] width 127 height 12
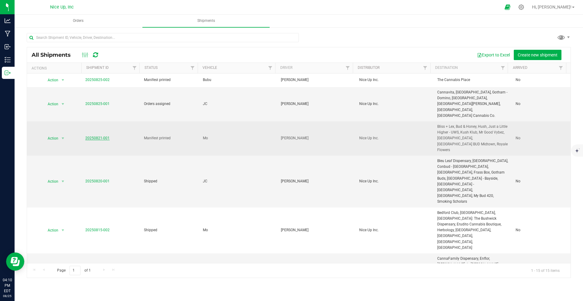
click at [98, 136] on link "20250821-001" at bounding box center [97, 138] width 24 height 4
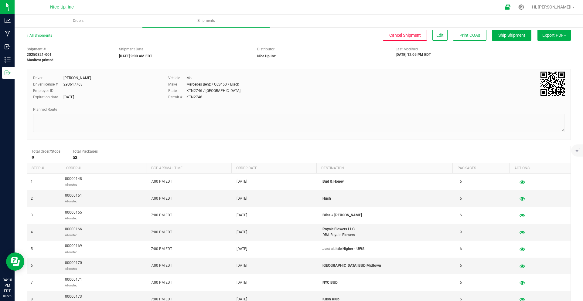
scroll to position [1, 0]
click at [436, 36] on span "Edit" at bounding box center [439, 34] width 7 height 5
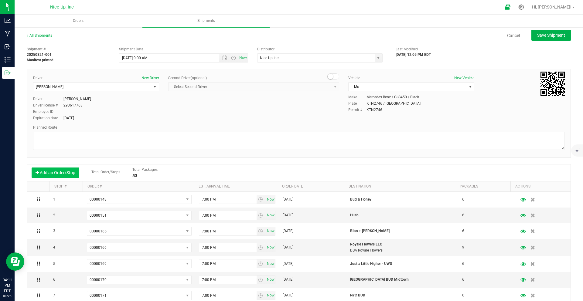
click at [68, 171] on button "Add an Order/Stop" at bounding box center [56, 173] width 48 height 10
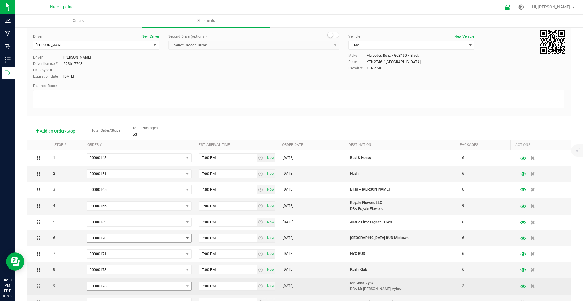
scroll to position [82, 0]
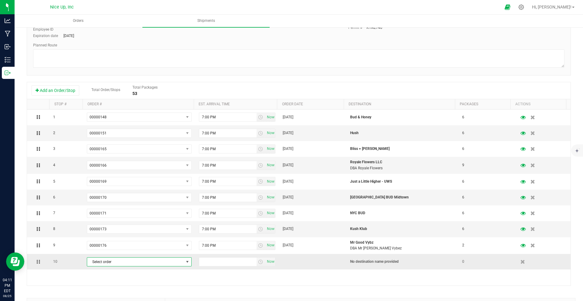
click at [142, 262] on span "Select order" at bounding box center [135, 262] width 96 height 8
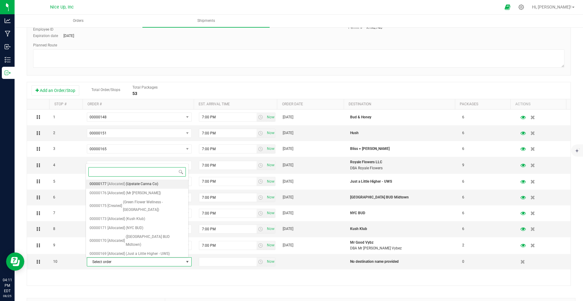
click at [141, 183] on span "(Upstate Canna Co)" at bounding box center [142, 184] width 32 height 8
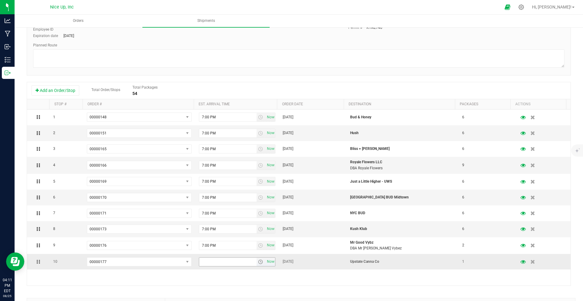
click at [258, 262] on span "select" at bounding box center [260, 261] width 5 height 5
click at [206, 254] on li "7:00 PM" at bounding box center [233, 255] width 74 height 8
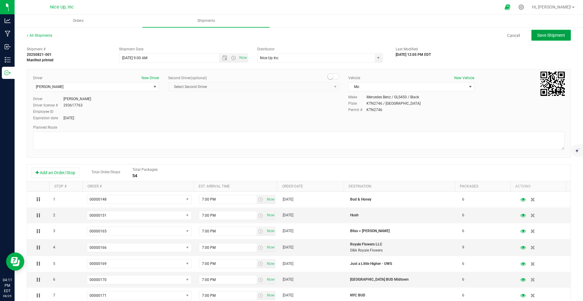
click at [539, 34] on span "Save Shipment" at bounding box center [551, 35] width 28 height 5
type input "8/27/2025 1:00 PM"
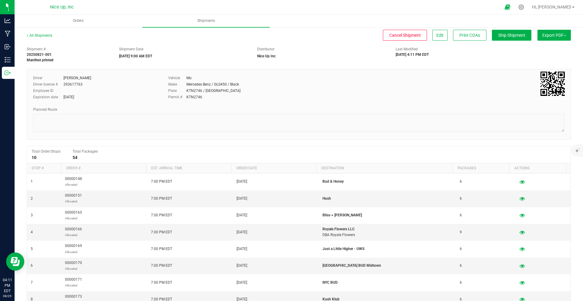
click at [545, 33] on button "Export PDF" at bounding box center [553, 35] width 33 height 11
click at [534, 68] on span "NY Manifest" at bounding box center [536, 67] width 20 height 4
click at [524, 7] on icon at bounding box center [521, 7] width 6 height 6
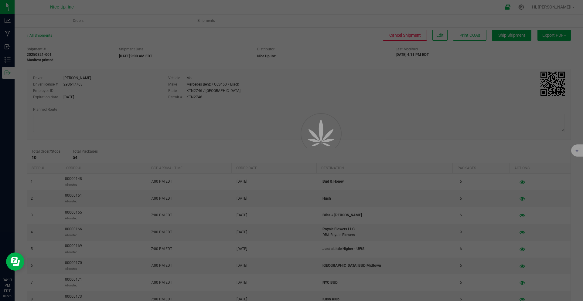
click at [534, 7] on div at bounding box center [291, 150] width 583 height 301
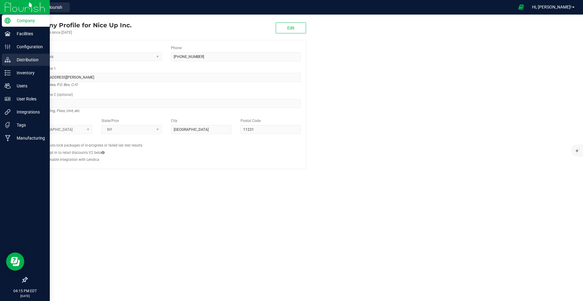
click at [20, 59] on p "Distribution" at bounding box center [29, 59] width 36 height 7
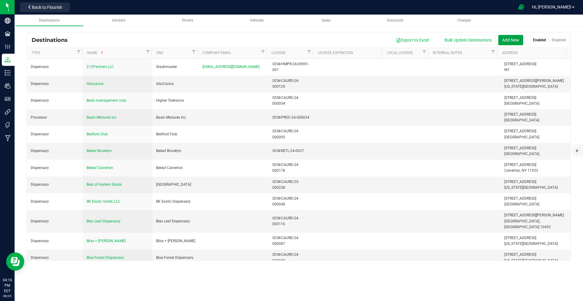
click at [512, 39] on button "Add New" at bounding box center [510, 40] width 25 height 10
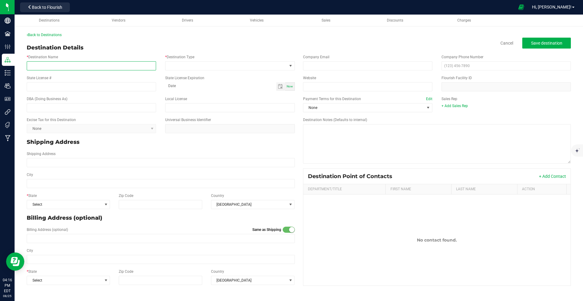
click at [86, 65] on input "* Destination Name" at bounding box center [91, 65] width 129 height 9
type input "Nice Yield"
type input "OCM-CAURD-25-000249"
type input "month-day-year"
type input "Nice Yield"
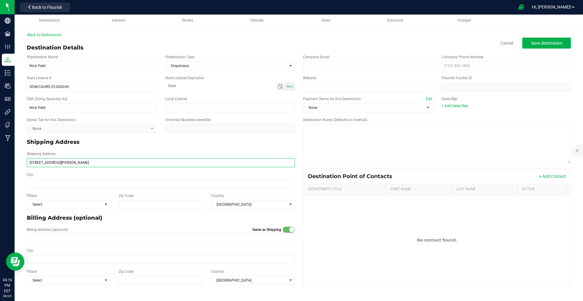
type input "10-50 Jackson Avenue"
type input "Long Island City"
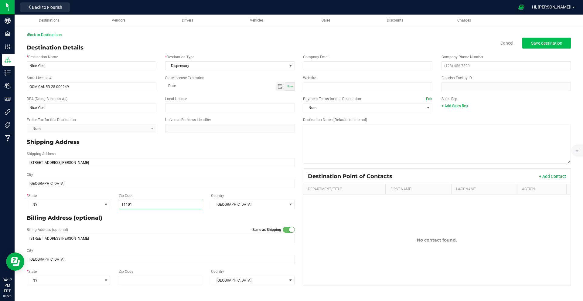
type input "11101"
click at [536, 42] on span "Save destination" at bounding box center [546, 43] width 31 height 5
type input "11101"
click at [50, 34] on link "Back to Destinations" at bounding box center [44, 35] width 35 height 4
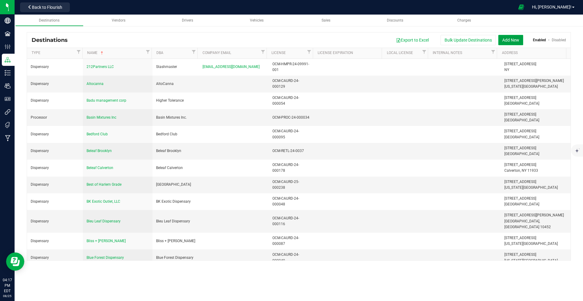
click at [507, 37] on button "Add New" at bounding box center [510, 40] width 25 height 10
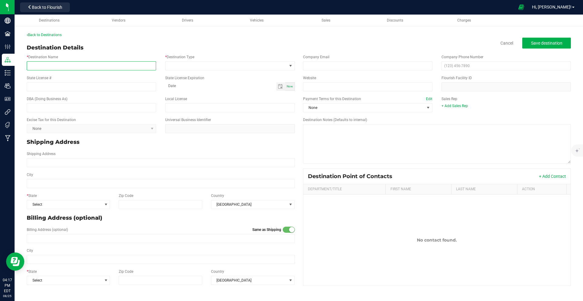
click at [48, 66] on input "* Destination Name" at bounding box center [91, 65] width 129 height 9
type input "Silver Cannabis Company"
type input "OCM-CAURD-25-000228"
type input "month-day-year"
type input "S"
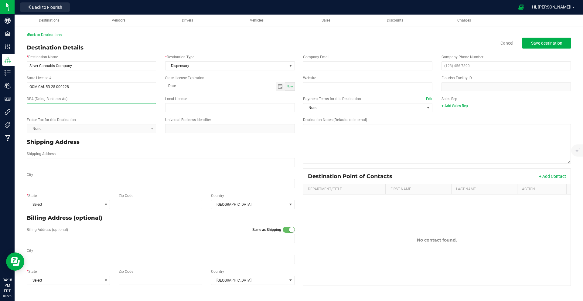
type input "A"
type input "Silver Cannabis Company"
click at [57, 164] on input "Shipping Address" at bounding box center [161, 162] width 268 height 9
type input "10 Executive Park Drive"
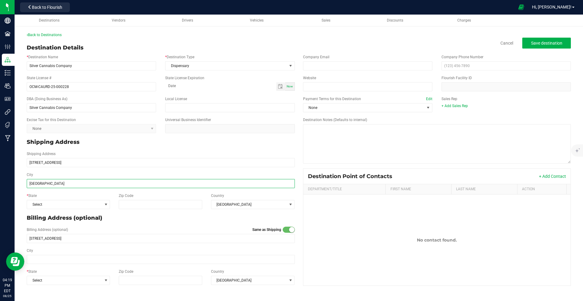
type input "Albany"
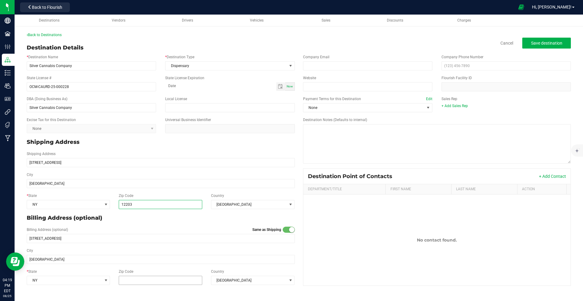
type input "12203"
click at [148, 279] on input "Zip Code" at bounding box center [161, 280] width 84 height 9
type input "12203"
click at [551, 44] on span "Save destination" at bounding box center [546, 43] width 31 height 5
click at [537, 43] on span "Save destination" at bounding box center [546, 43] width 31 height 5
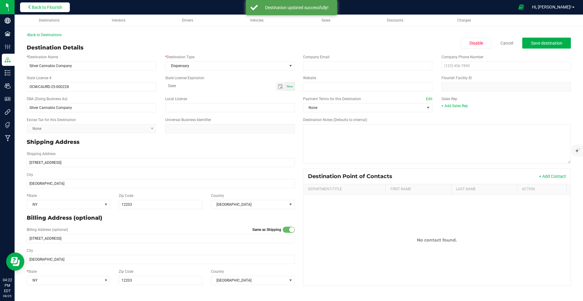
click at [49, 8] on span "Back to Flourish" at bounding box center [47, 7] width 30 height 5
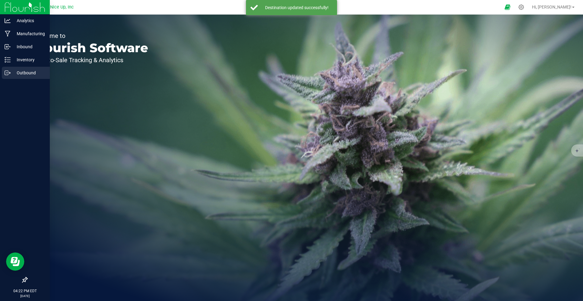
click at [11, 71] on p "Outbound" at bounding box center [29, 72] width 36 height 7
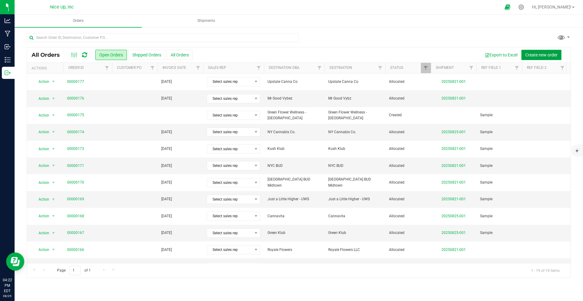
click at [530, 55] on span "Create new order" at bounding box center [541, 54] width 32 height 5
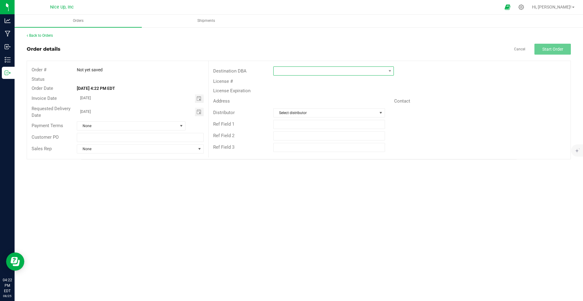
click at [298, 74] on span at bounding box center [329, 71] width 112 height 8
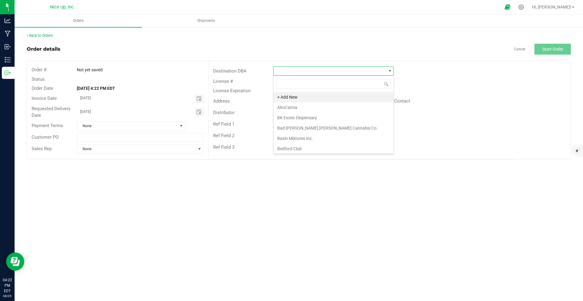
scroll to position [9, 120]
type input "nice yiel"
click at [284, 96] on li "Nice Yield" at bounding box center [333, 97] width 120 height 10
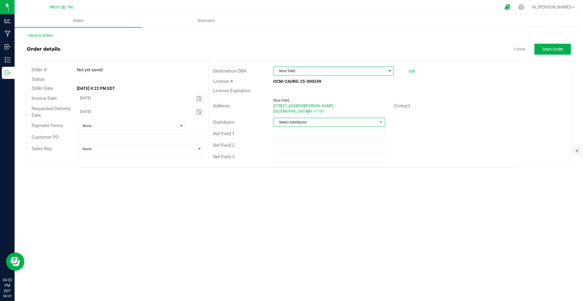
click at [306, 119] on span "Select distributor" at bounding box center [324, 122] width 103 height 8
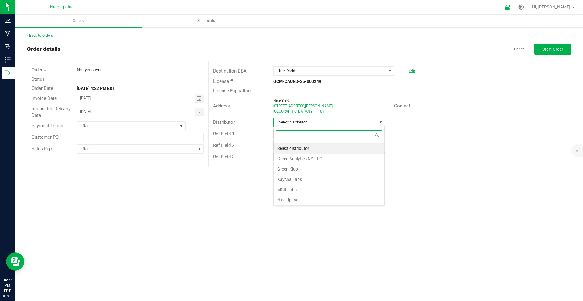
scroll to position [9, 112]
click at [299, 200] on li "Nice Up Inc" at bounding box center [328, 200] width 111 height 10
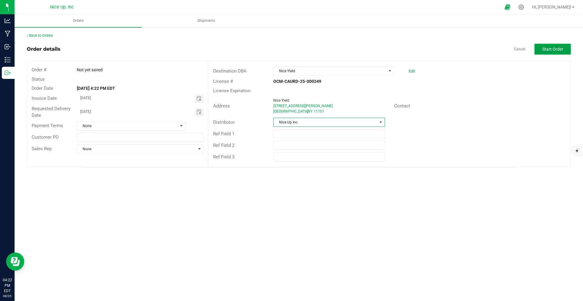
click at [553, 47] on span "Start Order" at bounding box center [552, 49] width 21 height 5
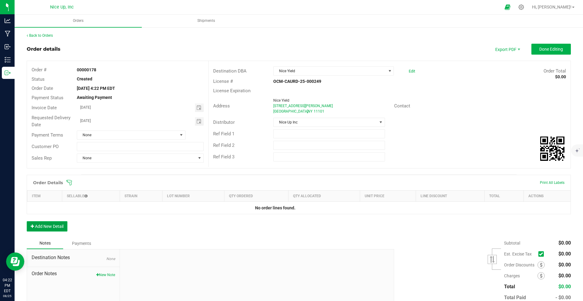
click at [55, 225] on button "Add New Detail" at bounding box center [47, 226] width 41 height 10
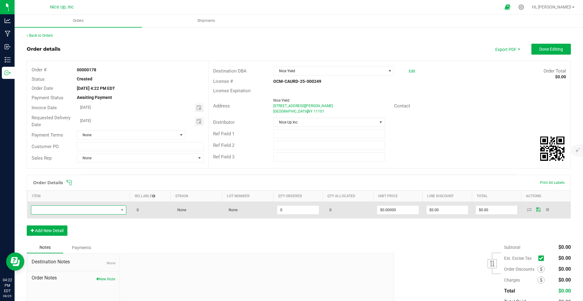
click at [56, 212] on span "NO DATA FOUND" at bounding box center [74, 210] width 87 height 8
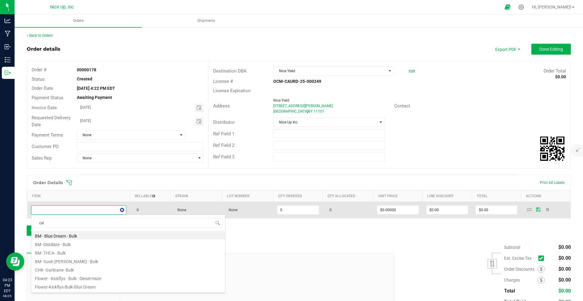
type input "cali"
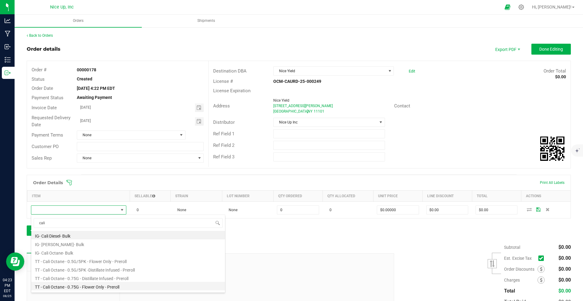
click at [88, 287] on li "TT - Cali Octane - 0.75G - Flower Only - Preroll" at bounding box center [128, 286] width 194 height 8
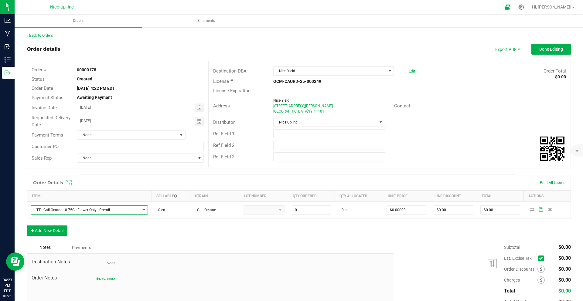
type input "0 ea"
type input "$4.42000"
click at [53, 226] on button "Add New Detail" at bounding box center [47, 230] width 41 height 10
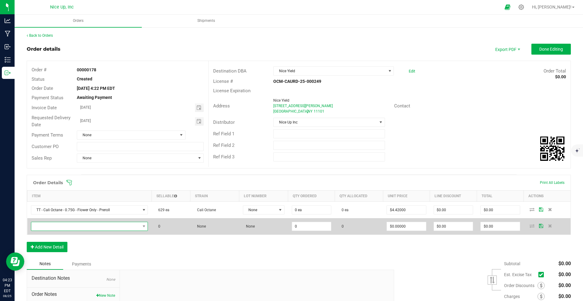
click at [61, 228] on span "NO DATA FOUND" at bounding box center [85, 226] width 109 height 8
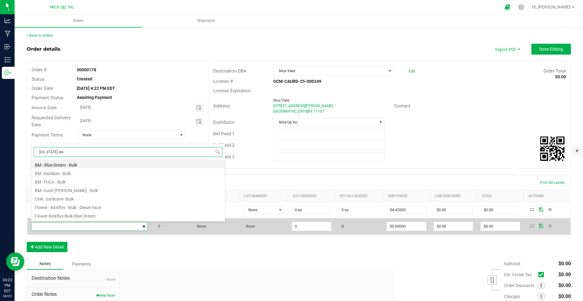
scroll to position [9, 118]
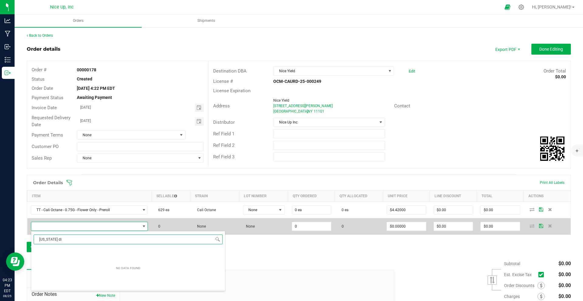
type input "california die"
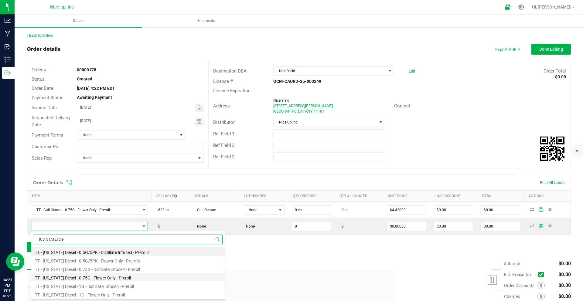
click at [103, 277] on li "TT - California Diesel - 0.75G - Flower Only - Preroll" at bounding box center [128, 277] width 194 height 8
type input "0 ea"
type input "$4.42000"
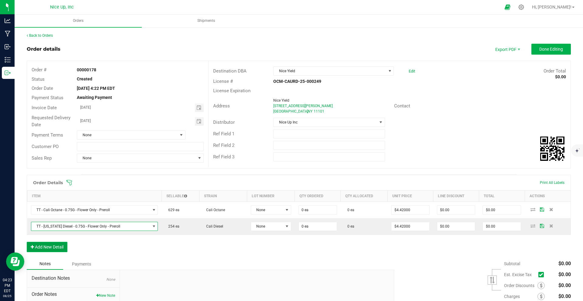
click at [49, 247] on button "Add New Detail" at bounding box center [47, 247] width 41 height 10
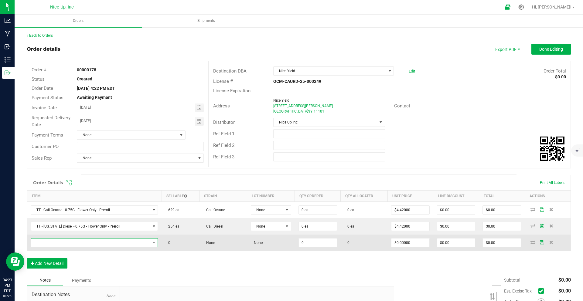
click at [55, 245] on span "NO DATA FOUND" at bounding box center [90, 243] width 119 height 8
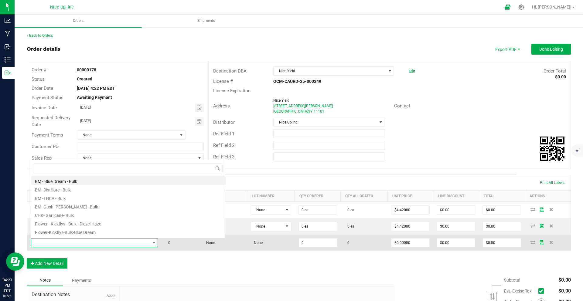
scroll to position [48, 0]
type input "california haze"
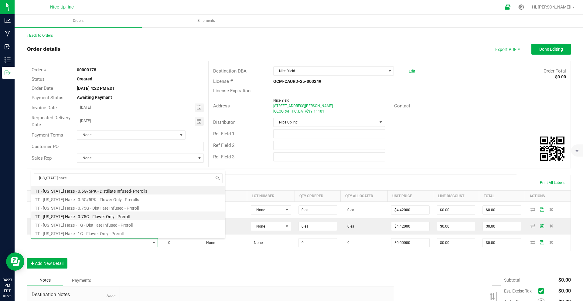
click at [84, 217] on li "TT - California Haze - 0.75G - Flower Only - Preroll" at bounding box center [128, 216] width 194 height 8
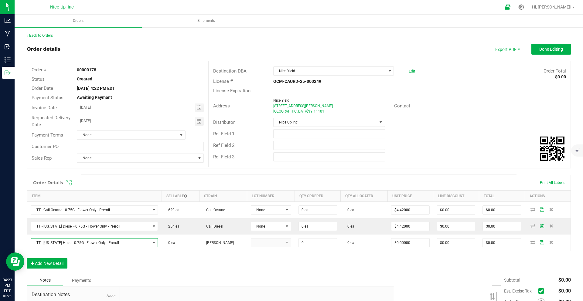
type input "0 ea"
type input "$4.42000"
click at [55, 264] on button "Add New Detail" at bounding box center [47, 263] width 41 height 10
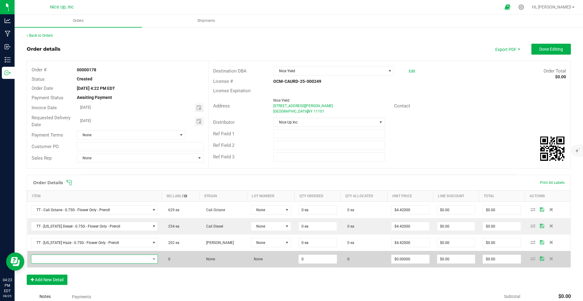
click at [60, 259] on span "NO DATA FOUND" at bounding box center [90, 259] width 119 height 8
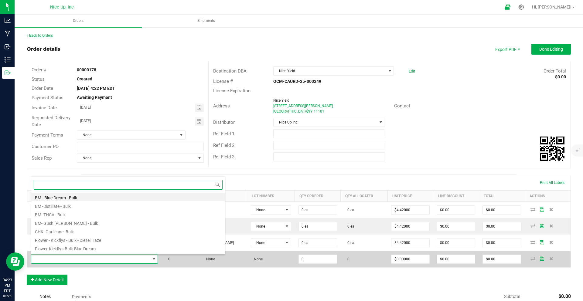
scroll to position [9, 125]
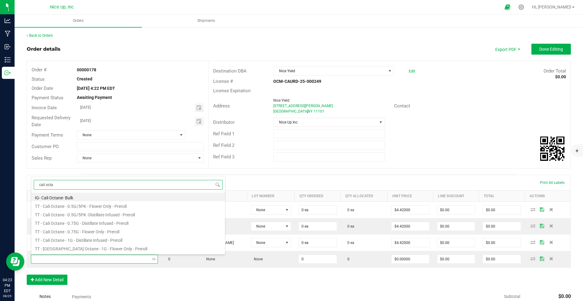
type input "cali octan"
click at [77, 250] on li "TT - Cali Octane - 1G - Flower Only - Preroll" at bounding box center [128, 248] width 194 height 8
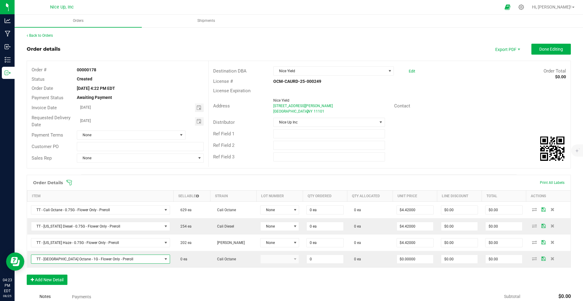
type input "0 ea"
type input "$6.00000"
click at [55, 281] on button "Add New Detail" at bounding box center [47, 280] width 41 height 10
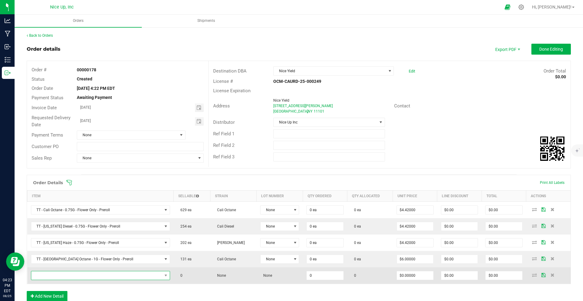
click at [57, 278] on span "NO DATA FOUND" at bounding box center [96, 275] width 131 height 8
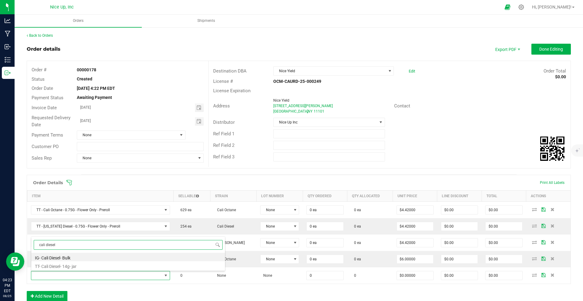
click at [45, 244] on input "cali diesel" at bounding box center [128, 244] width 189 height 9
type input "california diesel"
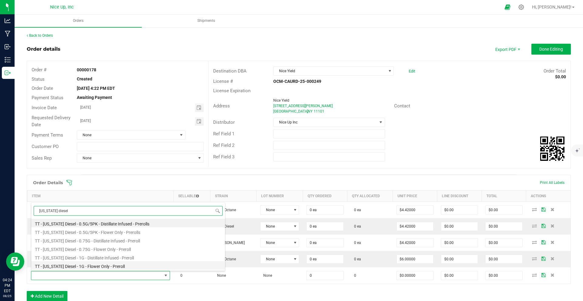
click at [102, 268] on li "TT - California Diesel - 1G - Flower Only - Preroll" at bounding box center [128, 265] width 194 height 8
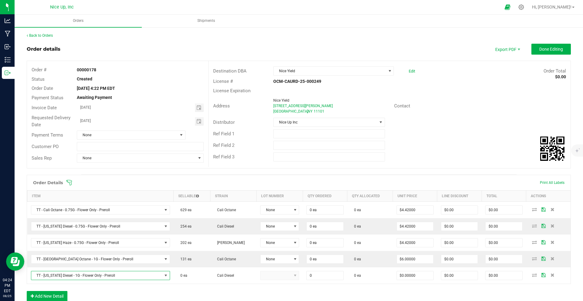
type input "0 ea"
type input "$6.00000"
click at [51, 298] on button "Add New Detail" at bounding box center [47, 296] width 41 height 10
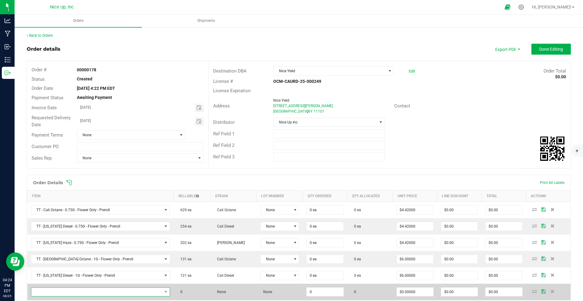
click at [60, 292] on span "NO DATA FOUND" at bounding box center [96, 292] width 131 height 8
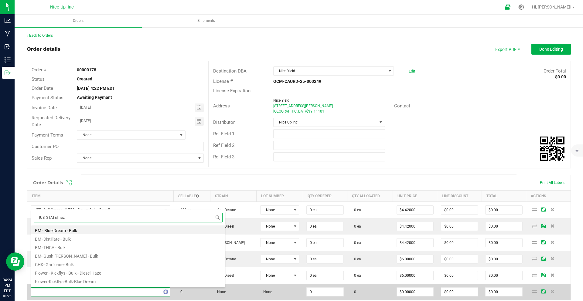
type input "california haze"
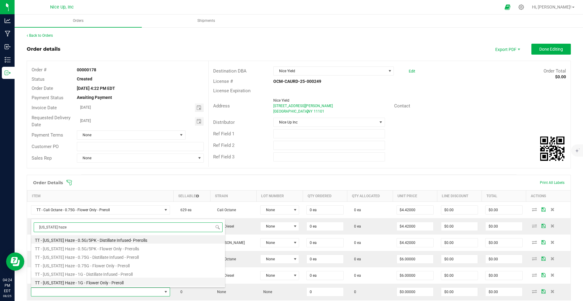
click at [93, 284] on li "TT - California Haze - 1G - Flower Only - Preroll" at bounding box center [128, 282] width 194 height 8
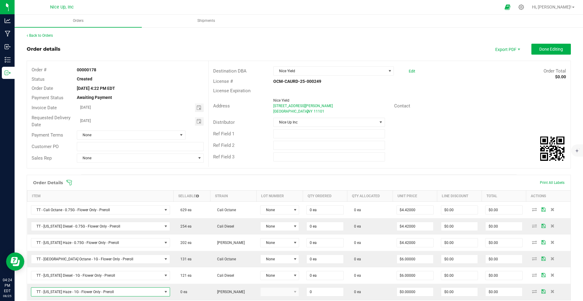
type input "0 ea"
type input "$6.00000"
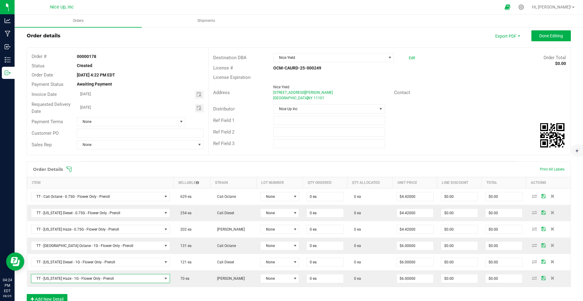
scroll to position [16, 0]
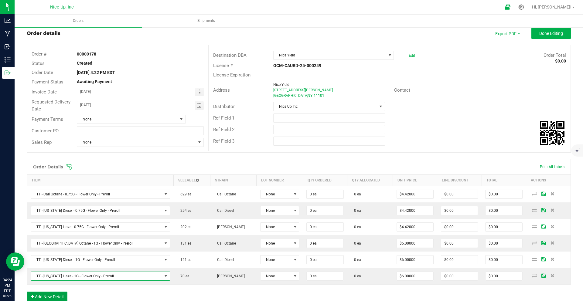
click at [56, 297] on button "Add New Detail" at bounding box center [47, 297] width 41 height 10
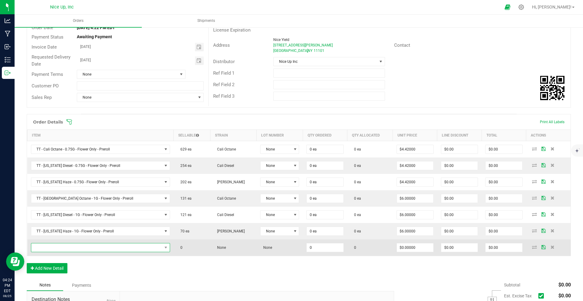
click at [76, 246] on span "NO DATA FOUND" at bounding box center [96, 247] width 131 height 8
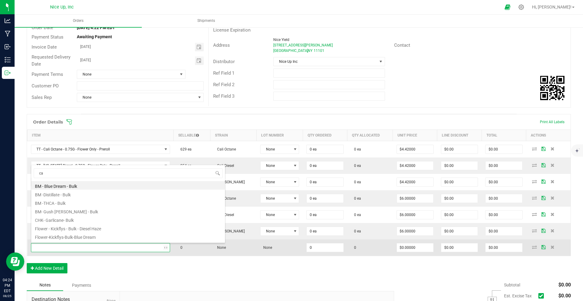
scroll to position [9, 125]
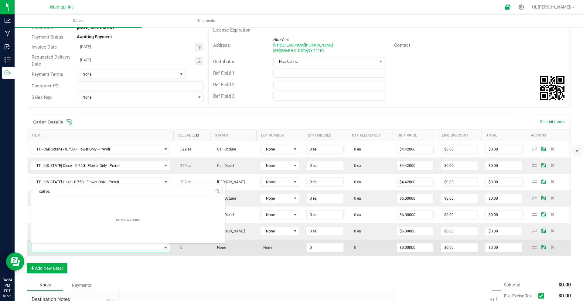
type input "cali oct"
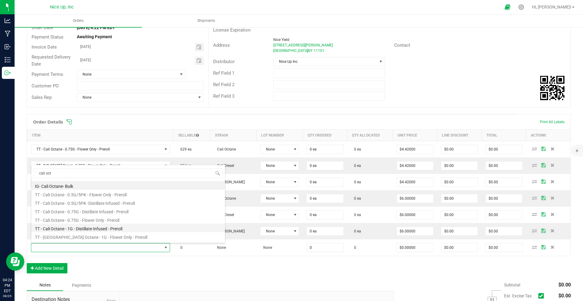
click at [103, 230] on li "TT - Cali Octane - 1G - Distillate Infused - Preroll" at bounding box center [128, 228] width 194 height 8
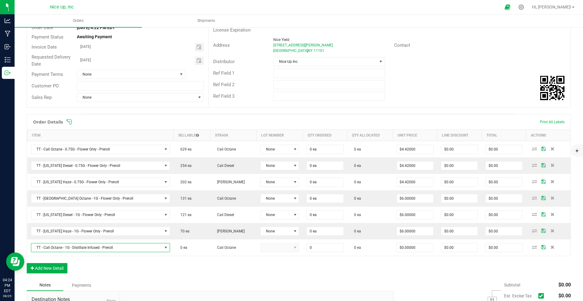
type input "0 ea"
type input "$11.06000"
click at [53, 268] on button "Add New Detail" at bounding box center [47, 268] width 41 height 10
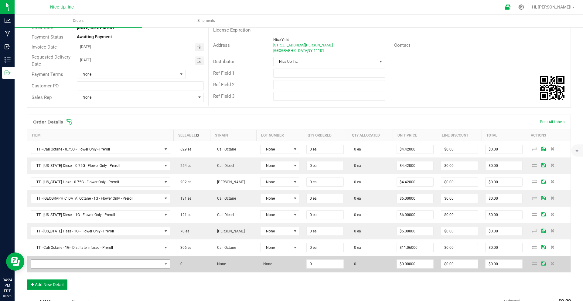
click at [27, 279] on button "Add New Detail" at bounding box center [47, 284] width 41 height 10
click at [76, 266] on span "NO DATA FOUND" at bounding box center [96, 264] width 131 height 8
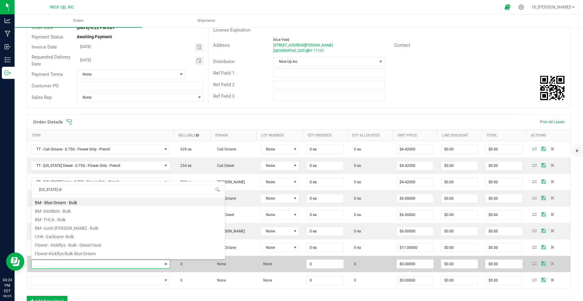
type input "california die"
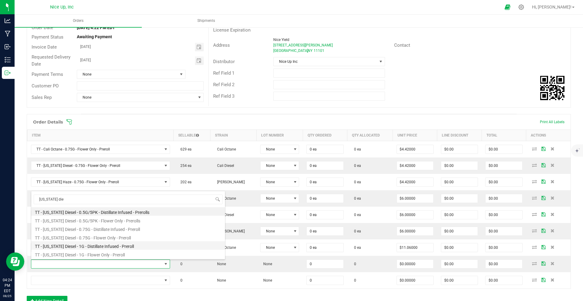
click at [89, 247] on li "TT - California Diesel - 1G - Distillate Infused - Preroll" at bounding box center [128, 245] width 194 height 8
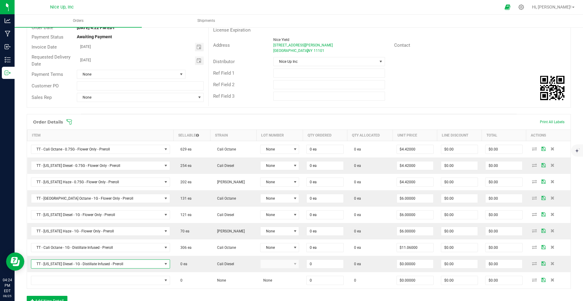
type input "0 ea"
type input "$11.06000"
click at [57, 300] on button "Add New Detail" at bounding box center [47, 301] width 41 height 10
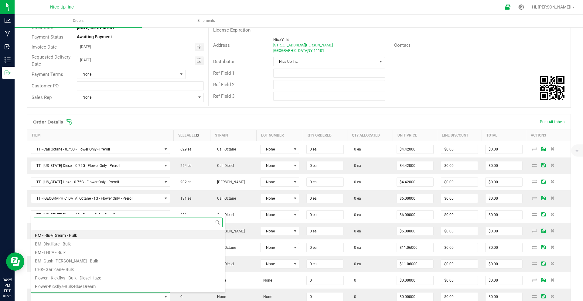
scroll to position [63, 0]
click at [96, 277] on li "IG- Cali Diesel- Bulk" at bounding box center [128, 273] width 194 height 8
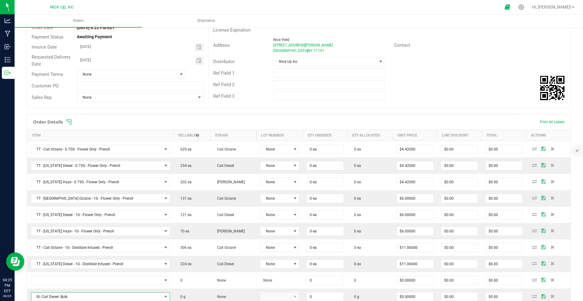
type input "0.0000 g"
click at [480, 75] on div "Ref Field 1" at bounding box center [389, 73] width 362 height 12
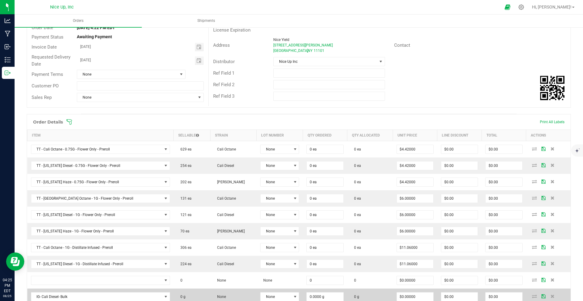
scroll to position [104, 0]
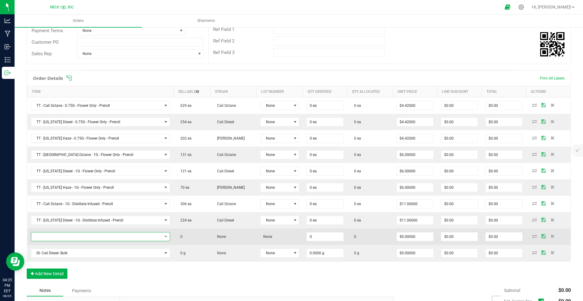
click at [135, 235] on span "NO DATA FOUND" at bounding box center [96, 236] width 131 height 8
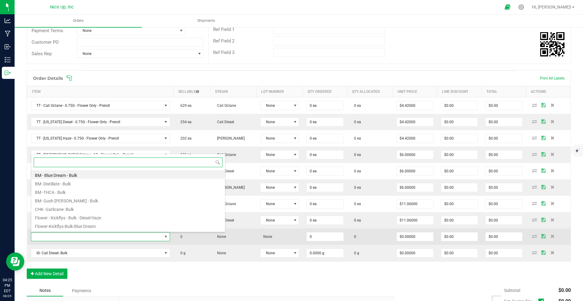
scroll to position [9, 128]
type input "california haze"
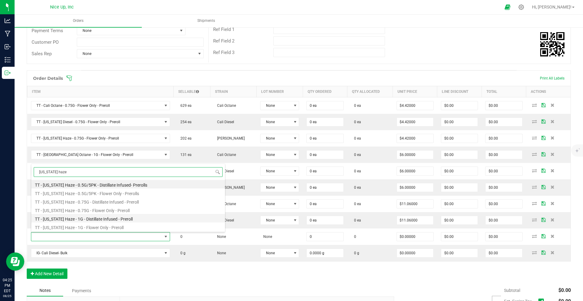
click at [90, 219] on li "TT - California Haze - 1G - Distillate Infused - Preroll" at bounding box center [128, 218] width 194 height 8
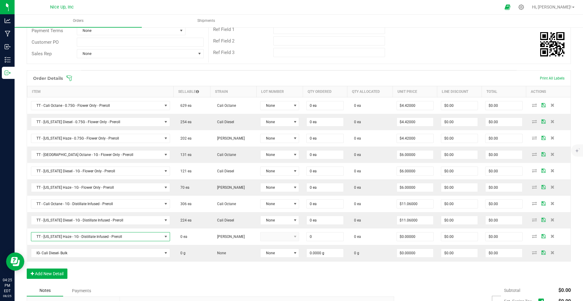
type input "0 ea"
type input "$11.06000"
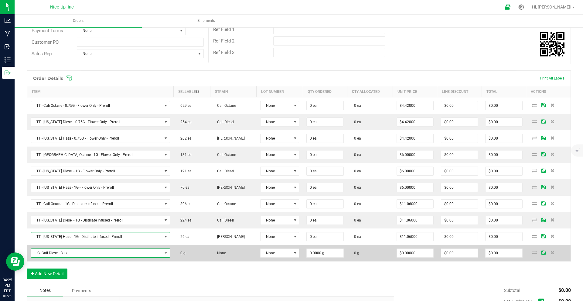
click at [86, 255] on span "IG- Cali Diesel- Bulk" at bounding box center [96, 253] width 131 height 8
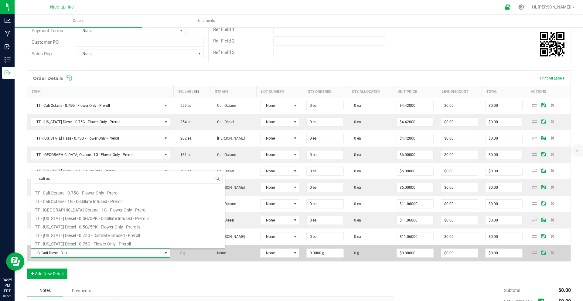
scroll to position [0, 0]
type input "cali octa"
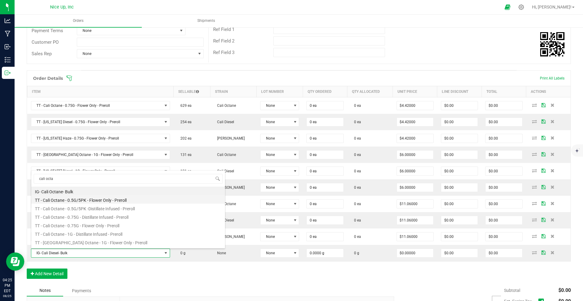
click at [119, 201] on li "TT - Cali Octane - 0.5G/5PK - Flower Only - Preroll" at bounding box center [128, 199] width 194 height 8
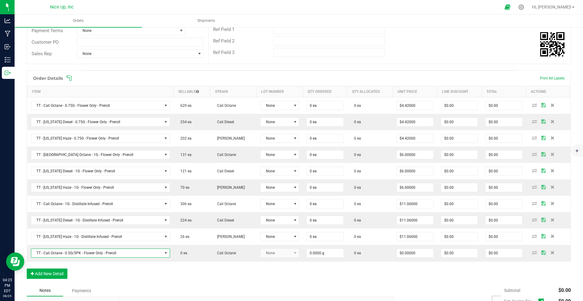
type input "0 ea"
type input "$17.50000"
click at [59, 273] on button "Add New Detail" at bounding box center [47, 274] width 41 height 10
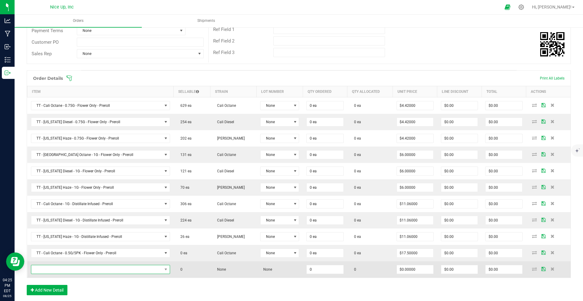
click at [63, 271] on span "NO DATA FOUND" at bounding box center [96, 269] width 131 height 8
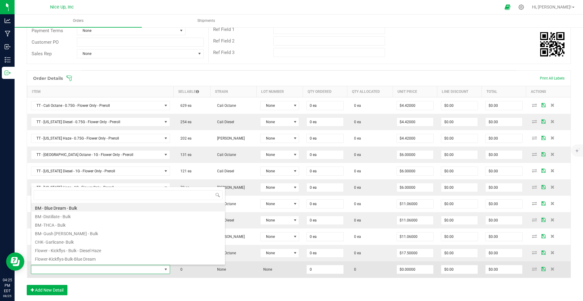
scroll to position [9, 128]
type input "california die"
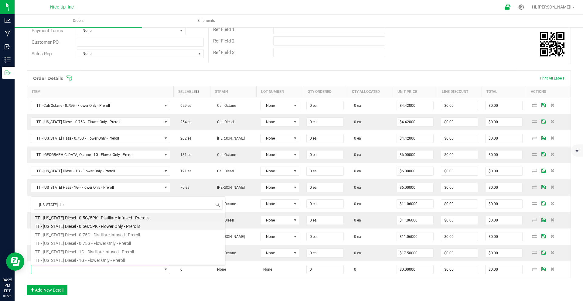
click at [94, 225] on li "TT - California Diesel - 0.5G/5PK - Flower Only - Prerolls" at bounding box center [128, 225] width 194 height 8
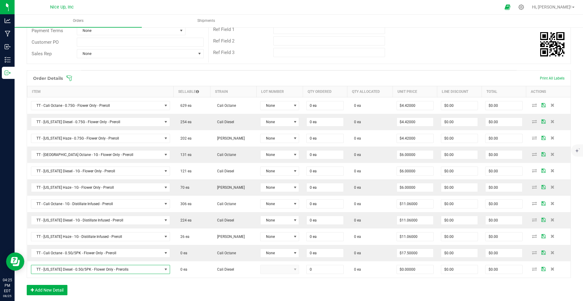
type input "0 ea"
type input "$17.50000"
click at [50, 291] on button "Add New Detail" at bounding box center [47, 290] width 41 height 10
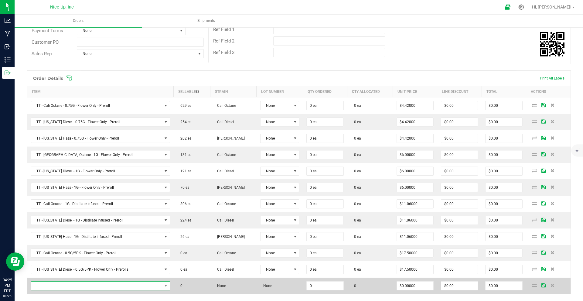
click at [59, 287] on span "NO DATA FOUND" at bounding box center [96, 286] width 131 height 8
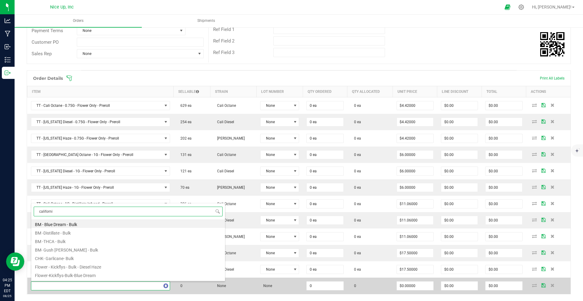
scroll to position [9, 133]
type input "california haz"
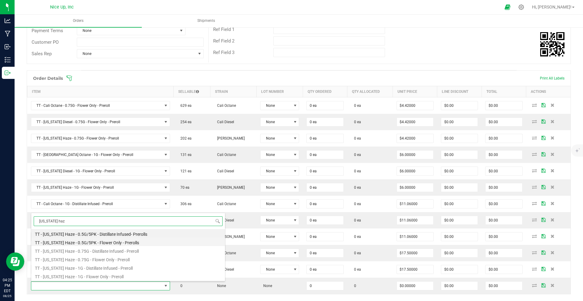
click at [98, 243] on li "TT - California Haze - 0.5G/5PK - Flower Only - Prerolls" at bounding box center [128, 242] width 194 height 8
type input "0 ea"
type input "$17.50000"
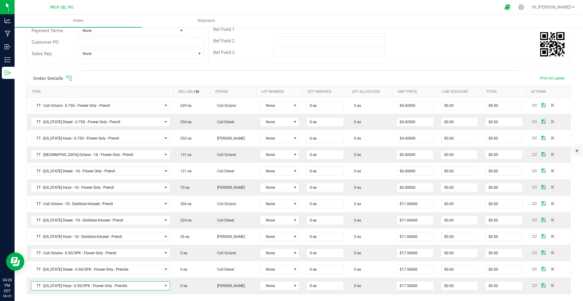
scroll to position [157, 0]
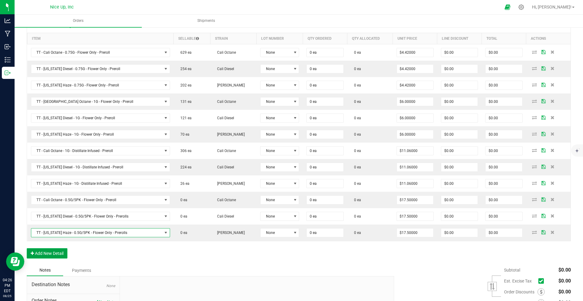
click at [61, 255] on button "Add New Detail" at bounding box center [47, 253] width 41 height 10
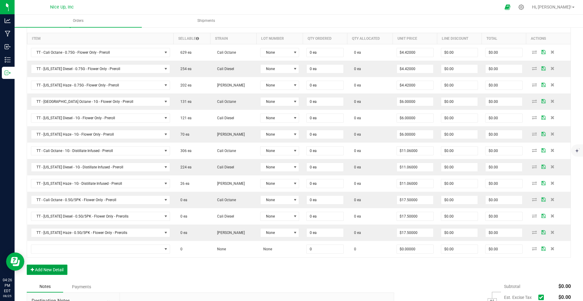
click at [50, 273] on button "Add New Detail" at bounding box center [47, 270] width 41 height 10
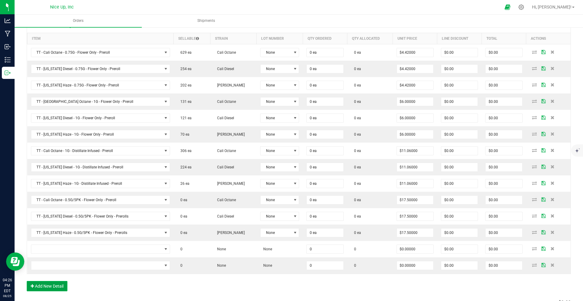
click at [56, 288] on button "Add New Detail" at bounding box center [47, 286] width 41 height 10
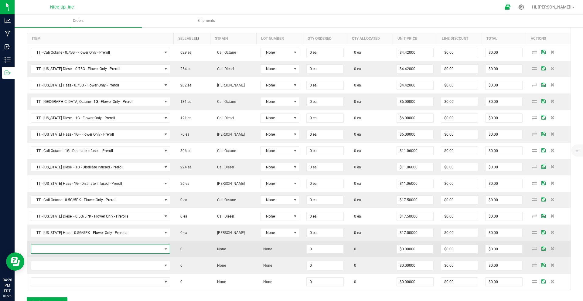
click at [89, 249] on span "NO DATA FOUND" at bounding box center [96, 249] width 131 height 8
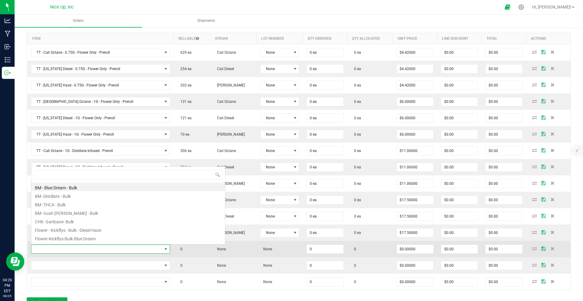
scroll to position [0, 0]
type input "cali octane"
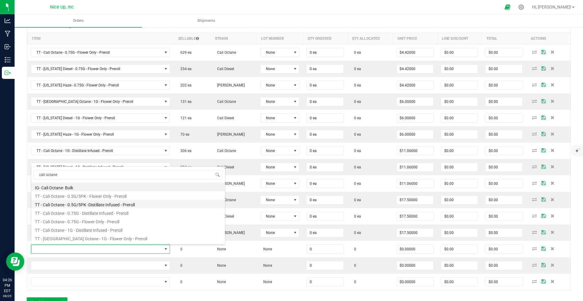
click at [113, 205] on li "TT - Cali Octane - 0.5G/5PK -Distillate Infused - Preroll" at bounding box center [128, 204] width 194 height 8
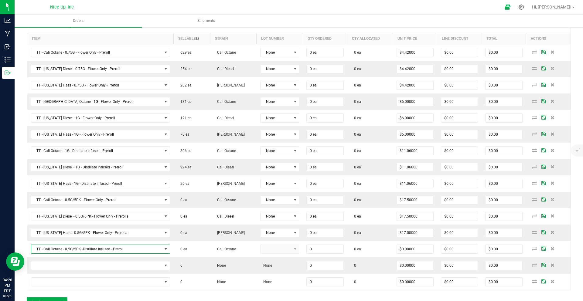
type input "0 ea"
type input "$22.50000"
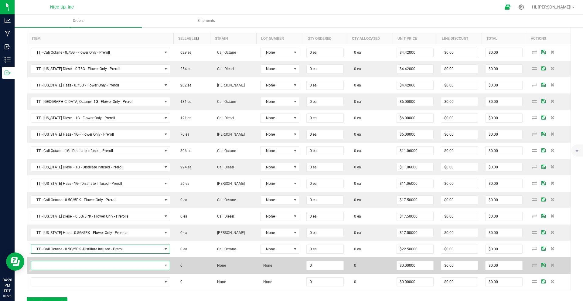
click at [94, 267] on span "NO DATA FOUND" at bounding box center [96, 265] width 131 height 8
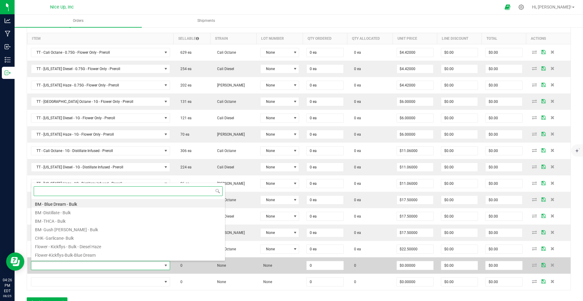
scroll to position [9, 133]
type input "california die"
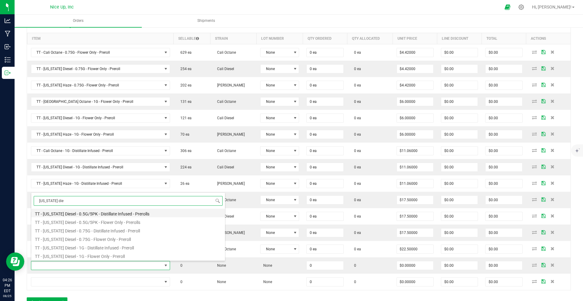
click at [106, 213] on li "TT - California Diesel - 0.5G/5PK - Distillate Infused - Prerolls" at bounding box center [128, 213] width 194 height 8
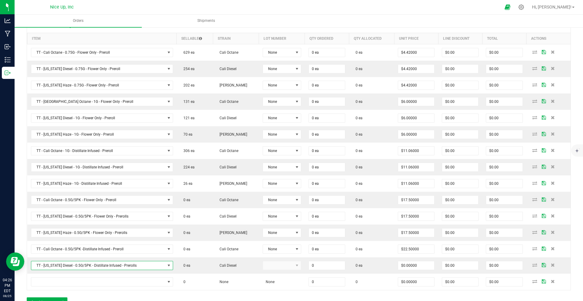
type input "0 ea"
type input "$22.50000"
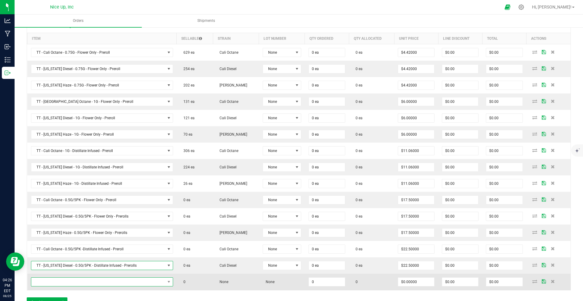
click at [56, 283] on span "NO DATA FOUND" at bounding box center [98, 282] width 134 height 8
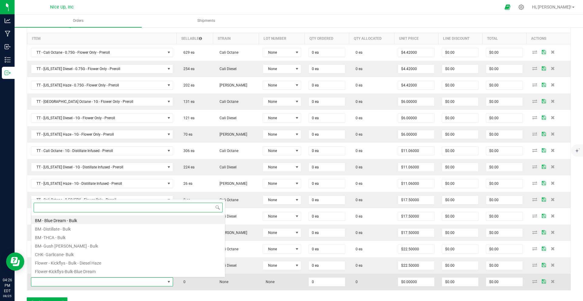
scroll to position [0, 0]
type input "california haze"
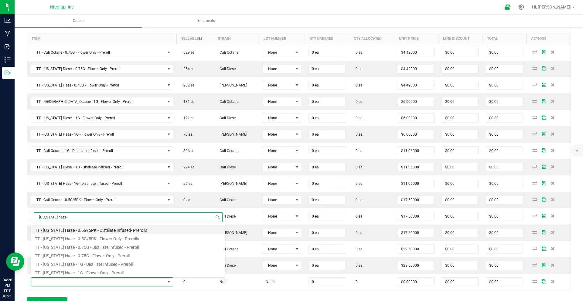
click at [103, 231] on li "TT - California Haze - 0.5G/5PK - Distillate Infused- Prerolls" at bounding box center [128, 229] width 194 height 8
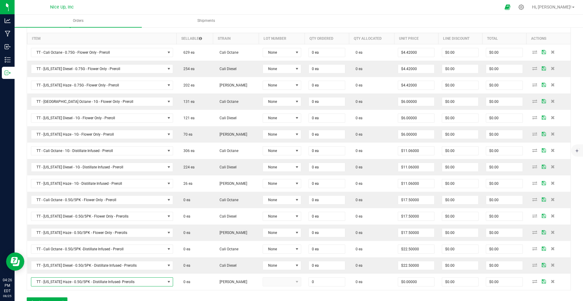
type input "0 ea"
type input "$22.50000"
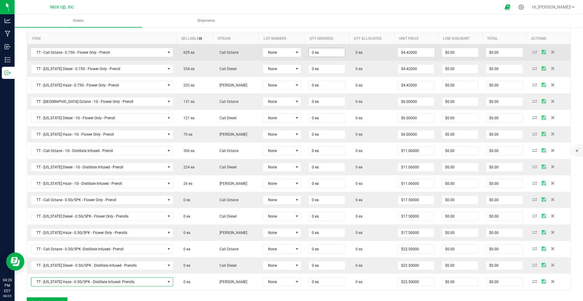
click at [321, 53] on input "0 ea" at bounding box center [327, 52] width 36 height 8
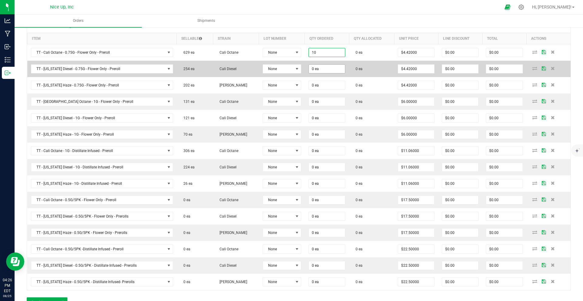
click at [325, 66] on input "0 ea" at bounding box center [327, 69] width 36 height 8
type input "10 ea"
type input "$44.20"
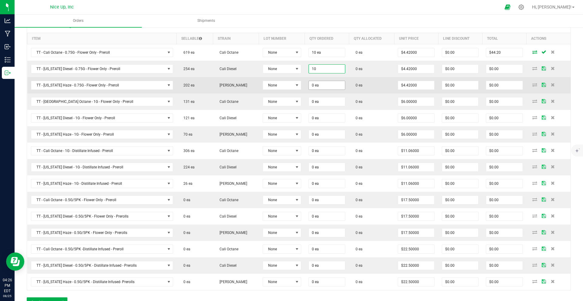
click at [324, 86] on input "0 ea" at bounding box center [327, 85] width 36 height 8
type input "10 ea"
type input "$44.20"
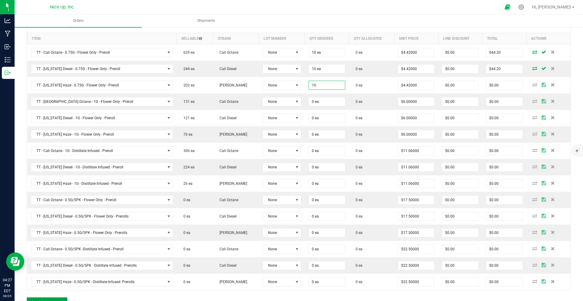
type input "10 ea"
type input "$44.20"
click at [51, 301] on button "Add New Detail" at bounding box center [47, 302] width 41 height 10
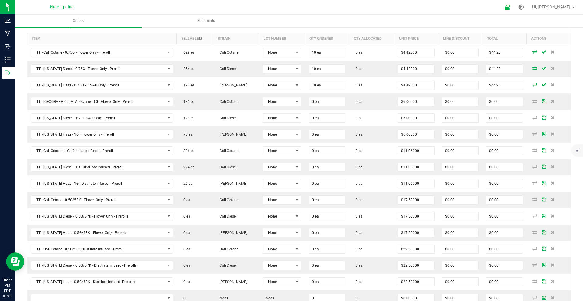
scroll to position [213, 0]
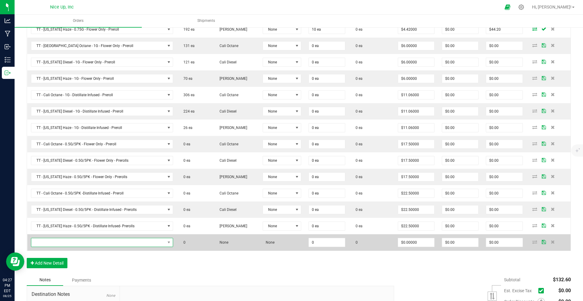
click at [62, 242] on span "NO DATA FOUND" at bounding box center [98, 242] width 134 height 8
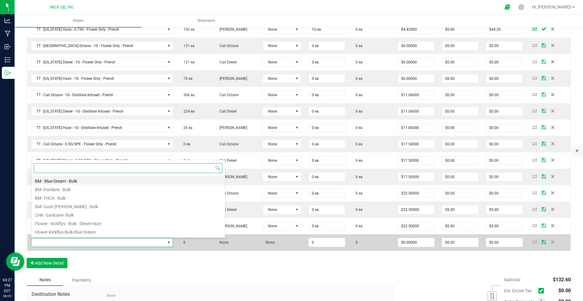
scroll to position [0, 0]
type input "cali octane"
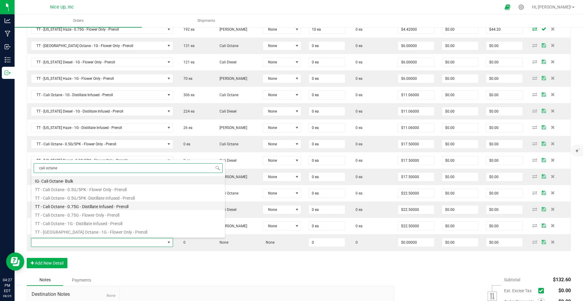
click at [88, 207] on li "TT - Cali Octane - 0.75G - Distillate Infused - Preroll" at bounding box center [128, 205] width 194 height 8
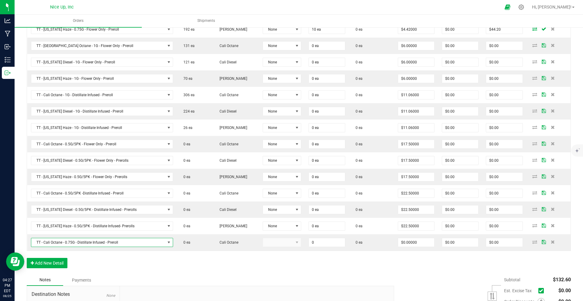
type input "0 ea"
type input "$5.31000"
click at [57, 266] on button "Add New Detail" at bounding box center [47, 263] width 41 height 10
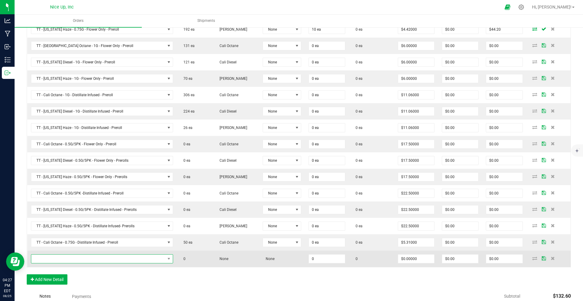
click at [83, 258] on span "NO DATA FOUND" at bounding box center [98, 259] width 134 height 8
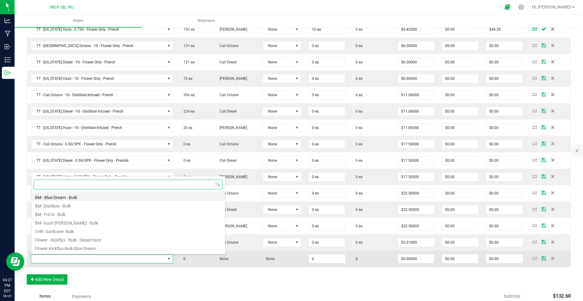
scroll to position [9, 140]
type input "california diese"
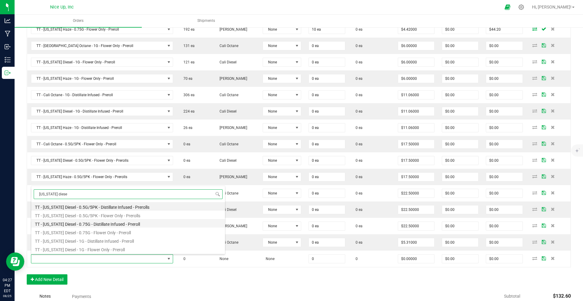
click at [86, 224] on li "TT - California Diesel - 0.75G - Distillate Infused - Preroll" at bounding box center [128, 223] width 194 height 8
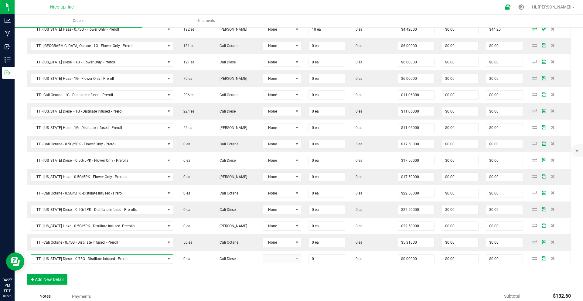
type input "0 ea"
type input "$5.31000"
click at [53, 280] on button "Add New Detail" at bounding box center [47, 279] width 41 height 10
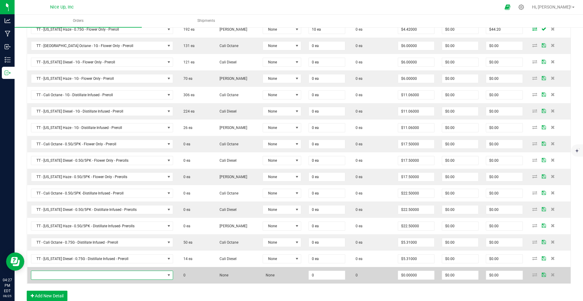
click at [71, 276] on span "NO DATA FOUND" at bounding box center [98, 275] width 134 height 8
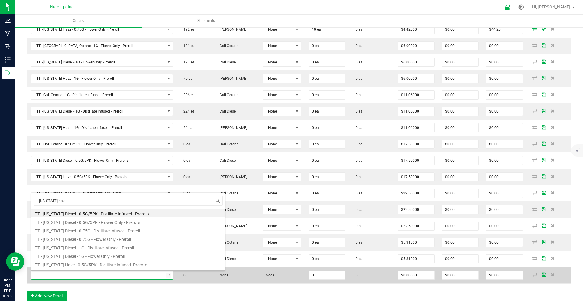
type input "california haze"
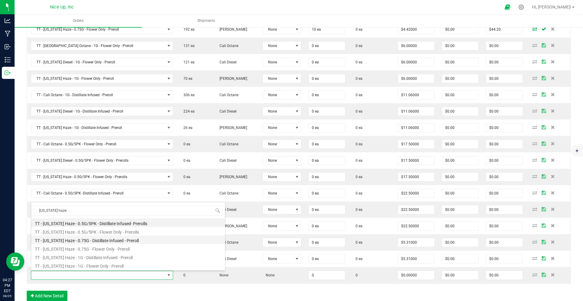
click at [103, 239] on li "TT - California Haze - 0.75G - Distillate Infused - Preroll" at bounding box center [128, 239] width 194 height 8
type input "0 ea"
type input "$5.31000"
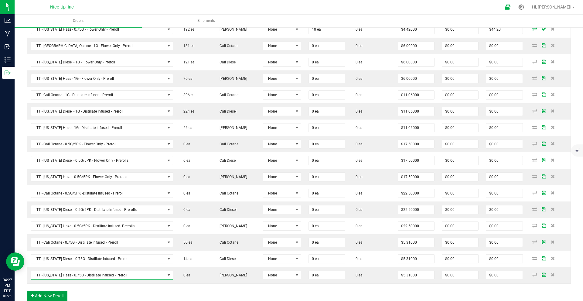
click at [56, 298] on button "Add New Detail" at bounding box center [47, 296] width 41 height 10
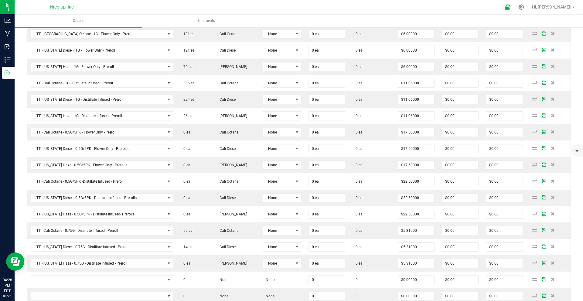
scroll to position [312, 0]
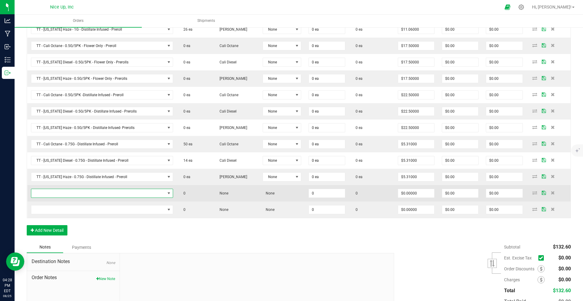
click at [80, 193] on span "NO DATA FOUND" at bounding box center [98, 193] width 134 height 8
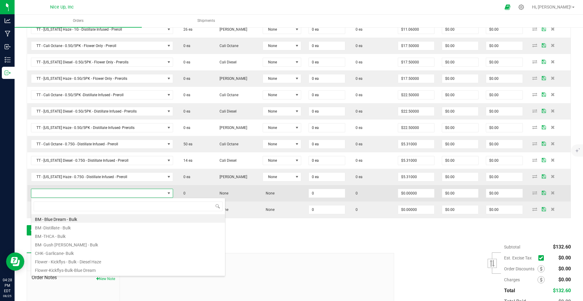
scroll to position [9, 140]
type input "cali octane"
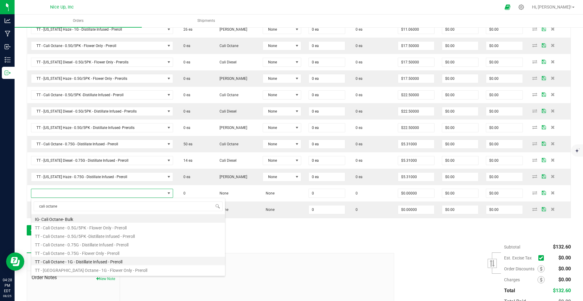
click at [88, 262] on li "TT - Cali Octane - 1G - Distillate Infused - Preroll" at bounding box center [128, 261] width 194 height 8
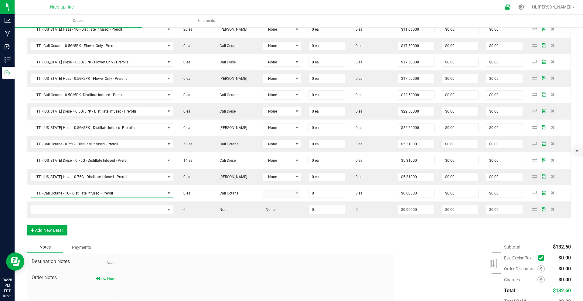
type input "0 ea"
type input "$11.06000"
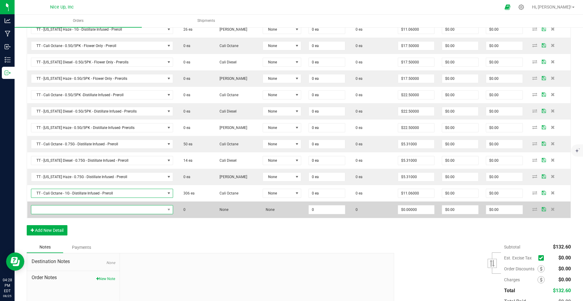
click at [72, 209] on span "NO DATA FOUND" at bounding box center [98, 209] width 134 height 8
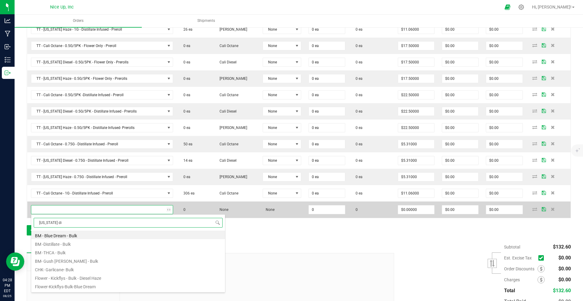
type input "california die"
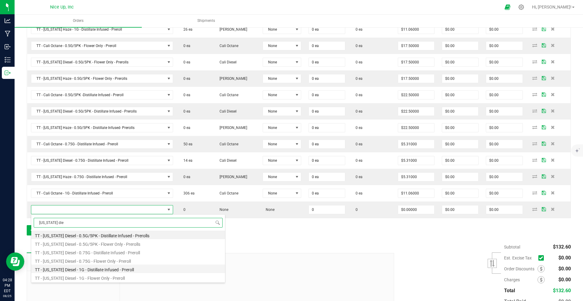
click at [96, 269] on li "TT - California Diesel - 1G - Distillate Infused - Preroll" at bounding box center [128, 269] width 194 height 8
type input "0 ea"
type input "$11.06000"
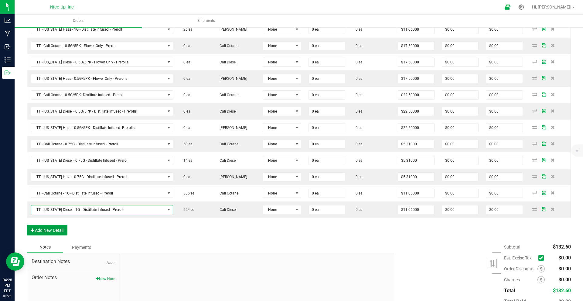
click at [53, 230] on button "Add New Detail" at bounding box center [47, 230] width 41 height 10
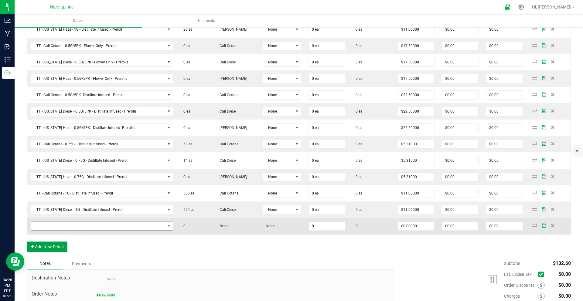
click at [27, 242] on button "Add New Detail" at bounding box center [47, 247] width 41 height 10
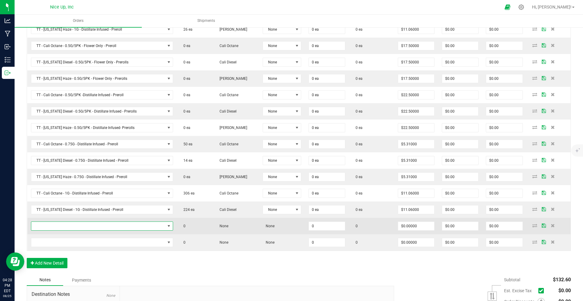
click at [63, 227] on span "NO DATA FOUND" at bounding box center [98, 226] width 134 height 8
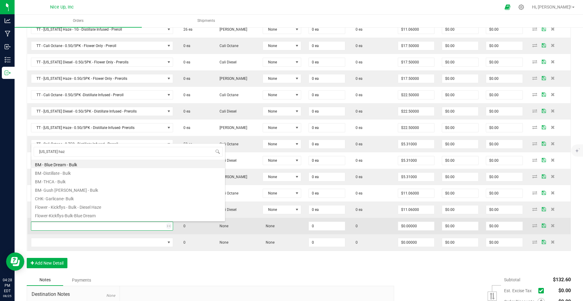
type input "california haze"
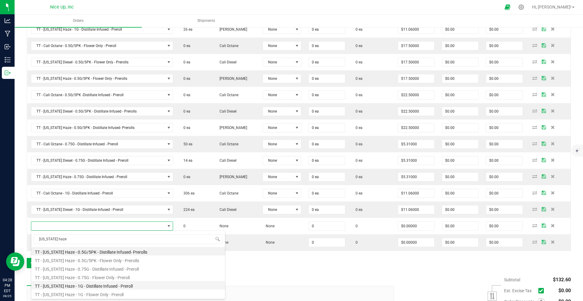
click at [94, 287] on li "TT - California Haze - 1G - Distillate Infused - Preroll" at bounding box center [128, 285] width 194 height 8
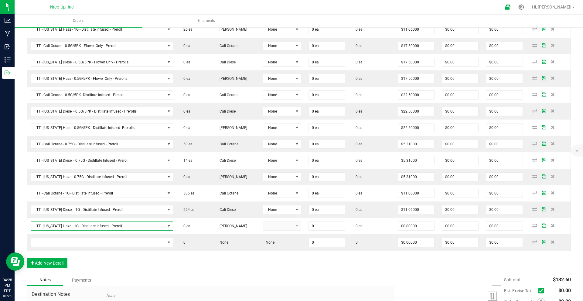
type input "0 ea"
type input "$11.06000"
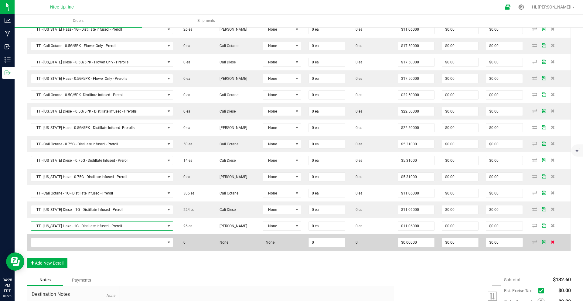
click at [550, 243] on icon at bounding box center [552, 242] width 4 height 4
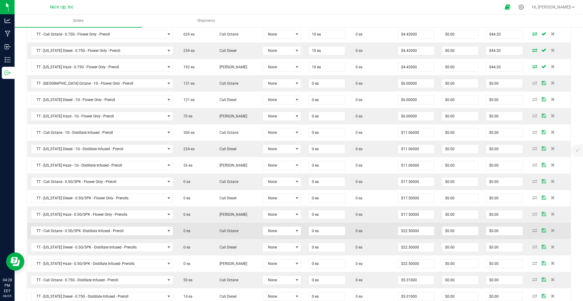
scroll to position [129, 0]
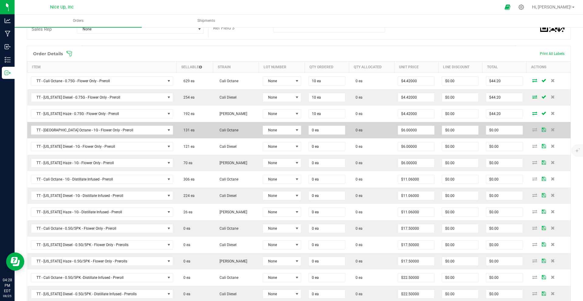
click at [315, 125] on td "0 ea" at bounding box center [327, 130] width 44 height 16
click at [319, 130] on input "0" at bounding box center [327, 130] width 36 height 8
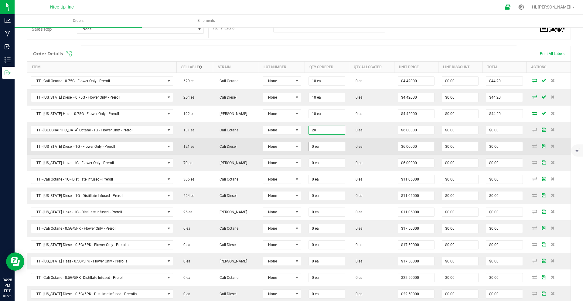
type input "20 ea"
type input "$120.00"
click at [320, 143] on input "0" at bounding box center [327, 146] width 36 height 8
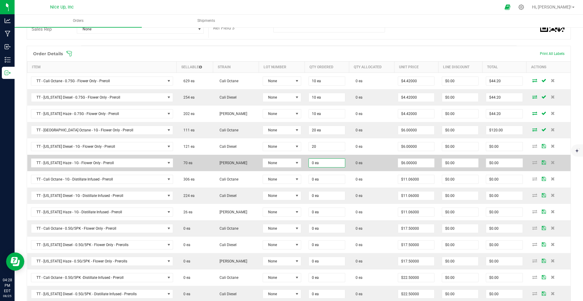
click at [315, 165] on input "0 ea" at bounding box center [327, 163] width 36 height 8
type input "20 ea"
type input "$120.00"
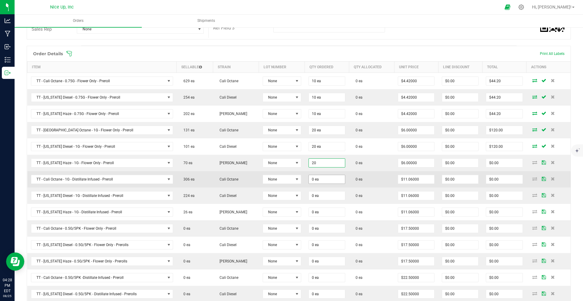
type input "20 ea"
type input "$120.00"
click at [319, 181] on input "0" at bounding box center [327, 179] width 36 height 8
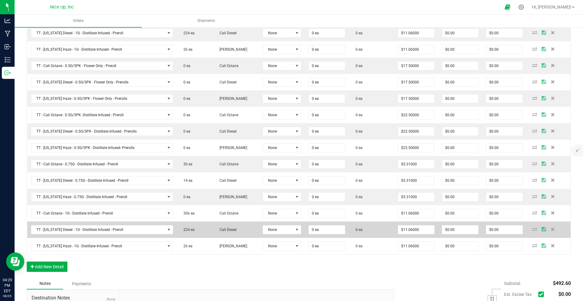
scroll to position [308, 0]
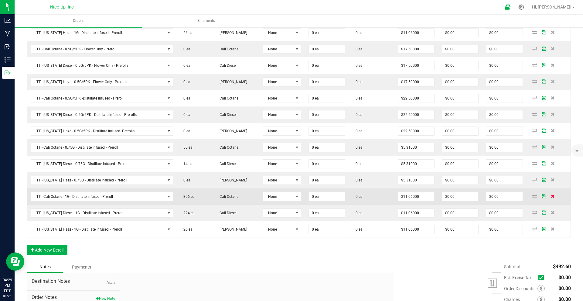
click at [550, 196] on icon at bounding box center [552, 196] width 4 height 4
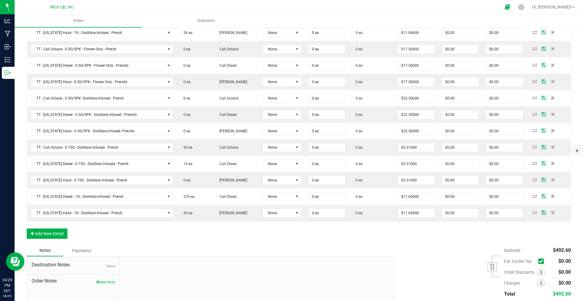
click at [550, 196] on icon at bounding box center [552, 196] width 4 height 4
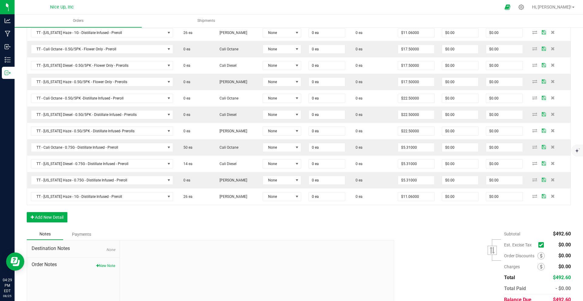
click at [550, 196] on icon at bounding box center [552, 196] width 4 height 4
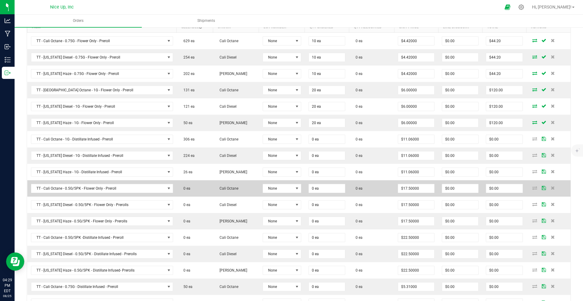
scroll to position [189, 0]
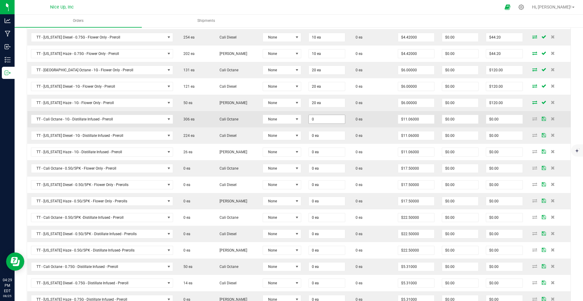
click at [315, 118] on input "0" at bounding box center [327, 119] width 36 height 8
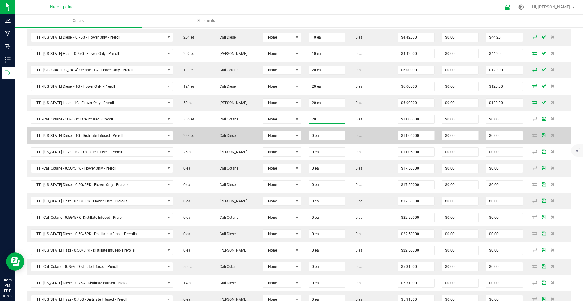
type input "20 ea"
type input "$221.20"
click at [314, 136] on input "0" at bounding box center [327, 135] width 36 height 8
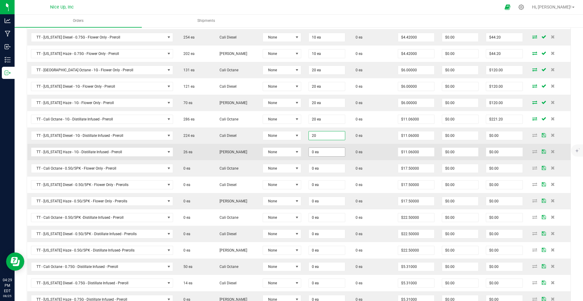
type input "20 ea"
type input "$221.20"
click at [314, 151] on input "0" at bounding box center [327, 152] width 36 height 8
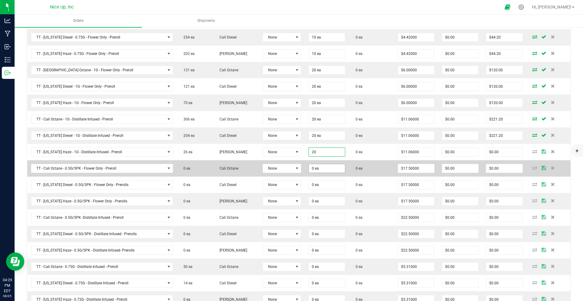
type input "20 ea"
type input "$221.20"
click at [312, 171] on input "0" at bounding box center [327, 168] width 36 height 8
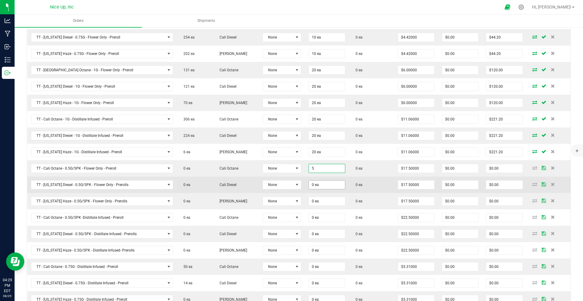
type input "5 ea"
type input "$87.50"
click at [313, 185] on input "0" at bounding box center [327, 185] width 36 height 8
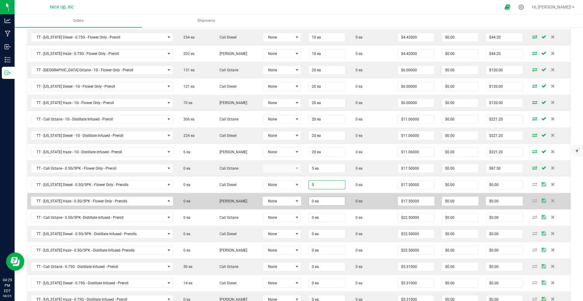
click at [314, 198] on input "0 ea" at bounding box center [327, 201] width 36 height 8
type input "5 ea"
type input "$87.50"
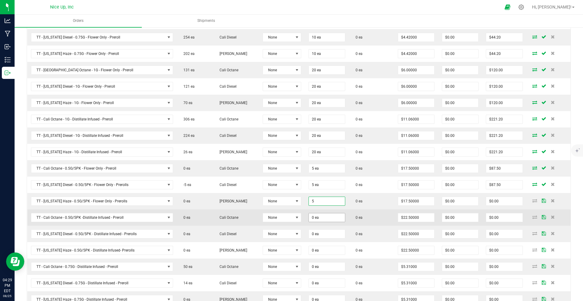
click at [318, 220] on input "0 ea" at bounding box center [327, 217] width 36 height 8
type input "5 ea"
type input "$87.50"
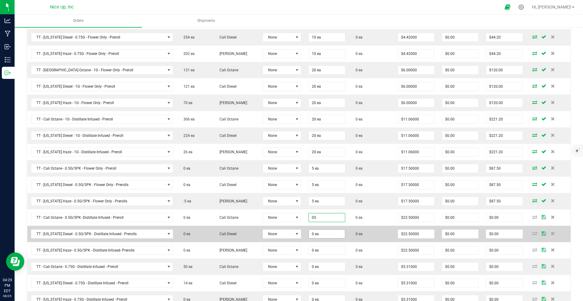
click at [317, 232] on input "0 ea" at bounding box center [327, 234] width 36 height 8
type input "5 ea"
type input "$112.50"
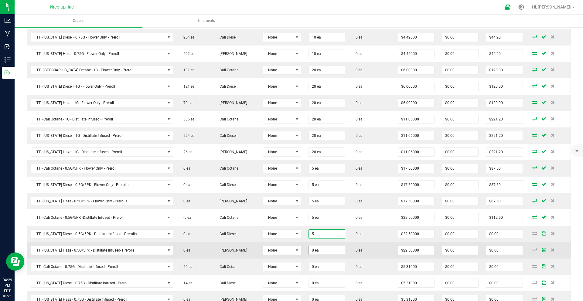
type input "5"
click at [317, 250] on input "0 ea" at bounding box center [327, 250] width 36 height 8
type input "0"
type input "5 ea"
type input "$112.50"
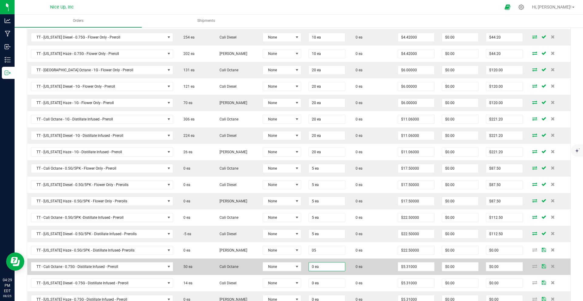
click at [316, 264] on input "0 ea" at bounding box center [327, 266] width 36 height 8
type input "5 ea"
type input "$112.50"
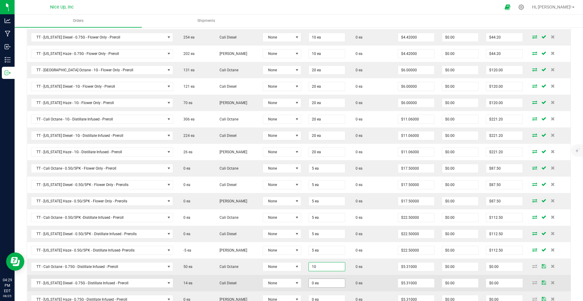
click at [323, 283] on input "0 ea" at bounding box center [327, 283] width 36 height 8
type input "10 ea"
type input "$53.10"
drag, startPoint x: 319, startPoint y: 283, endPoint x: 301, endPoint y: 281, distance: 17.5
click at [301, 280] on outbound-order-line-row "TT - California Diesel - 0.75G - Distillate Infused - Preroll 14 ea Cali Diesel…" at bounding box center [298, 283] width 543 height 16
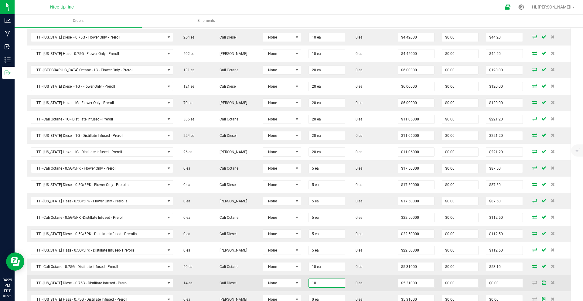
type input "10 ea"
type input "$53.10"
click at [357, 279] on td "0 ea" at bounding box center [371, 283] width 45 height 16
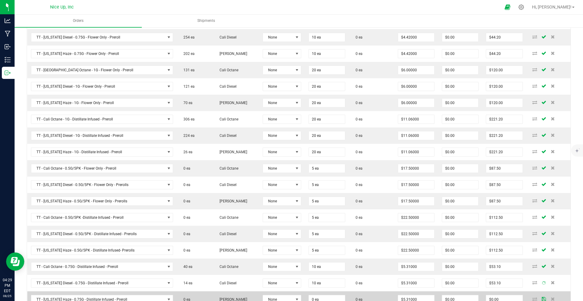
scroll to position [212, 0]
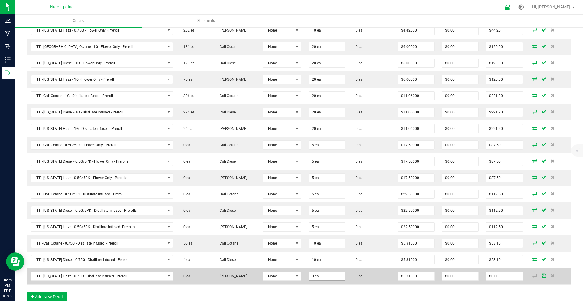
click at [320, 275] on input "0 ea" at bounding box center [327, 276] width 36 height 8
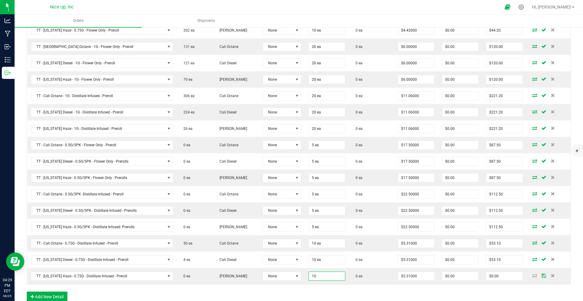
type input "10 ea"
type input "$53.10"
click at [337, 289] on div "Order Details Print All Labels Item Sellable Strain Lot Number Qty Ordered Qty …" at bounding box center [299, 135] width 544 height 346
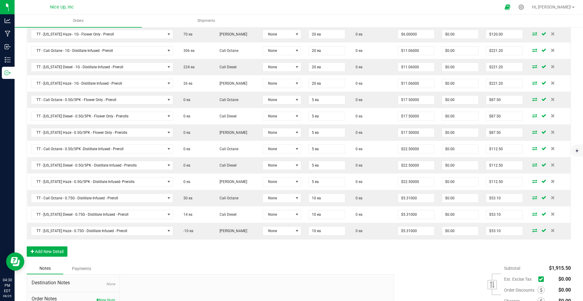
scroll to position [264, 0]
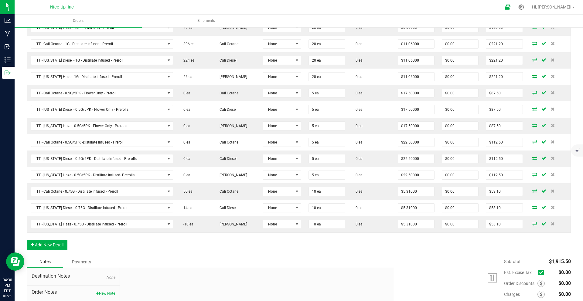
click at [539, 273] on icon at bounding box center [541, 273] width 4 height 0
click at [0, 0] on input "checkbox" at bounding box center [0, 0] width 0 height 0
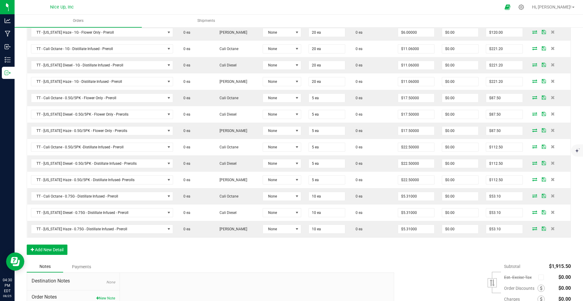
scroll to position [267, 0]
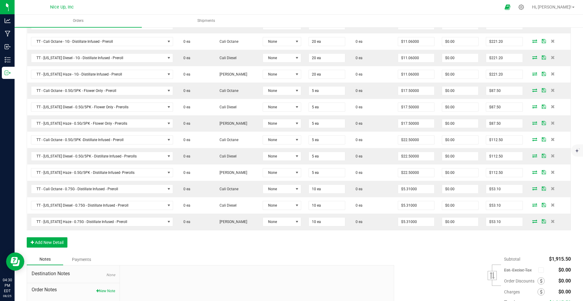
click at [453, 271] on div "Subtotal $1,915.50 Est. Excise Tax" at bounding box center [479, 292] width 181 height 77
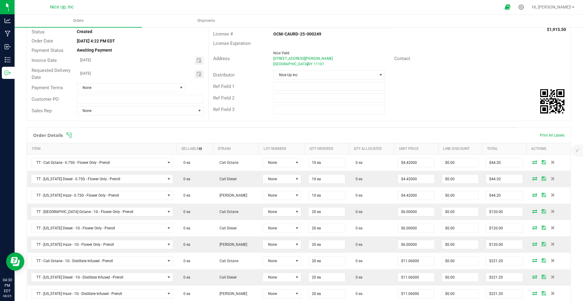
scroll to position [0, 0]
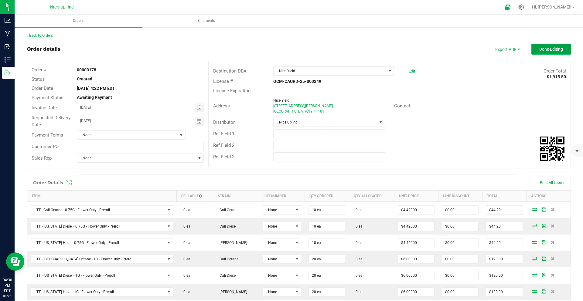
click at [539, 49] on span "Done Editing" at bounding box center [551, 49] width 24 height 5
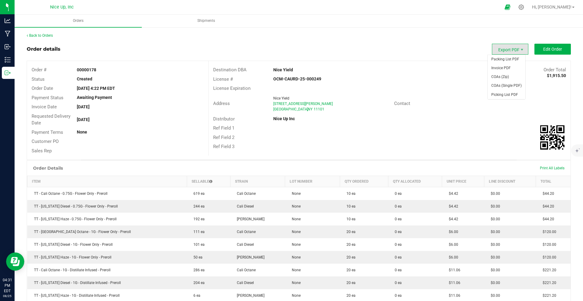
click at [514, 48] on span "Export PDF" at bounding box center [510, 49] width 36 height 11
click at [506, 69] on span "Invoice PDF" at bounding box center [506, 68] width 38 height 9
click at [47, 37] on link "Back to Orders" at bounding box center [40, 35] width 26 height 4
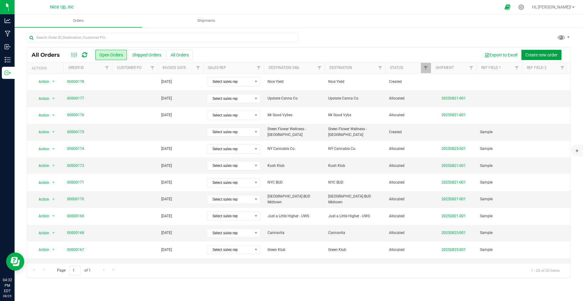
click at [529, 57] on span "Create new order" at bounding box center [541, 54] width 32 height 5
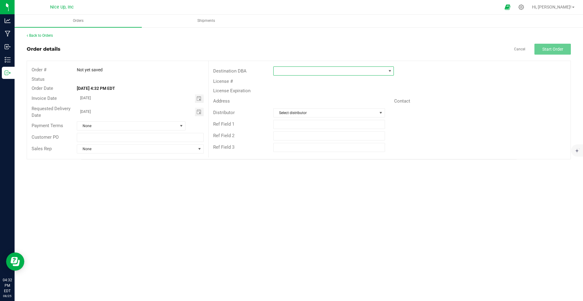
click at [303, 68] on span at bounding box center [329, 71] width 112 height 8
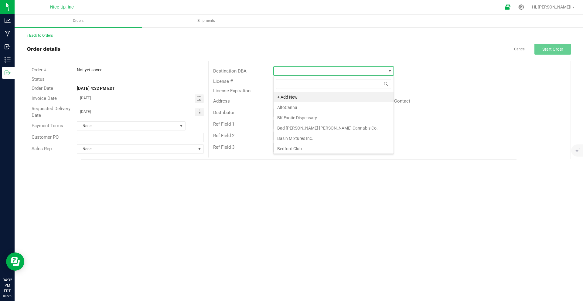
scroll to position [9, 120]
type input "cannabi"
click at [296, 118] on li "Cannabicity" at bounding box center [333, 118] width 120 height 10
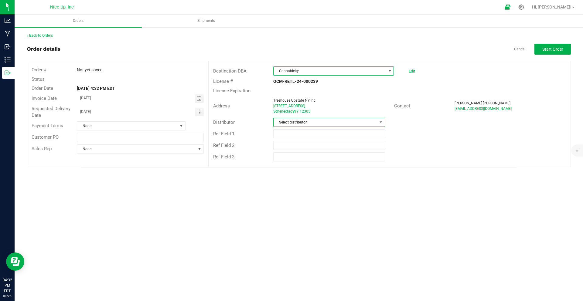
click at [368, 121] on span "Select distributor" at bounding box center [324, 122] width 103 height 8
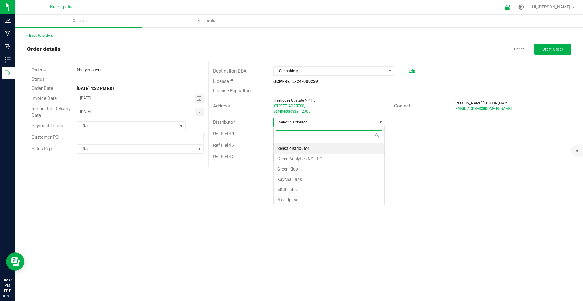
scroll to position [9, 112]
click at [296, 199] on li "Nice Up Inc" at bounding box center [328, 200] width 111 height 10
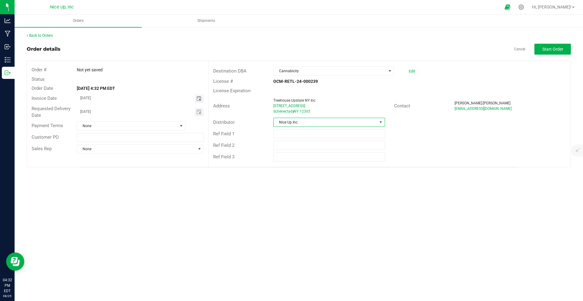
click at [201, 100] on span "Toggle calendar" at bounding box center [198, 98] width 5 height 5
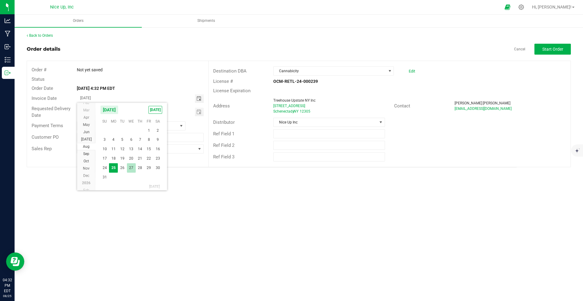
click at [131, 167] on span "27" at bounding box center [131, 167] width 9 height 9
type input "08/27/2025"
click at [201, 115] on span "Toggle calendar" at bounding box center [199, 112] width 9 height 8
click at [133, 181] on span "27" at bounding box center [131, 181] width 9 height 9
type input "08/27/2025"
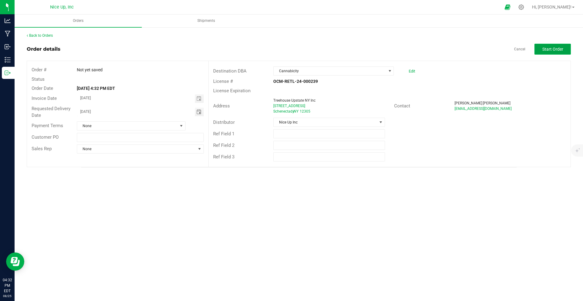
click at [546, 48] on span "Start Order" at bounding box center [552, 49] width 21 height 5
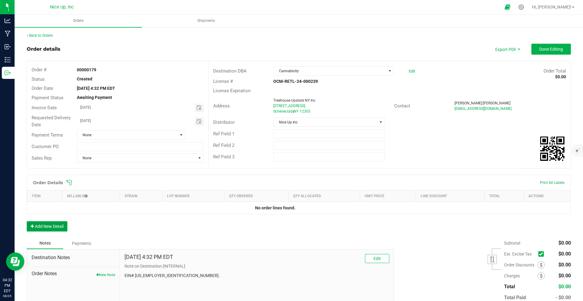
click at [46, 227] on button "Add New Detail" at bounding box center [47, 226] width 41 height 10
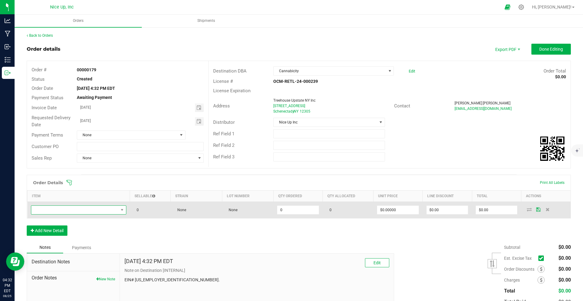
click at [67, 213] on span "NO DATA FOUND" at bounding box center [74, 210] width 87 height 8
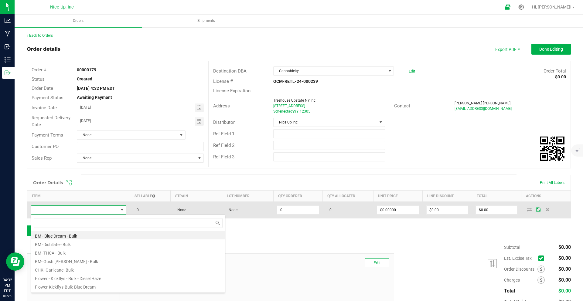
scroll to position [30336, 30251]
type input "garlicane"
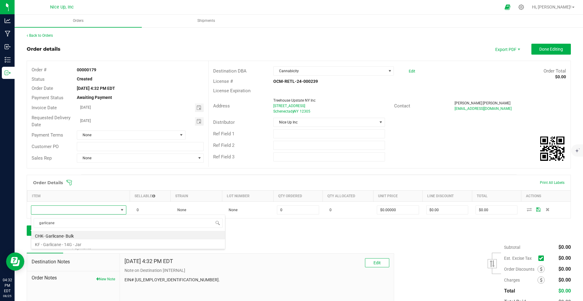
click at [69, 244] on li "KF - Garlicane - 14G - Jar" at bounding box center [128, 243] width 194 height 8
type input "0 ea"
type input "$45.00000"
click at [60, 232] on button "Add New Detail" at bounding box center [47, 230] width 41 height 10
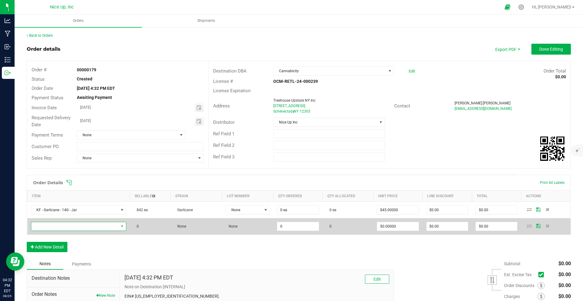
click at [67, 230] on span "NO DATA FOUND" at bounding box center [74, 226] width 87 height 8
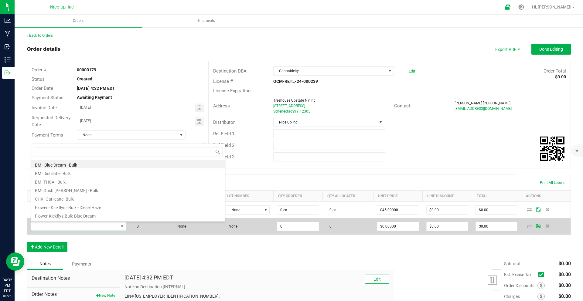
scroll to position [9, 94]
type input "tp"
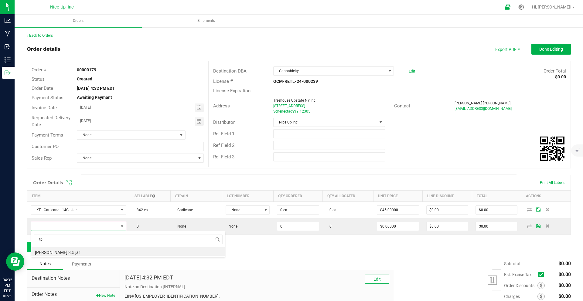
click at [61, 253] on li "[PERSON_NAME] 3.5 jar" at bounding box center [128, 251] width 194 height 8
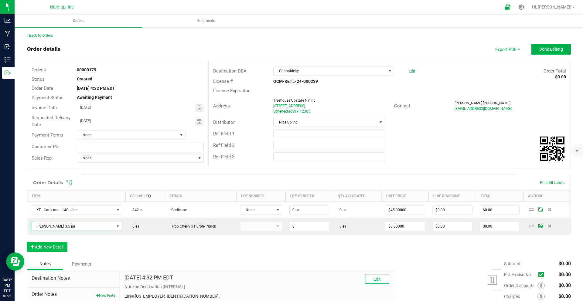
type input "0 ea"
type input "$15.00000"
click at [46, 249] on button "Add New Detail" at bounding box center [47, 247] width 41 height 10
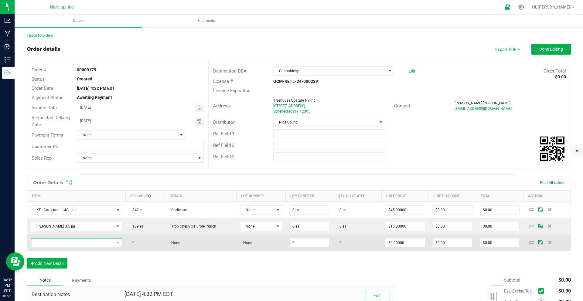
click at [49, 244] on span "NO DATA FOUND" at bounding box center [72, 243] width 83 height 8
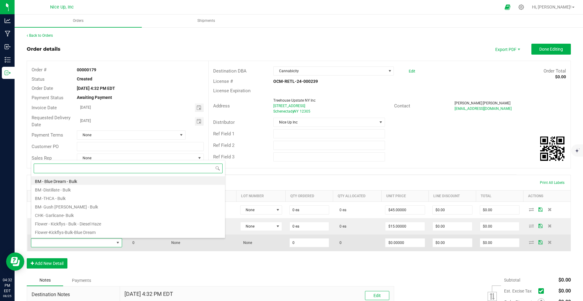
scroll to position [9, 90]
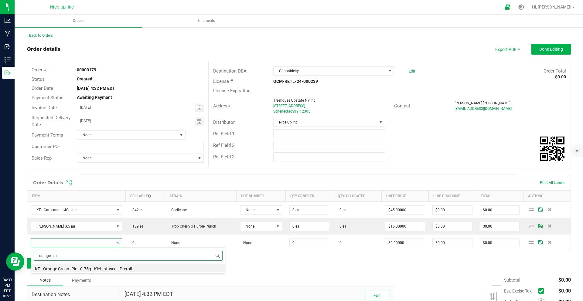
type input "orange cream"
click at [74, 273] on div "orange cream KF - Orange Cream Pie - 0.75g - Kief Infused - Preroll" at bounding box center [128, 260] width 194 height 26
click at [75, 270] on li "KF - Orange Cream Pie - 0.75g - Kief Infused - Preroll" at bounding box center [128, 268] width 194 height 8
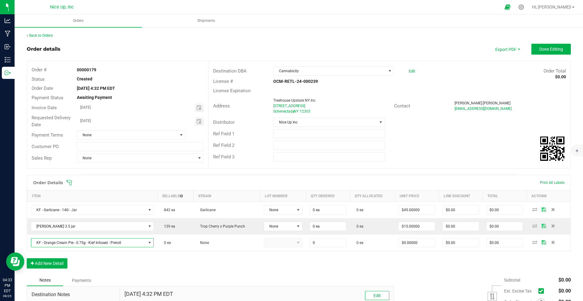
type input "0 ea"
type input "$4.42000"
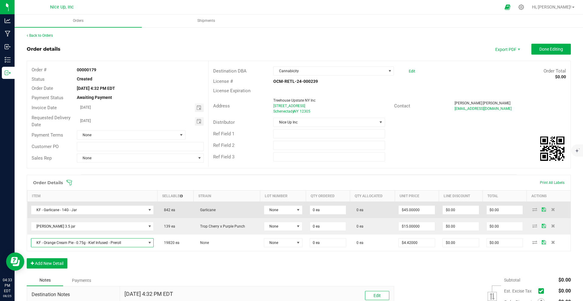
click at [319, 215] on td "0 ea" at bounding box center [328, 210] width 44 height 17
click at [319, 214] on input "0 ea" at bounding box center [328, 210] width 36 height 8
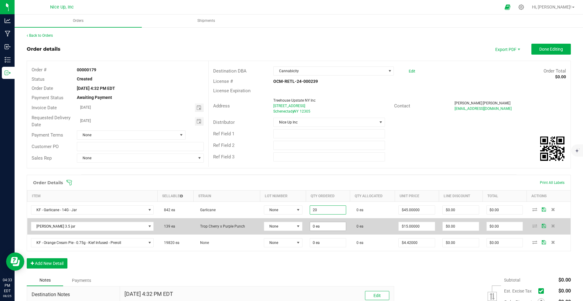
click at [325, 228] on input "0 ea" at bounding box center [328, 226] width 36 height 8
type input "20 ea"
type input "$900.00"
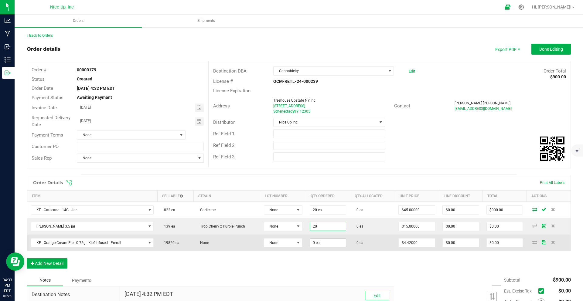
type input "20 ea"
type input "$300.00"
click at [325, 242] on input "0" at bounding box center [328, 243] width 36 height 8
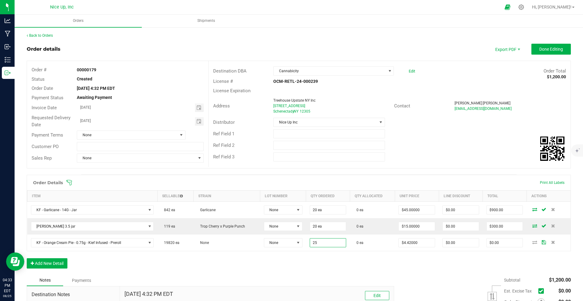
type input "25 ea"
type input "$110.50"
click at [345, 269] on div "Order Details Print All Labels Item Sellable Strain Lot Number Qty Ordered Qty …" at bounding box center [299, 225] width 544 height 100
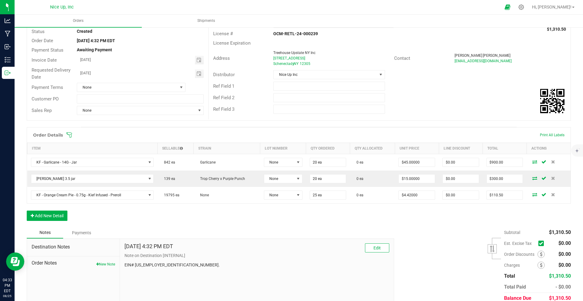
click at [533, 242] on span "Est. Excise Tax" at bounding box center [526, 243] width 45 height 8
click at [539, 243] on icon at bounding box center [541, 243] width 4 height 0
click at [0, 0] on input "checkbox" at bounding box center [0, 0] width 0 height 0
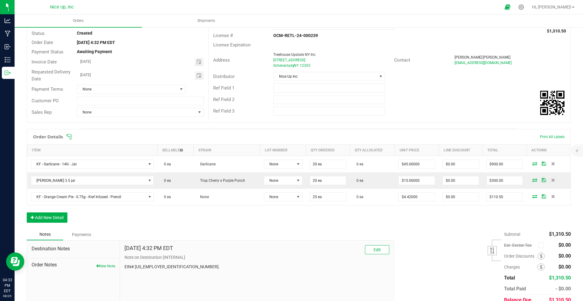
scroll to position [16, 0]
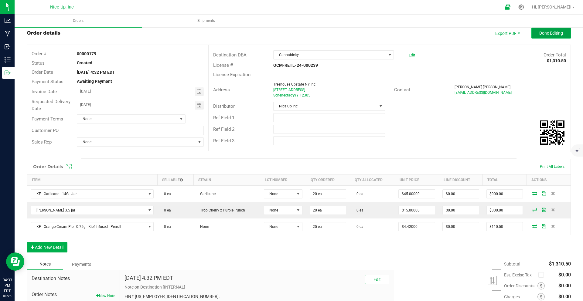
click at [547, 29] on button "Done Editing" at bounding box center [550, 33] width 39 height 11
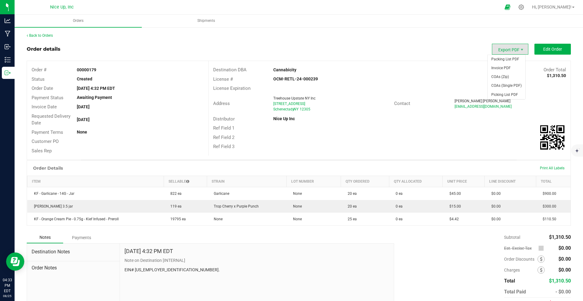
click at [514, 50] on span "Export PDF" at bounding box center [510, 49] width 36 height 11
click at [503, 66] on span "Invoice PDF" at bounding box center [506, 68] width 38 height 9
click at [38, 36] on link "Back to Orders" at bounding box center [40, 35] width 26 height 4
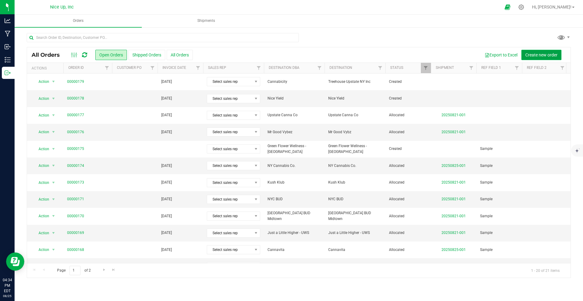
click at [549, 56] on span "Create new order" at bounding box center [541, 54] width 32 height 5
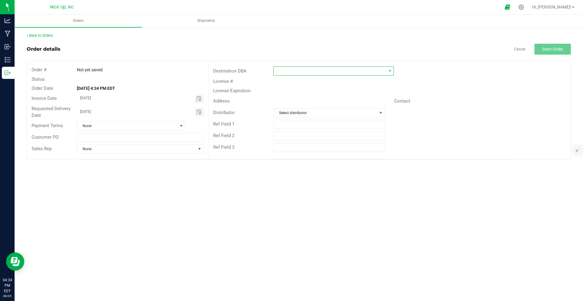
click at [301, 75] on span at bounding box center [329, 71] width 112 height 8
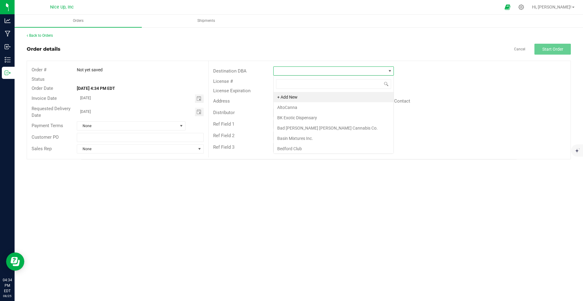
scroll to position [9, 120]
type input "silver"
click at [333, 100] on li "Silver Cannabis Company" at bounding box center [333, 97] width 120 height 10
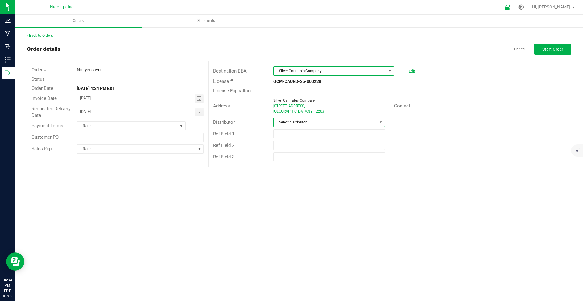
click at [317, 123] on span "Select distributor" at bounding box center [324, 122] width 103 height 8
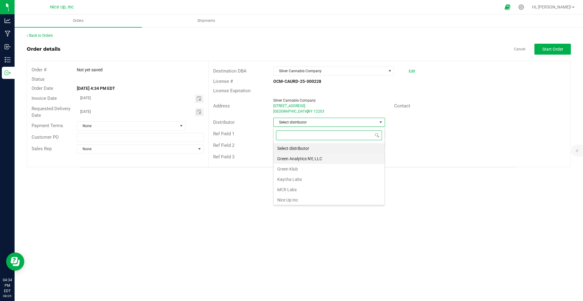
scroll to position [9, 112]
click at [286, 198] on li "Nice Up Inc" at bounding box center [328, 200] width 111 height 10
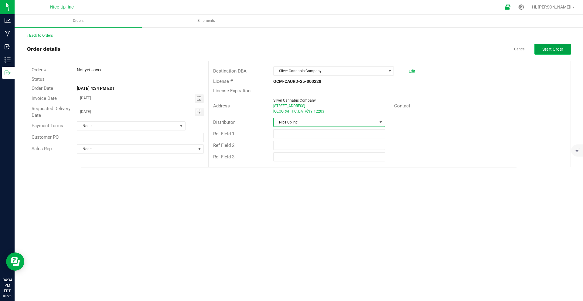
click at [544, 44] on button "Start Order" at bounding box center [552, 49] width 36 height 11
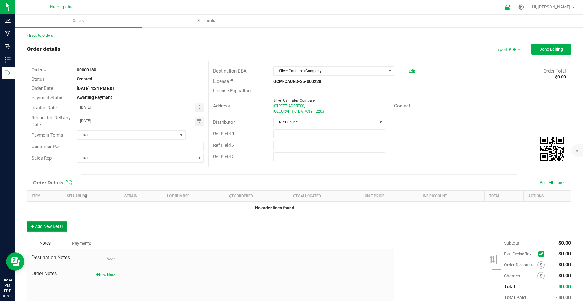
click at [36, 225] on button "Add New Detail" at bounding box center [47, 226] width 41 height 10
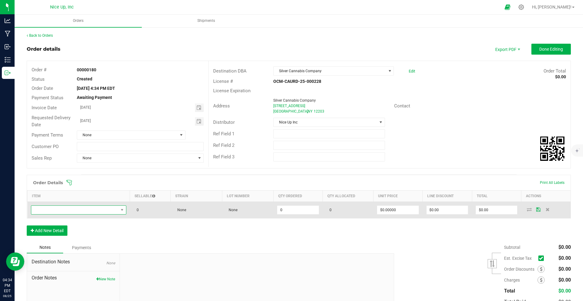
click at [74, 208] on span "NO DATA FOUND" at bounding box center [74, 210] width 87 height 8
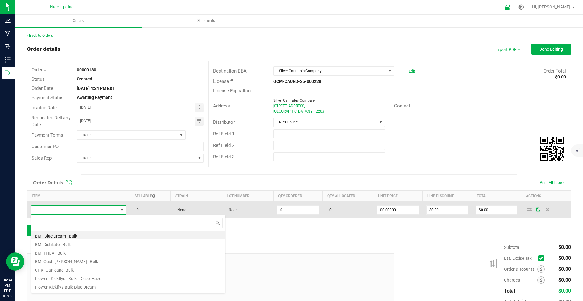
scroll to position [9, 94]
type input "cali octane"
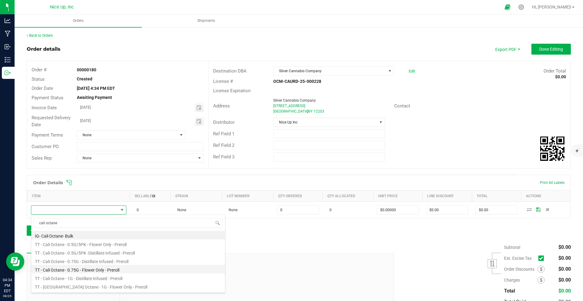
click at [91, 271] on li "TT - Cali Octane - 0.75G - Flower Only - Preroll" at bounding box center [128, 269] width 194 height 8
type input "0 ea"
type input "$4.42000"
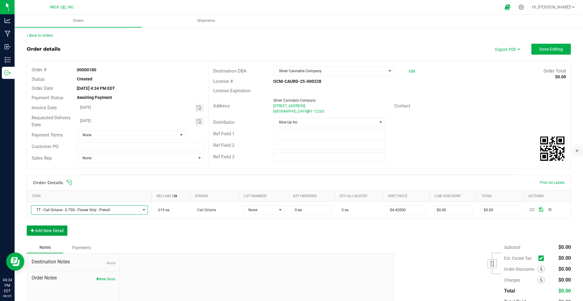
click at [59, 231] on button "Add New Detail" at bounding box center [47, 230] width 41 height 10
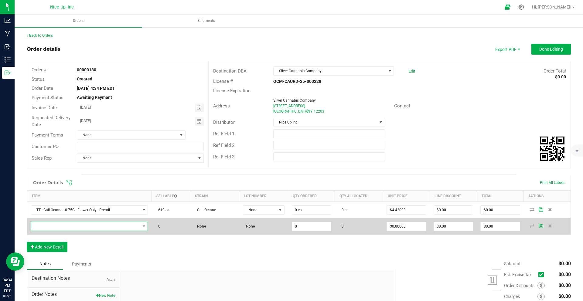
click at [82, 227] on span "NO DATA FOUND" at bounding box center [85, 226] width 109 height 8
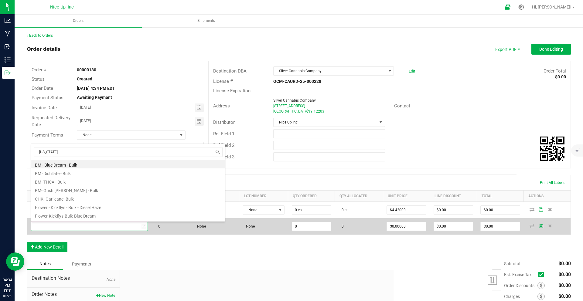
scroll to position [9, 118]
type input "california die"
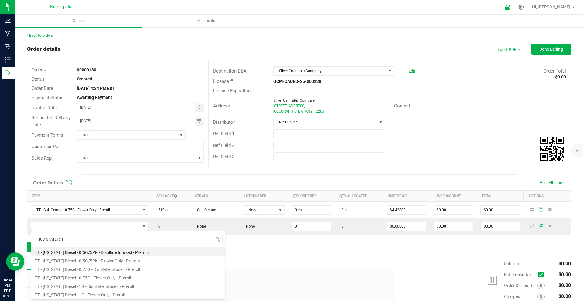
click at [92, 276] on li "TT - California Diesel - 0.75G - Flower Only - Preroll" at bounding box center [128, 277] width 194 height 8
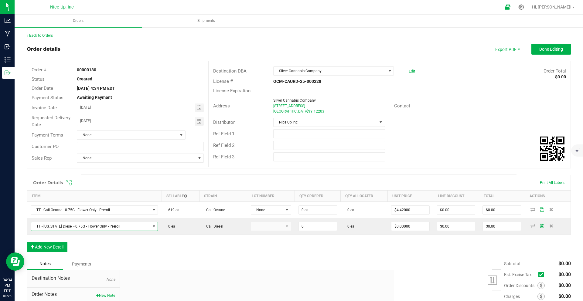
type input "0 ea"
type input "$4.42000"
click at [54, 250] on button "Add New Detail" at bounding box center [47, 247] width 41 height 10
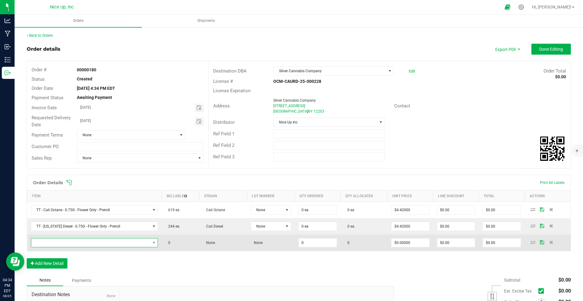
click at [86, 242] on span "NO DATA FOUND" at bounding box center [90, 243] width 119 height 8
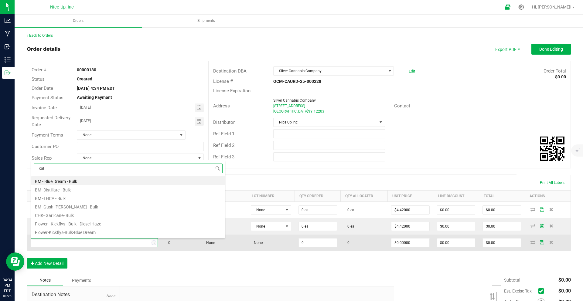
scroll to position [9, 125]
type input "california haze"
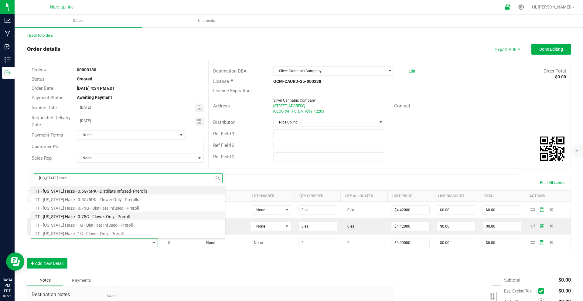
click at [94, 217] on li "TT - California Haze - 0.75G - Flower Only - Preroll" at bounding box center [128, 216] width 194 height 8
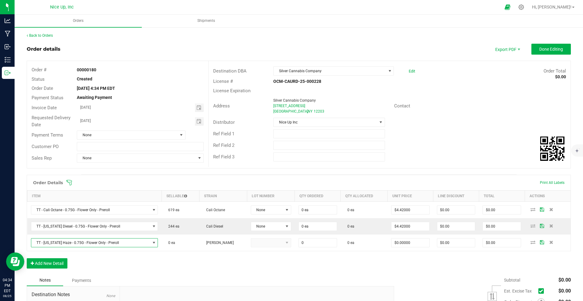
type input "0 ea"
type input "$4.42000"
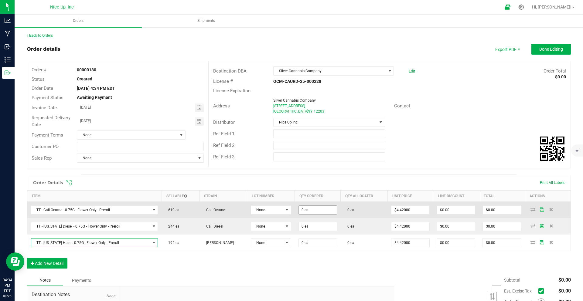
click at [313, 208] on input "0 ea" at bounding box center [318, 210] width 38 height 8
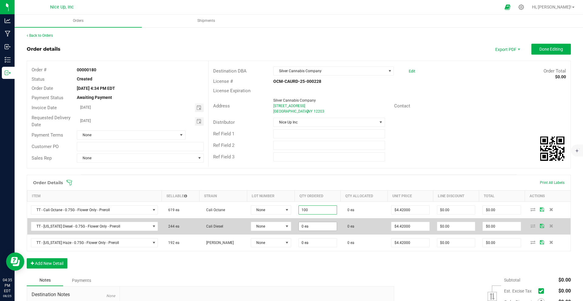
type input "100 ea"
type input "$442.00"
click at [314, 229] on input "0" at bounding box center [318, 226] width 38 height 8
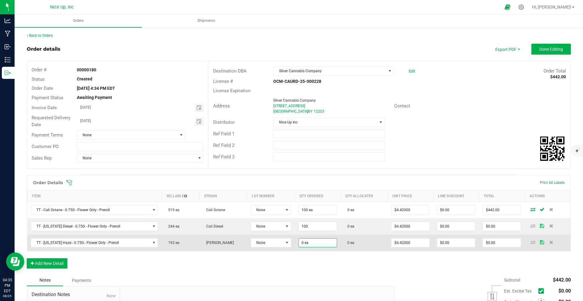
type input "100 ea"
type input "$442.00"
click at [317, 244] on input "0" at bounding box center [318, 243] width 38 height 8
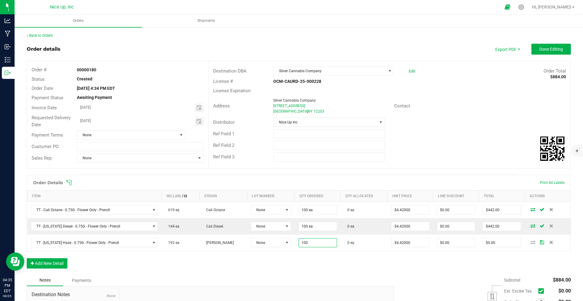
type input "100 ea"
type input "$442.00"
click at [335, 273] on div "Order Details Print All Labels Item Sellable Strain Lot Number Qty Ordered Qty …" at bounding box center [299, 225] width 544 height 100
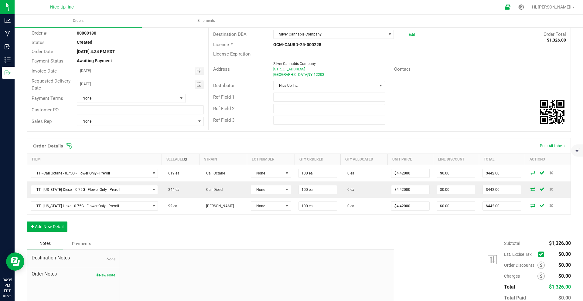
click at [539, 254] on icon at bounding box center [541, 254] width 4 height 0
click at [0, 0] on input "checkbox" at bounding box center [0, 0] width 0 height 0
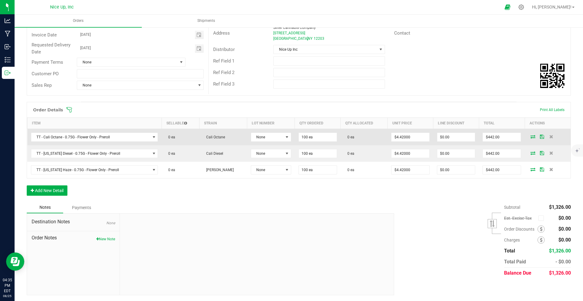
scroll to position [0, 0]
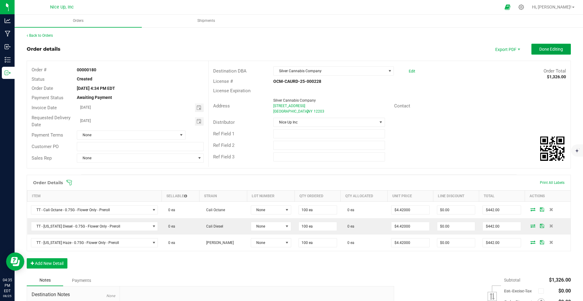
click at [539, 49] on span "Done Editing" at bounding box center [551, 49] width 24 height 5
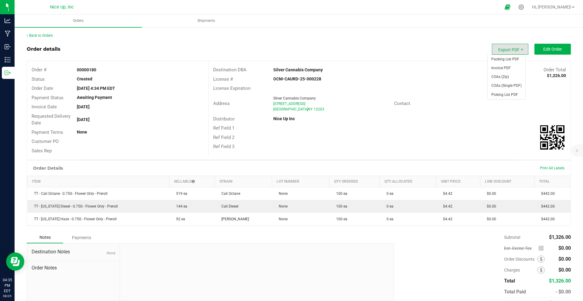
click at [509, 50] on span "Export PDF" at bounding box center [510, 49] width 36 height 11
click at [512, 66] on span "Invoice PDF" at bounding box center [506, 68] width 38 height 9
click at [36, 35] on link "Back to Orders" at bounding box center [40, 35] width 26 height 4
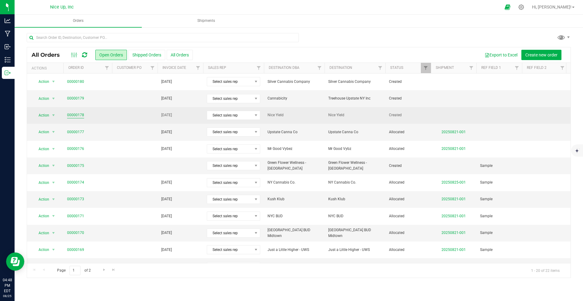
click at [80, 114] on link "00000178" at bounding box center [75, 115] width 17 height 6
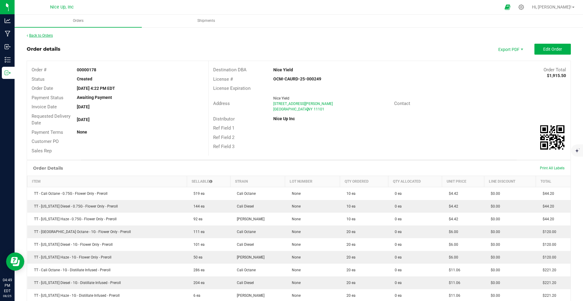
click at [39, 35] on link "Back to Orders" at bounding box center [40, 35] width 26 height 4
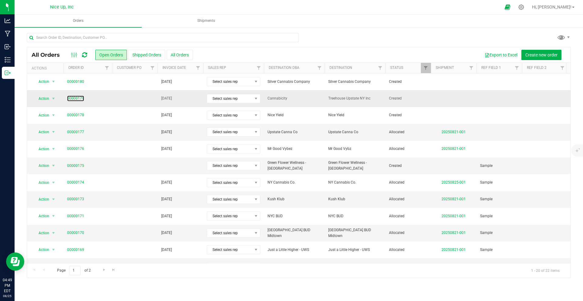
click at [73, 99] on link "00000179" at bounding box center [75, 99] width 17 height 6
